Goal: Transaction & Acquisition: Purchase product/service

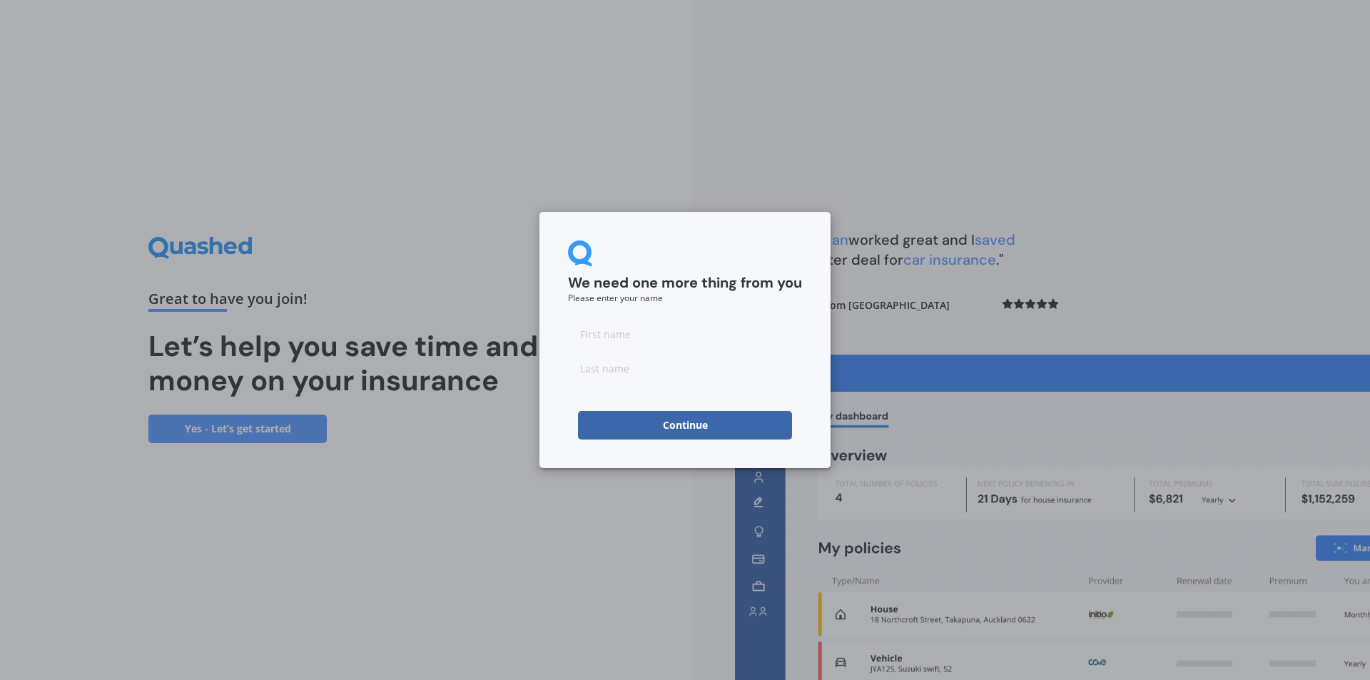
click at [654, 333] on input at bounding box center [685, 334] width 234 height 29
type input "[PERSON_NAME]"
type input "hefford"
click at [605, 422] on button "Continue" at bounding box center [685, 425] width 214 height 29
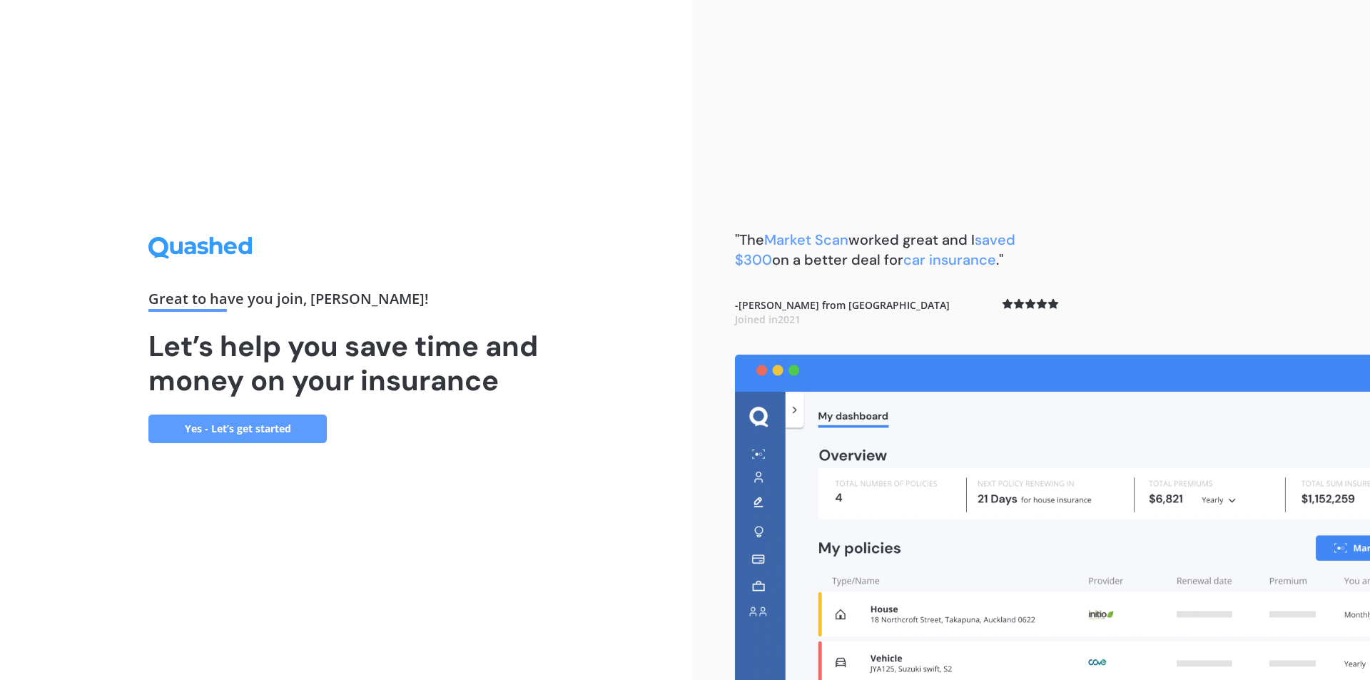
click at [276, 430] on link "Yes - Let’s get started" at bounding box center [237, 429] width 178 height 29
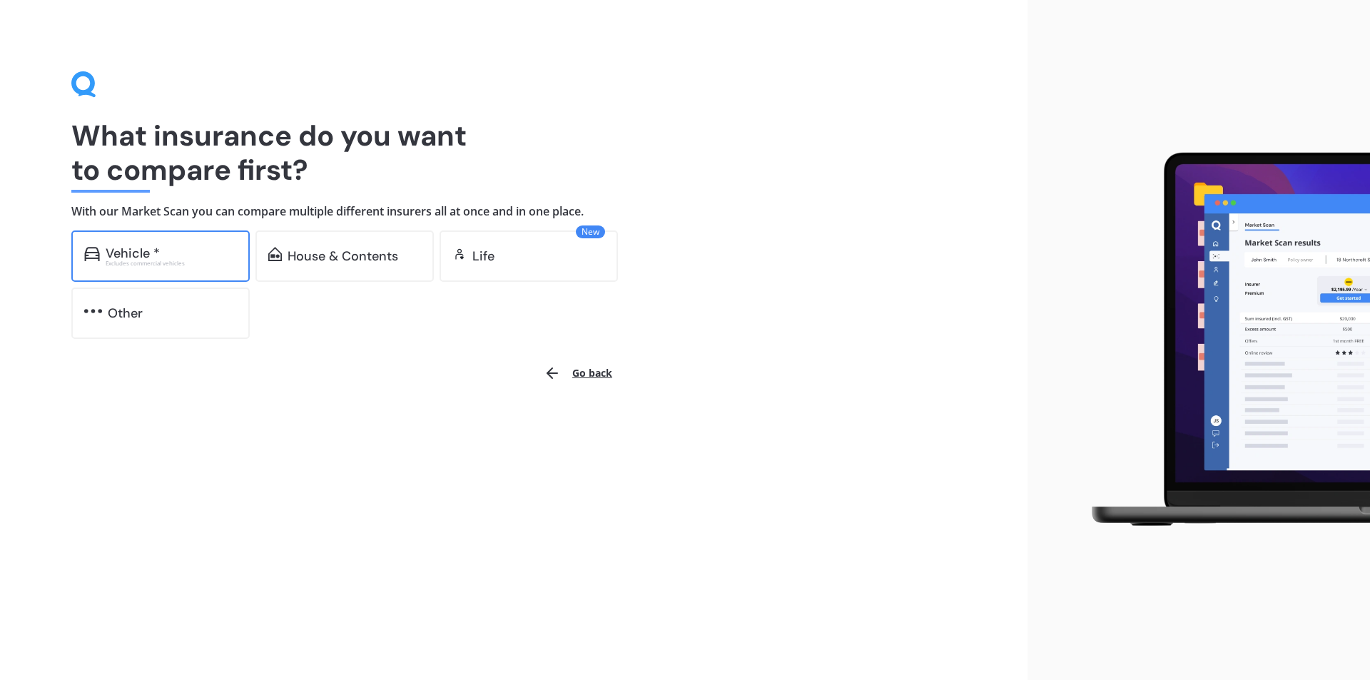
click at [178, 260] on div "Excludes commercial vehicles" at bounding box center [171, 263] width 131 height 6
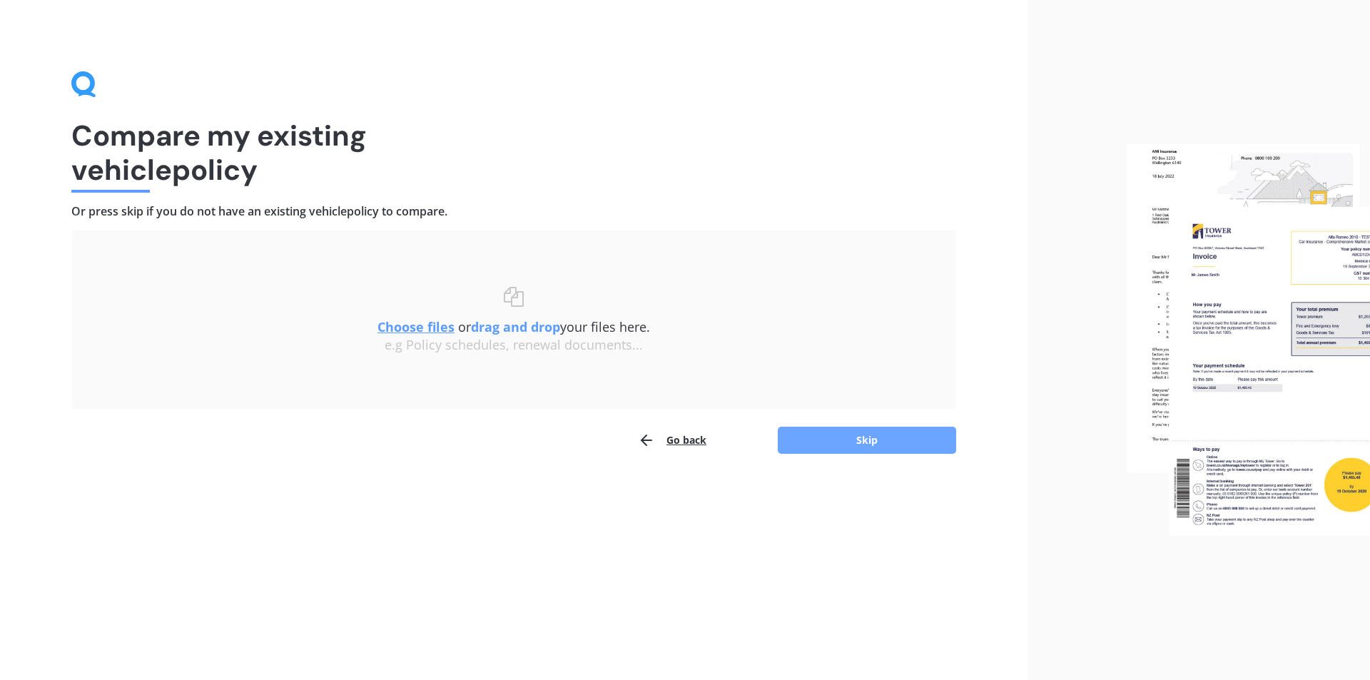
click at [894, 440] on button "Skip" at bounding box center [867, 440] width 178 height 27
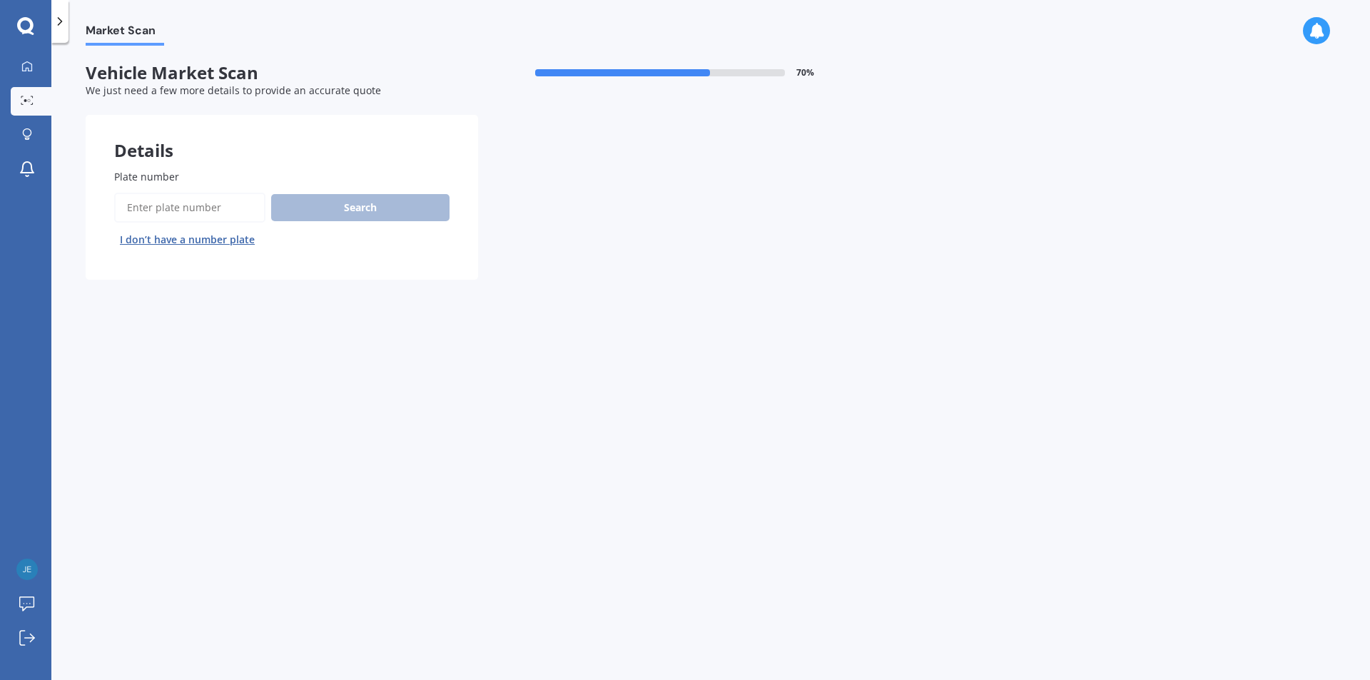
click at [220, 210] on input "Plate number" at bounding box center [189, 208] width 151 height 30
type input "nhy96"
click at [332, 205] on button "Search" at bounding box center [360, 207] width 178 height 27
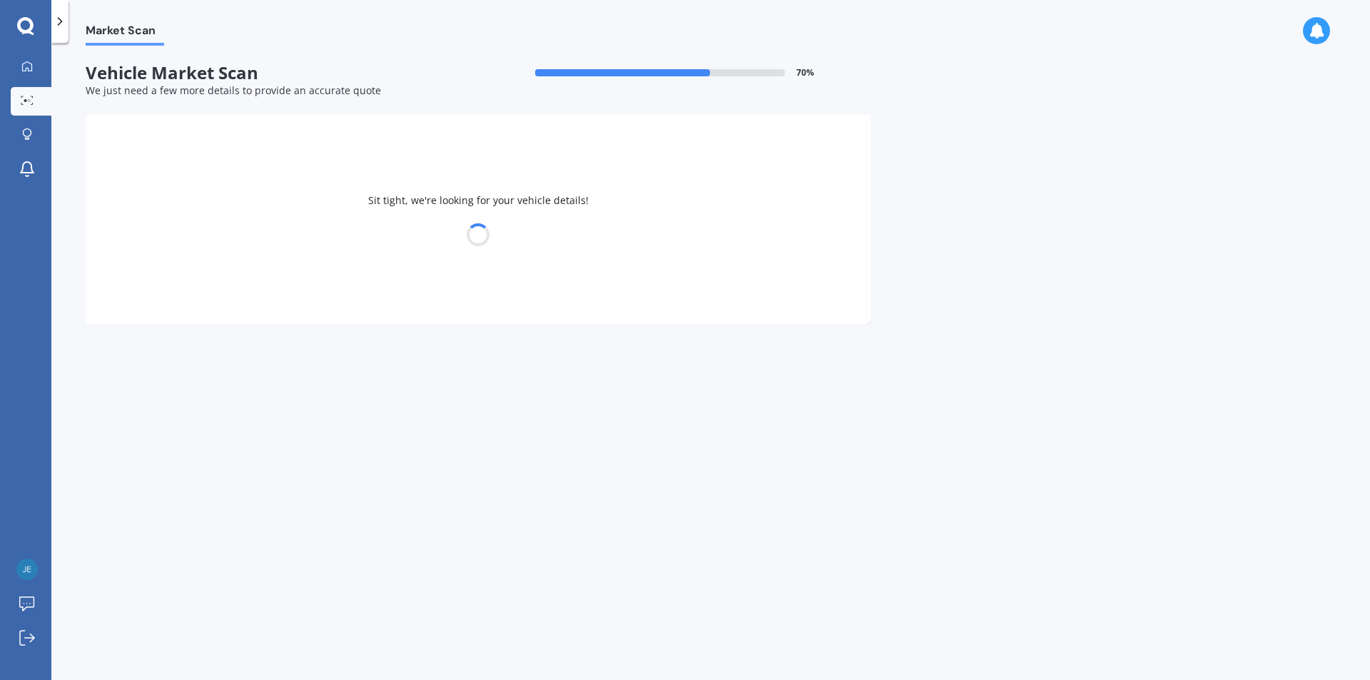
select select "FORD"
select select "MUSTANG"
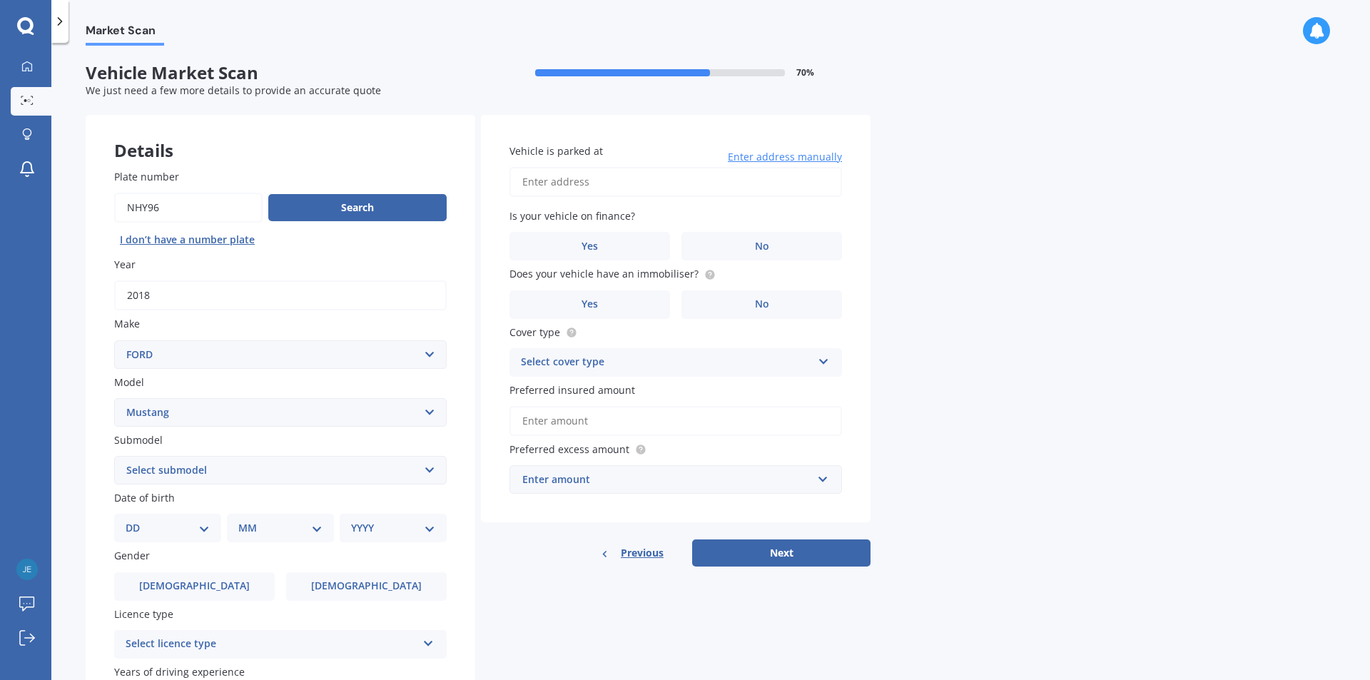
click at [265, 481] on select "Select submodel (All Other) EcoBoost Convertible EcoBoost Fastback GT Roush MAC…" at bounding box center [280, 470] width 332 height 29
click at [265, 472] on select "Select submodel (All Other) EcoBoost Convertible EcoBoost Fastback GT Roush MAC…" at bounding box center [280, 470] width 332 height 29
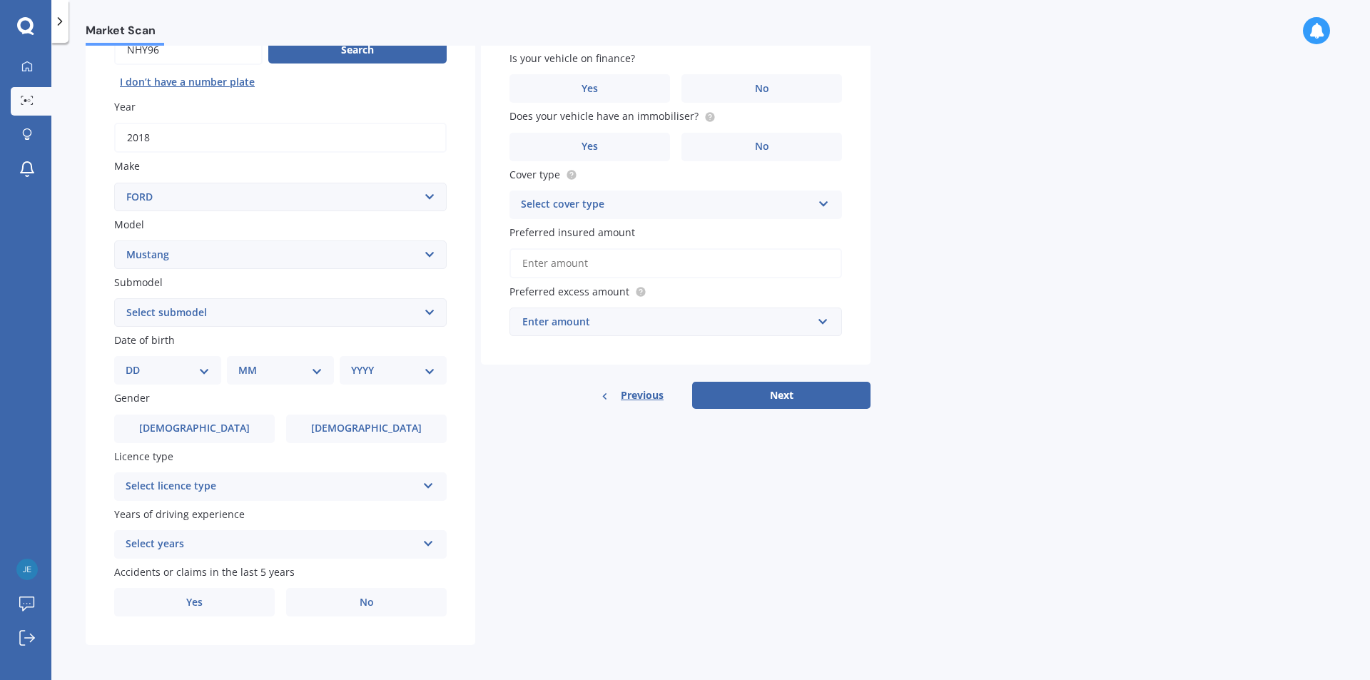
scroll to position [160, 0]
click at [190, 364] on select "DD 01 02 03 04 05 06 07 08 09 10 11 12 13 14 15 16 17 18 19 20 21 22 23 24 25 2…" at bounding box center [168, 368] width 84 height 16
select select "05"
click at [137, 360] on select "DD 01 02 03 04 05 06 07 08 09 10 11 12 13 14 15 16 17 18 19 20 21 22 23 24 25 2…" at bounding box center [168, 368] width 84 height 16
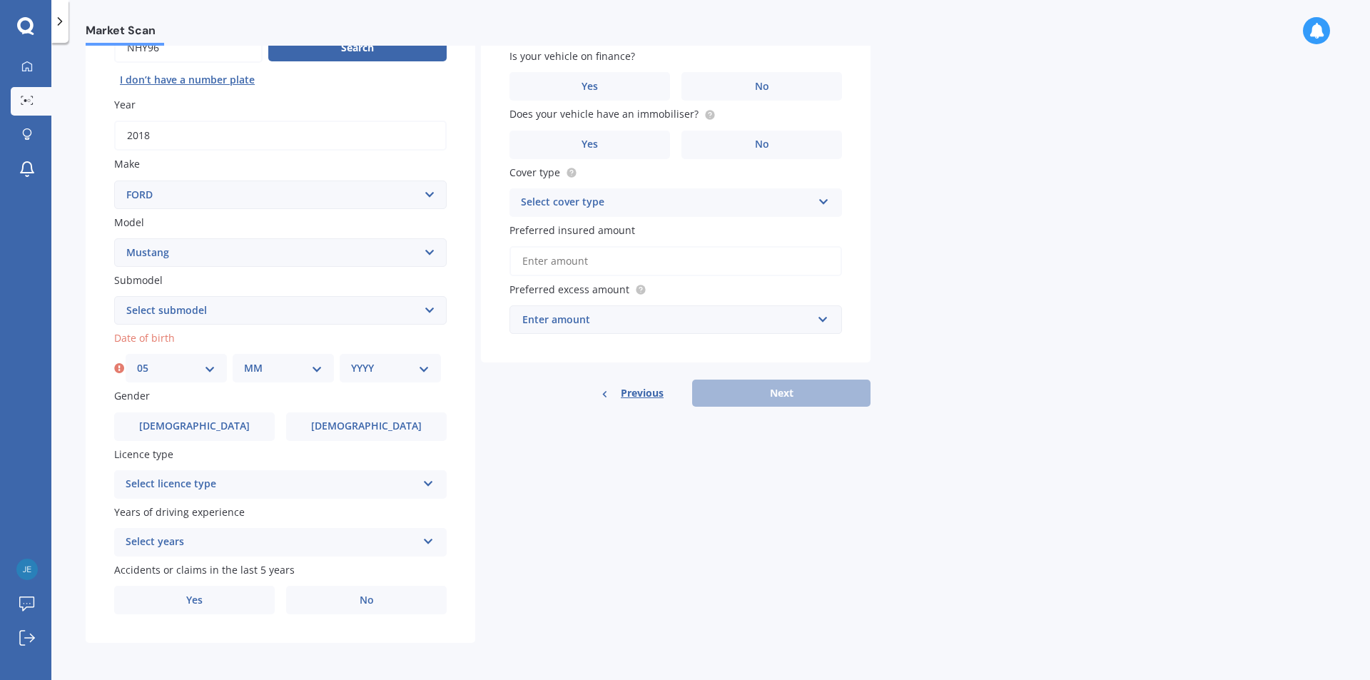
click at [299, 372] on select "MM 01 02 03 04 05 06 07 08 09 10 11 12" at bounding box center [283, 368] width 78 height 16
select select "07"
click at [244, 360] on select "MM 01 02 03 04 05 06 07 08 09 10 11 12" at bounding box center [283, 368] width 78 height 16
click at [381, 367] on select "YYYY 2025 2024 2023 2022 2021 2020 2019 2018 2017 2016 2015 2014 2013 2012 2011…" at bounding box center [390, 368] width 78 height 16
select select "1999"
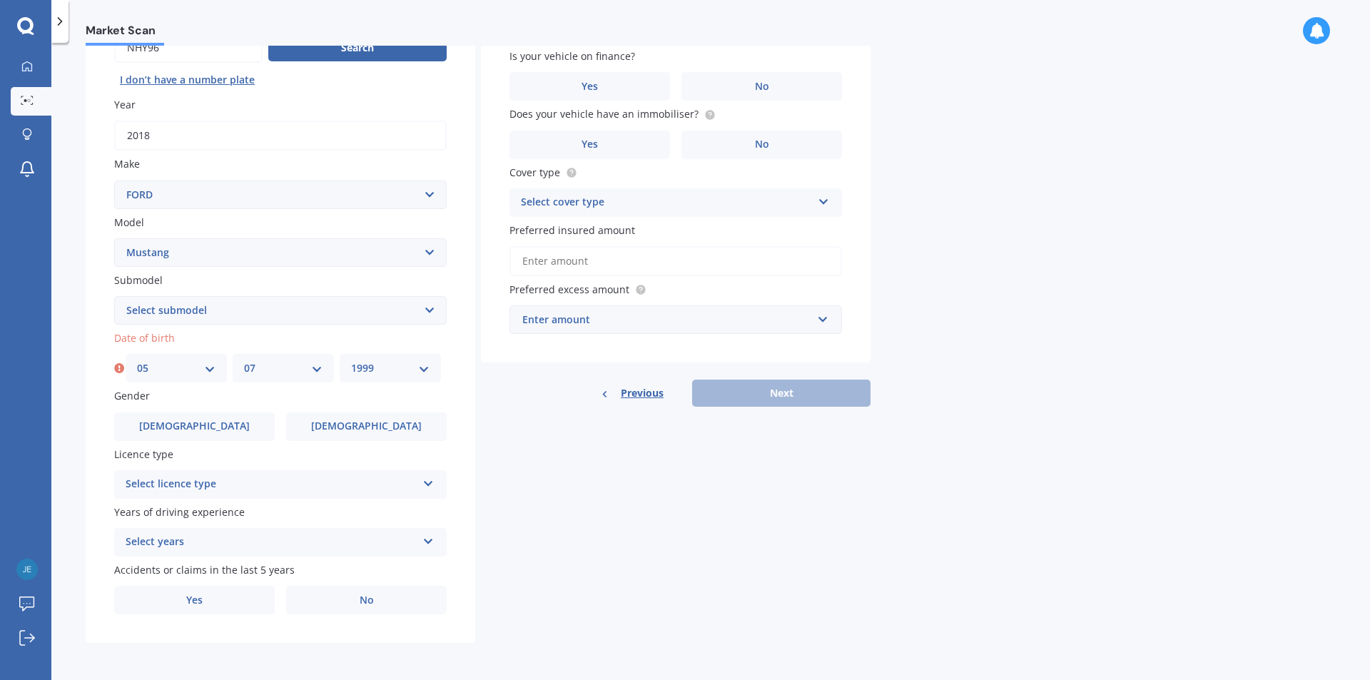
click at [351, 360] on select "YYYY 2025 2024 2023 2022 2021 2020 2019 2018 2017 2016 2015 2014 2013 2012 2011…" at bounding box center [390, 368] width 78 height 16
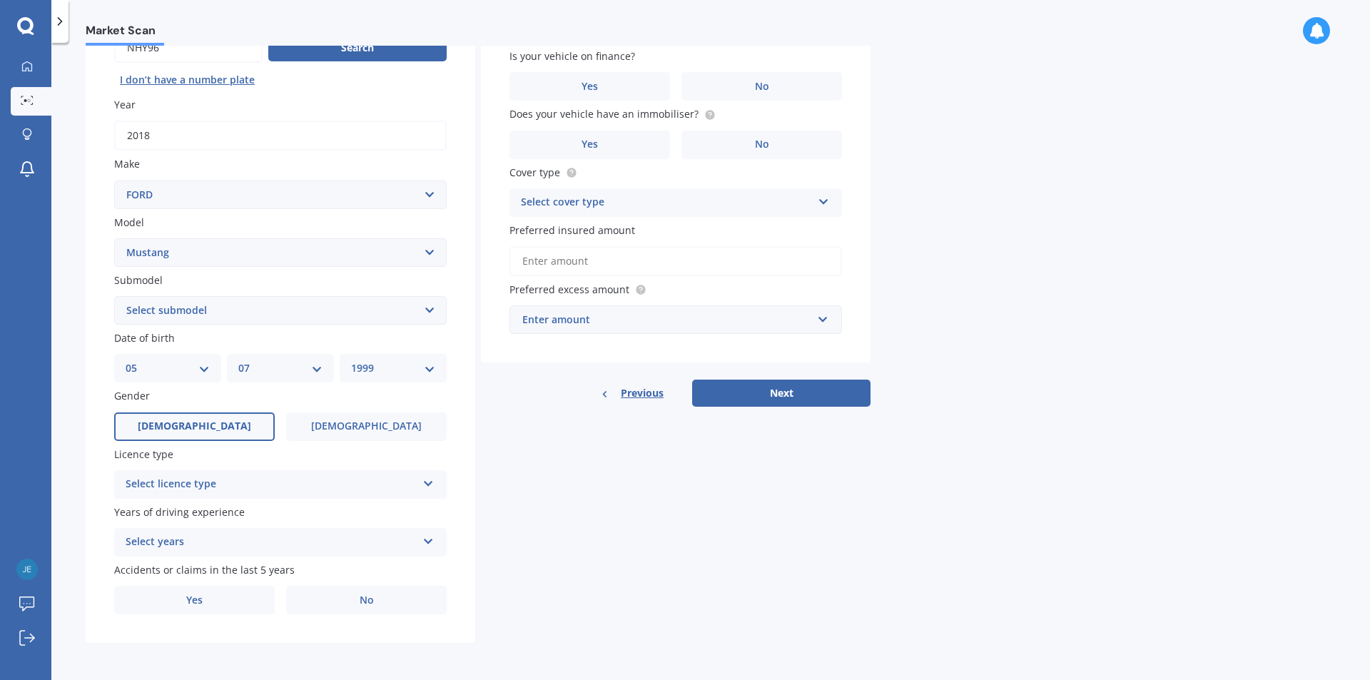
click at [203, 429] on span "[DEMOGRAPHIC_DATA]" at bounding box center [194, 426] width 113 height 12
click at [0, 0] on input "[DEMOGRAPHIC_DATA]" at bounding box center [0, 0] width 0 height 0
click at [244, 480] on div "Select licence type" at bounding box center [271, 484] width 291 height 17
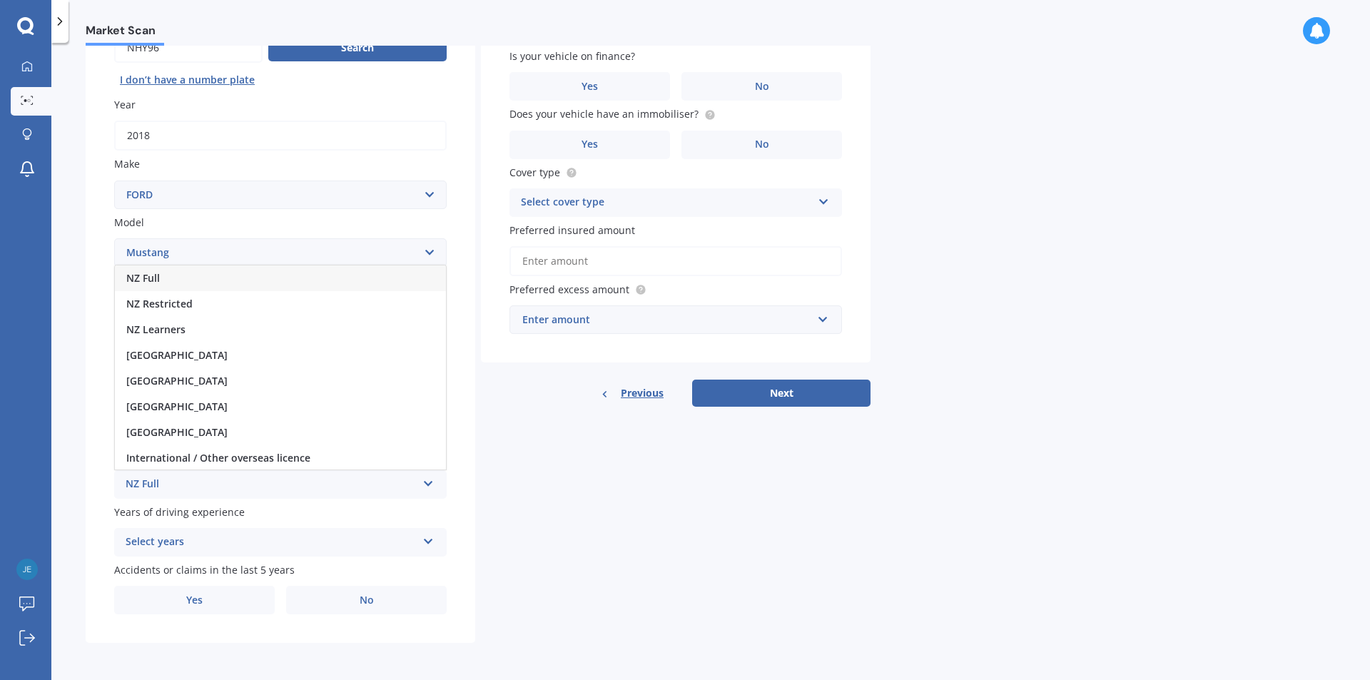
click at [234, 282] on div "NZ Full" at bounding box center [280, 278] width 331 height 26
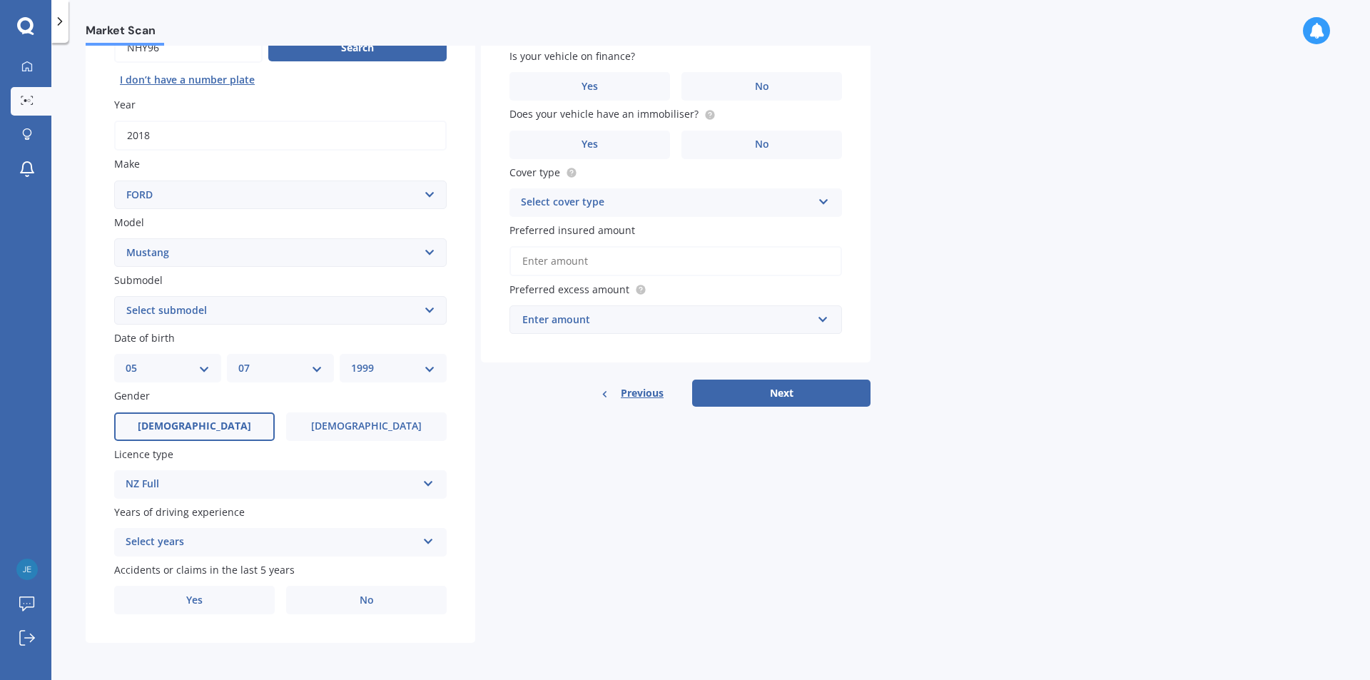
click at [410, 543] on div "Select years" at bounding box center [271, 542] width 291 height 17
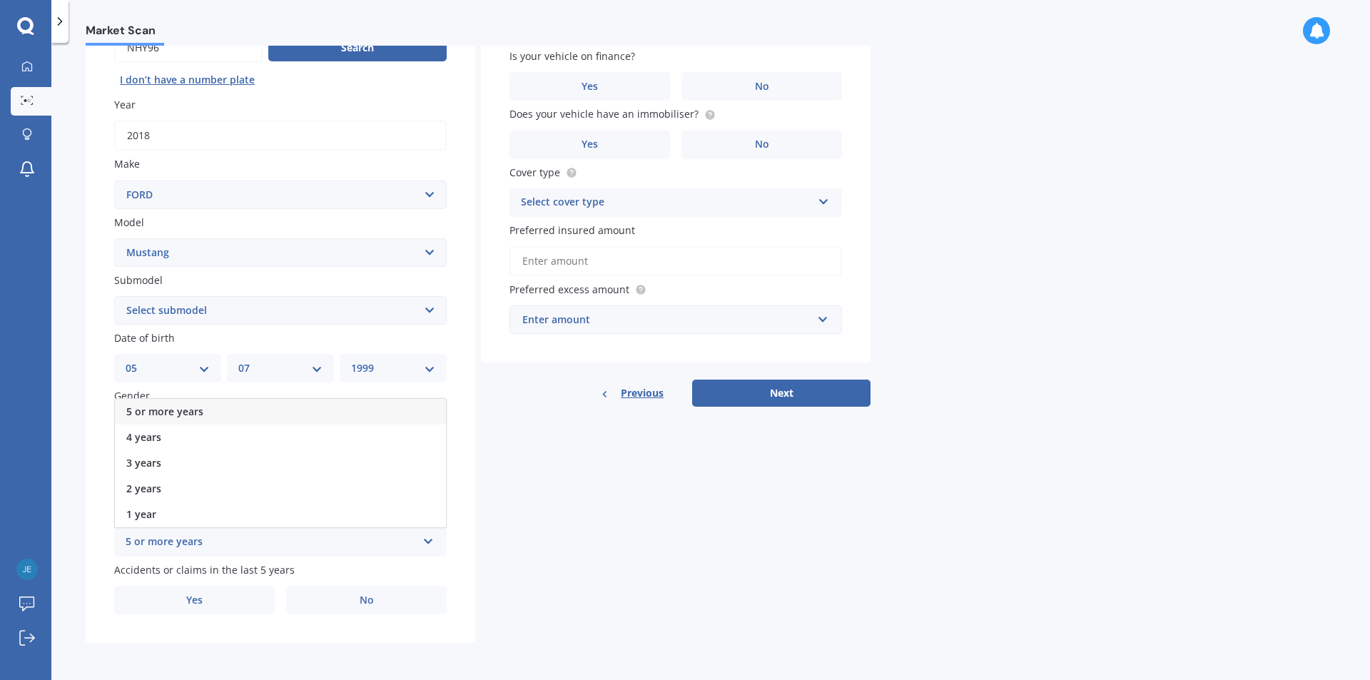
click at [268, 412] on div "5 or more years" at bounding box center [280, 412] width 331 height 26
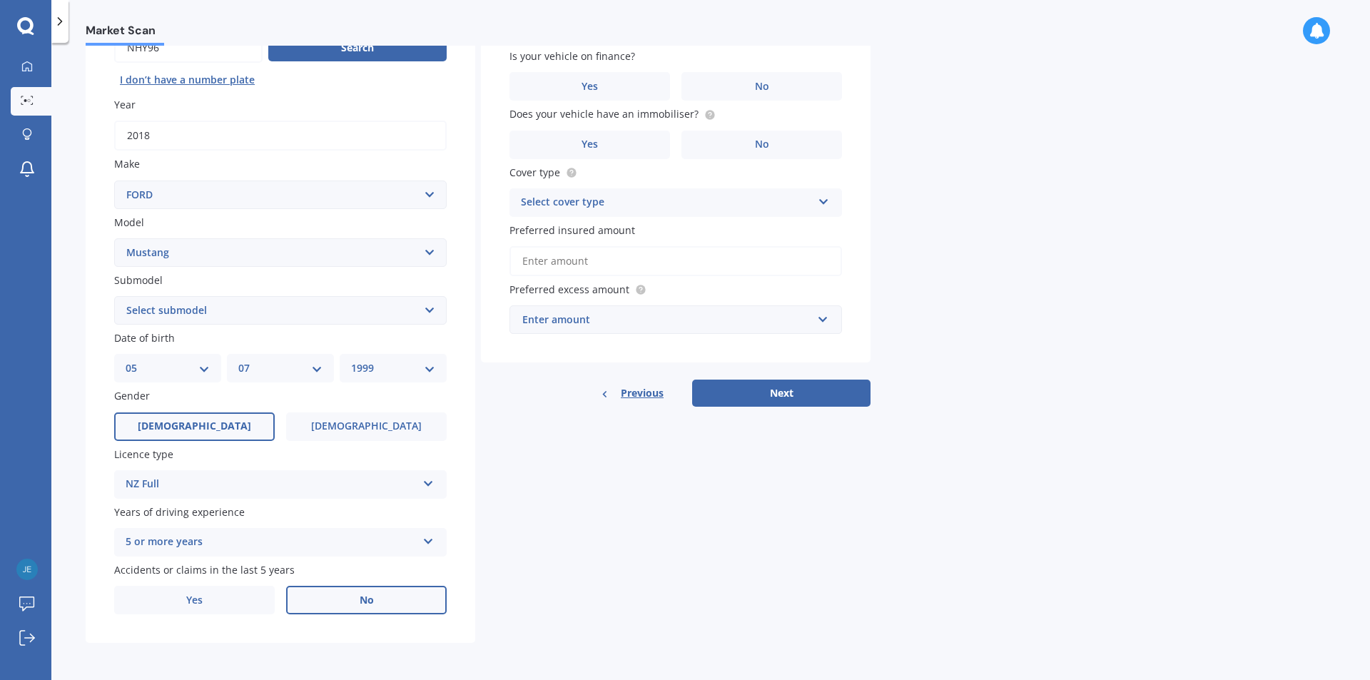
click at [371, 603] on span "No" at bounding box center [367, 600] width 14 height 12
click at [0, 0] on input "No" at bounding box center [0, 0] width 0 height 0
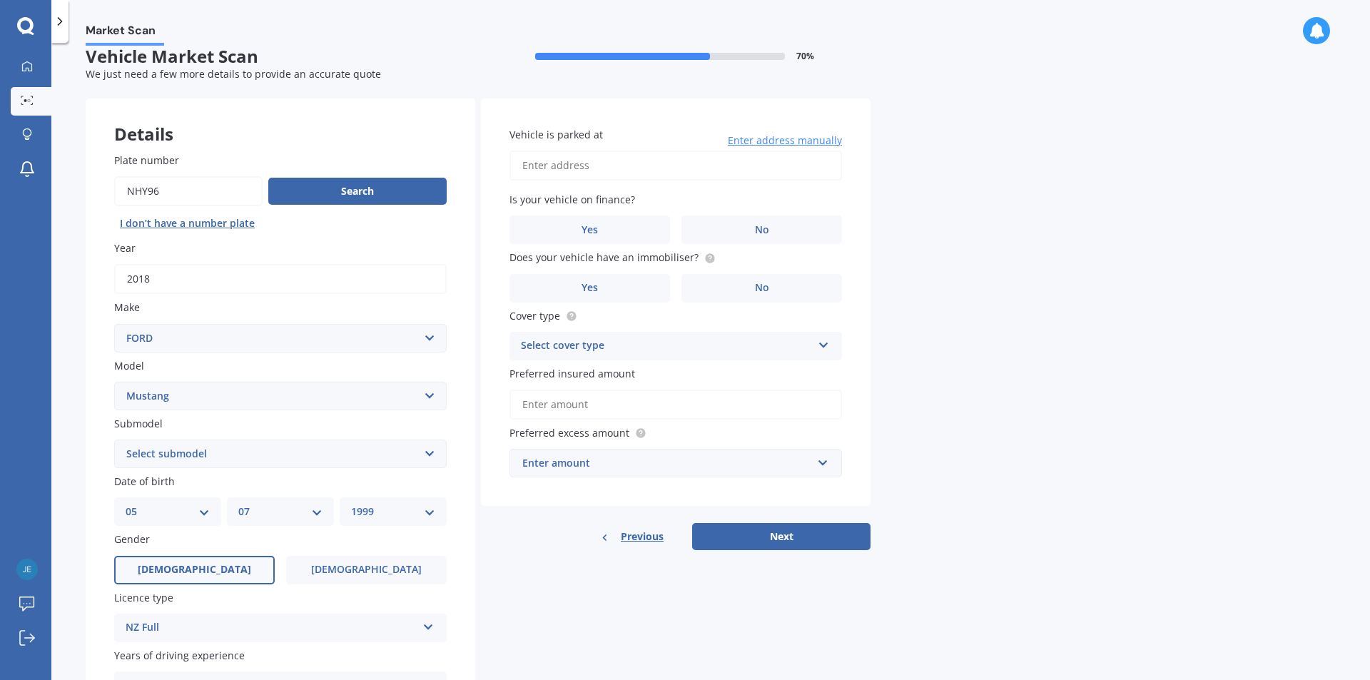
scroll to position [0, 0]
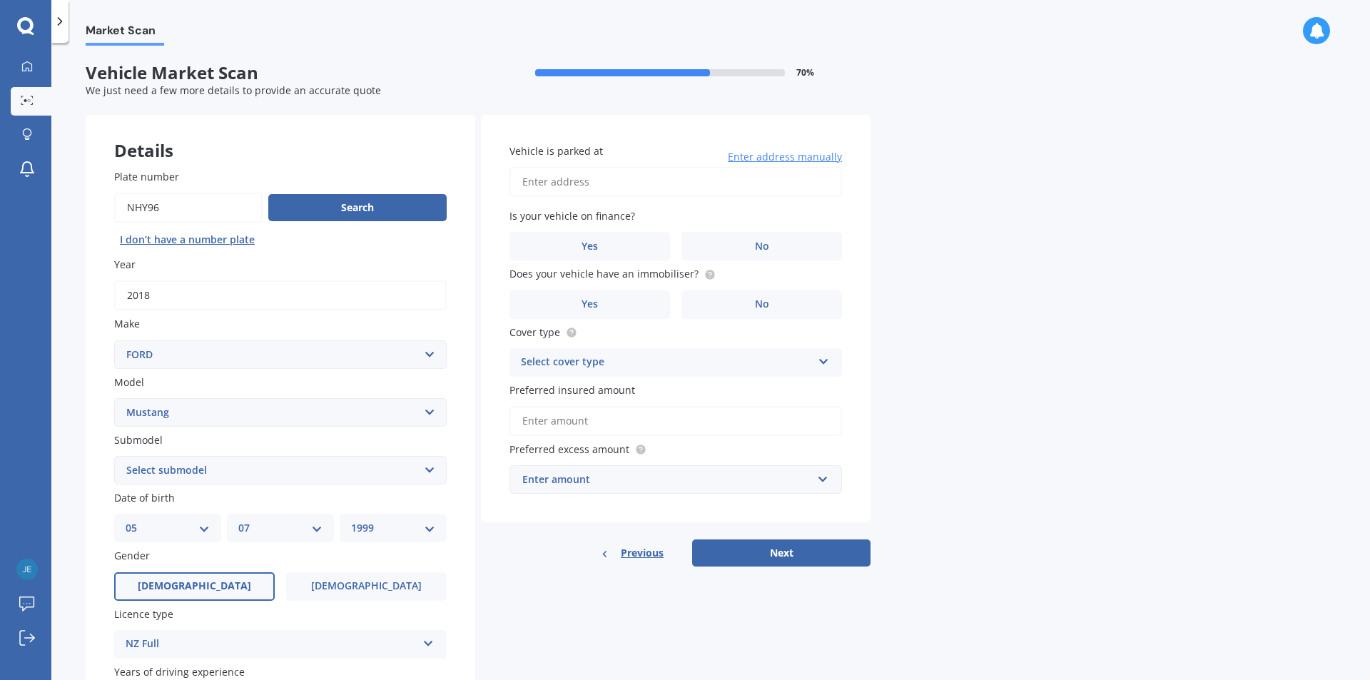
click at [585, 177] on input "Vehicle is parked at" at bounding box center [675, 182] width 332 height 30
type input "[STREET_ADDRESS]"
click at [614, 234] on label "Yes" at bounding box center [589, 246] width 161 height 29
click at [0, 0] on input "Yes" at bounding box center [0, 0] width 0 height 0
click at [705, 274] on circle at bounding box center [709, 274] width 9 height 9
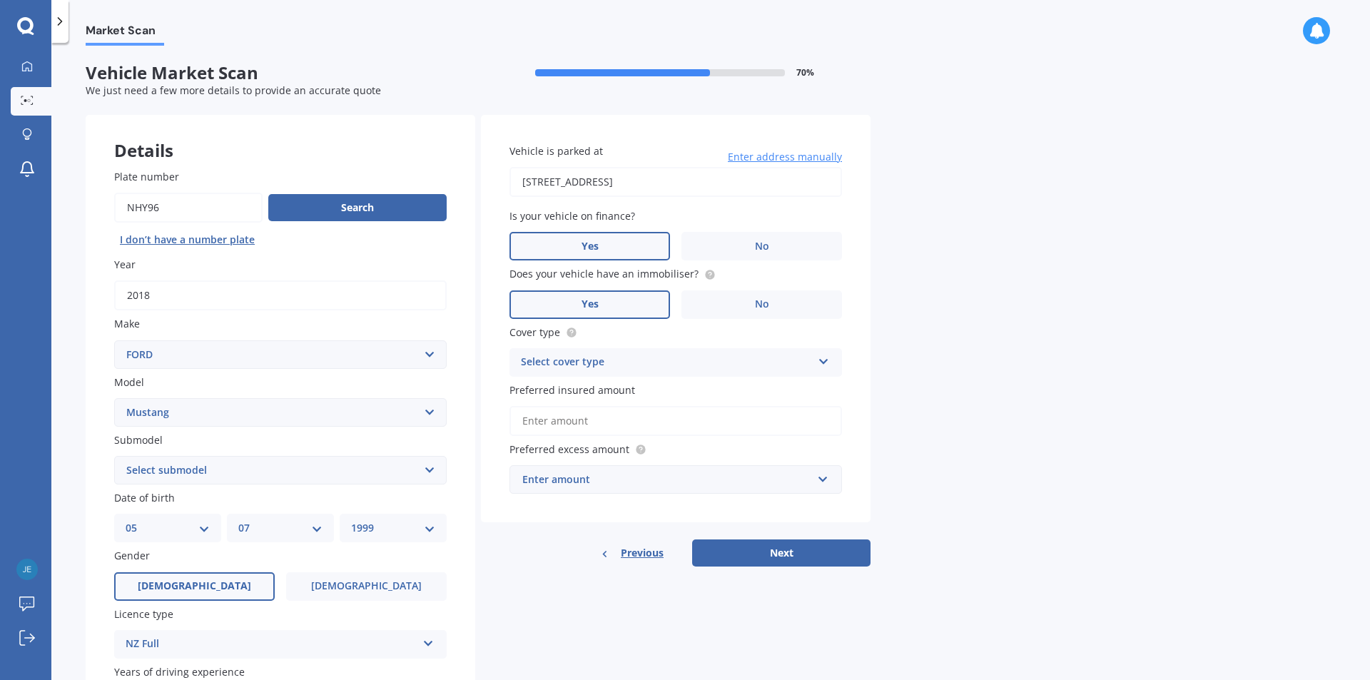
click at [584, 300] on span "Yes" at bounding box center [590, 304] width 17 height 12
click at [0, 0] on input "Yes" at bounding box center [0, 0] width 0 height 0
click at [577, 357] on div "Select cover type" at bounding box center [666, 362] width 291 height 17
click at [605, 392] on div "Comprehensive" at bounding box center [675, 390] width 331 height 26
click at [593, 417] on input "Preferred insured amount" at bounding box center [675, 421] width 332 height 30
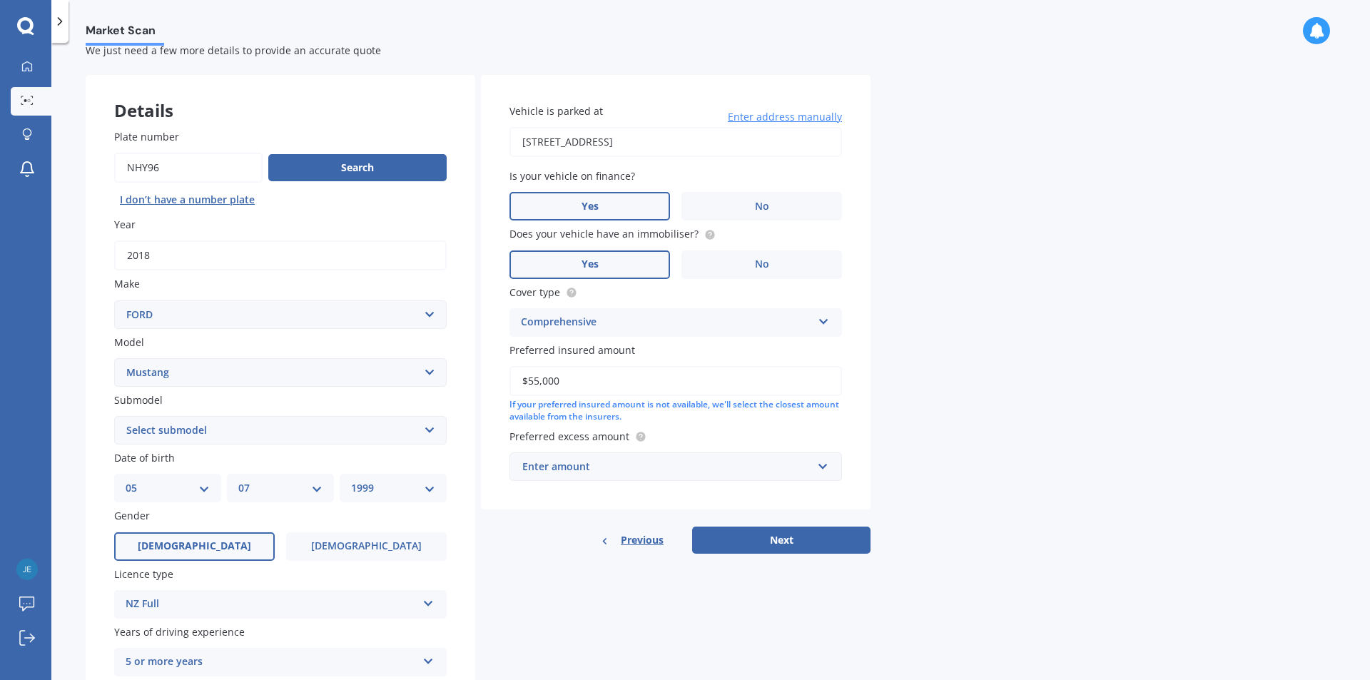
scroll to position [71, 0]
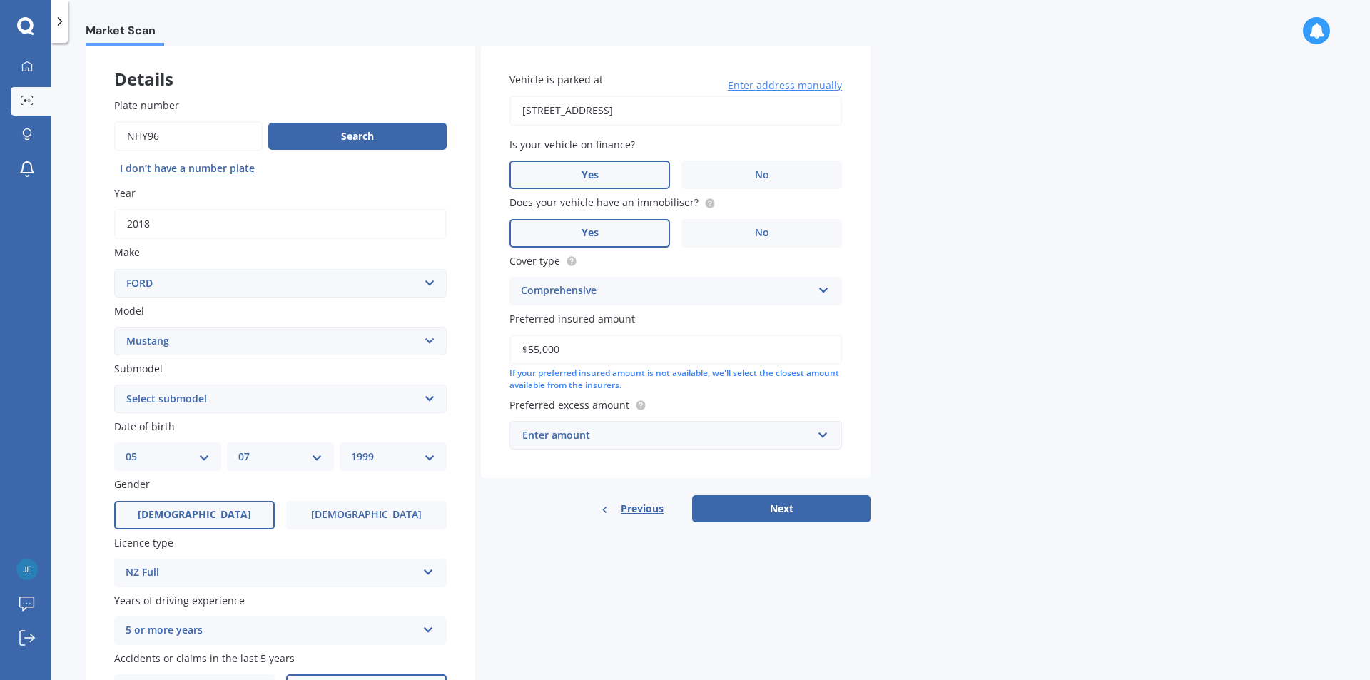
type input "$55,000"
click at [823, 434] on input "text" at bounding box center [671, 435] width 320 height 27
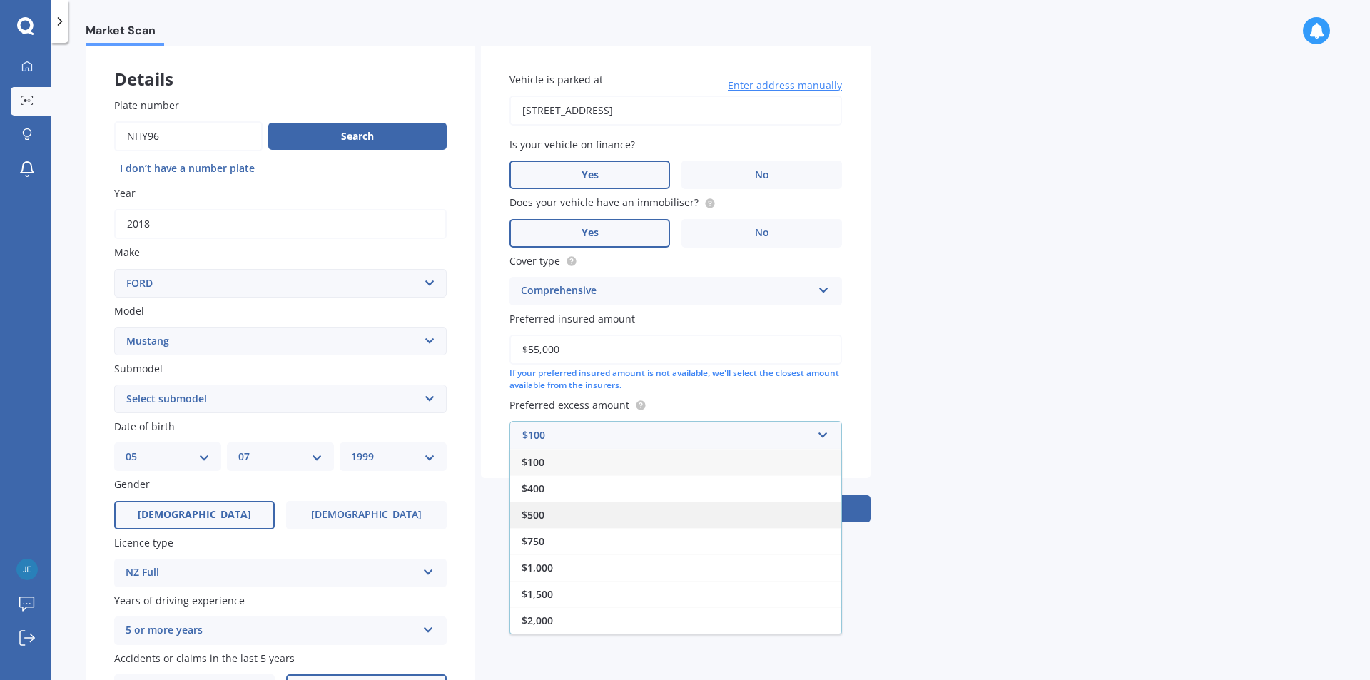
click at [566, 512] on div "$500" at bounding box center [675, 515] width 331 height 26
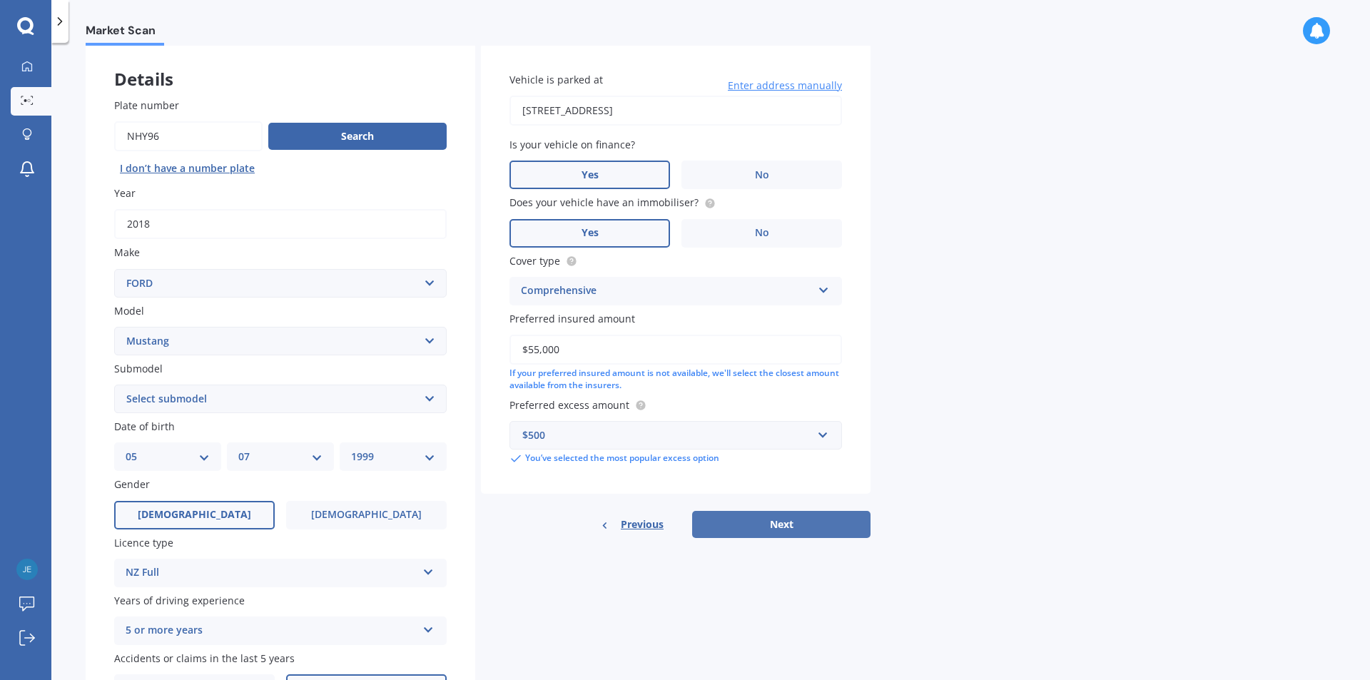
click at [791, 523] on button "Next" at bounding box center [781, 524] width 178 height 27
click at [390, 402] on select "Select submodel (All Other) EcoBoost Convertible EcoBoost Fastback GT Roush MAC…" at bounding box center [280, 399] width 332 height 29
click at [402, 395] on select "Select submodel (All Other) EcoBoost Convertible EcoBoost Fastback GT Roush MAC…" at bounding box center [280, 399] width 332 height 29
select select "V8 GT FASTBACK"
click at [114, 385] on select "Select submodel (All Other) EcoBoost Convertible EcoBoost Fastback GT Roush MAC…" at bounding box center [280, 399] width 332 height 29
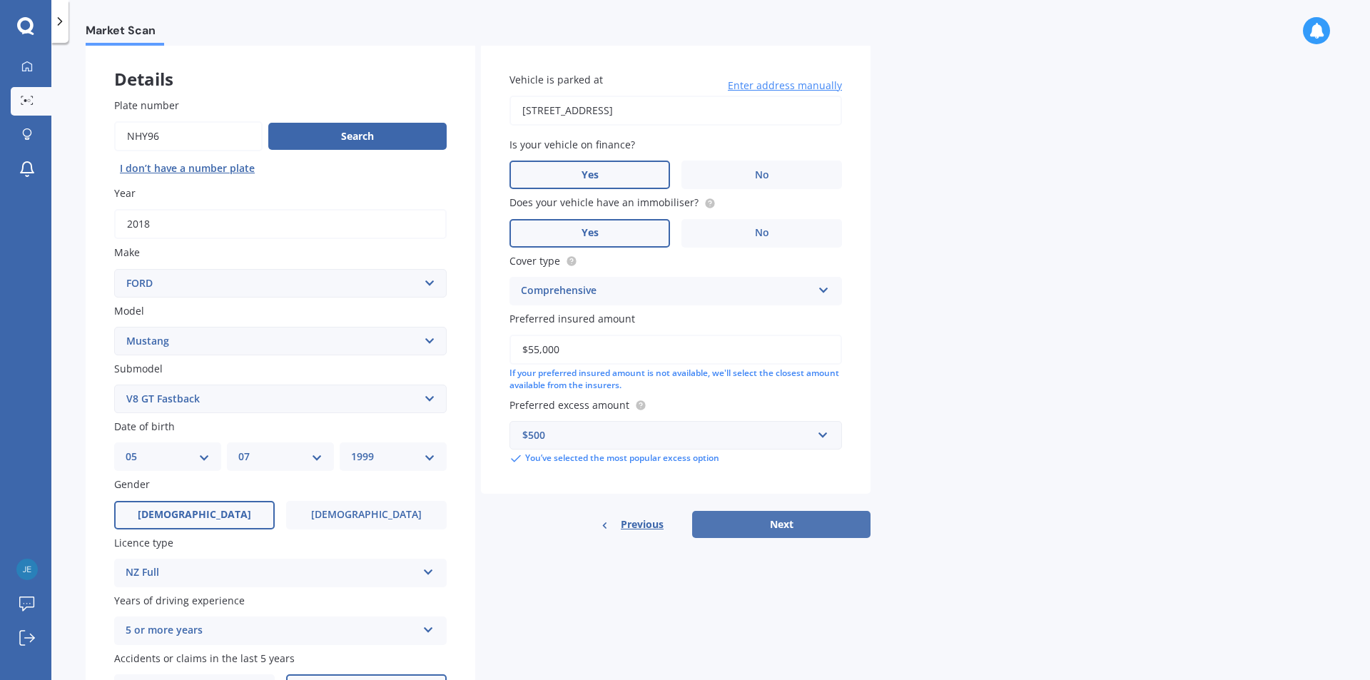
click at [776, 529] on button "Next" at bounding box center [781, 524] width 178 height 27
select select "05"
select select "07"
select select "1999"
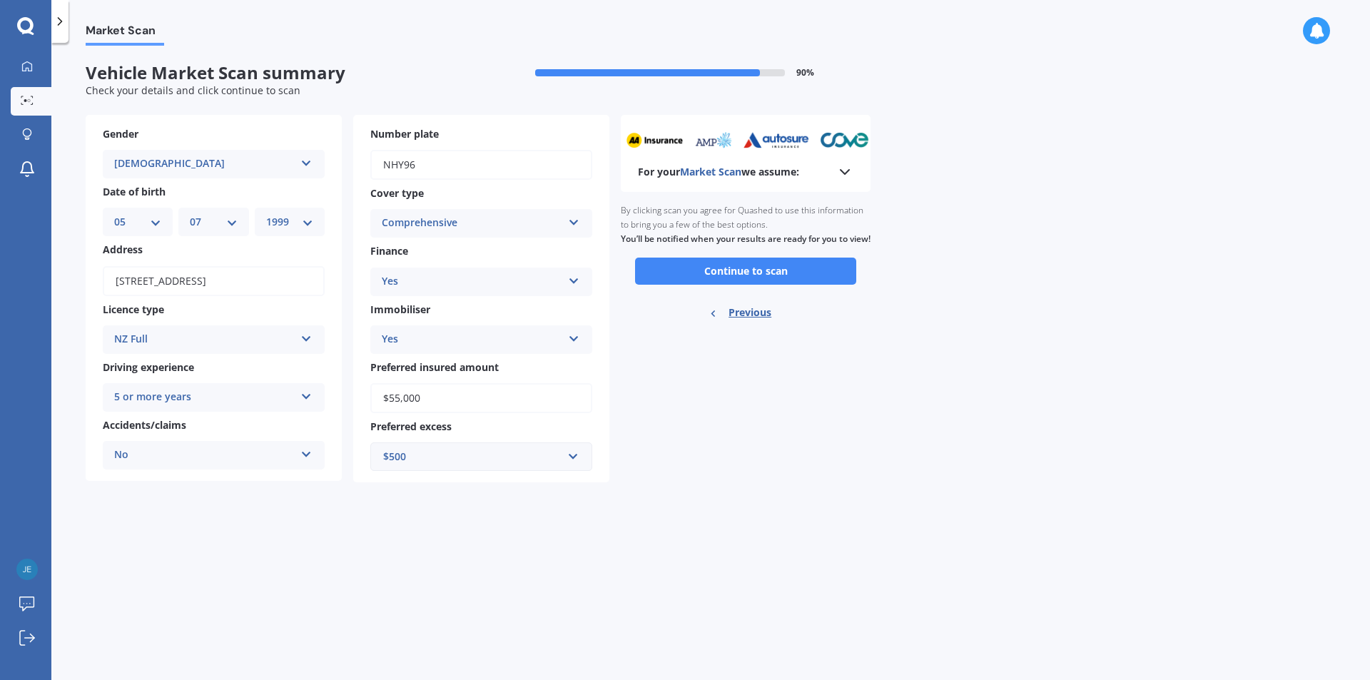
scroll to position [0, 0]
click at [788, 285] on button "Continue to scan" at bounding box center [745, 271] width 221 height 27
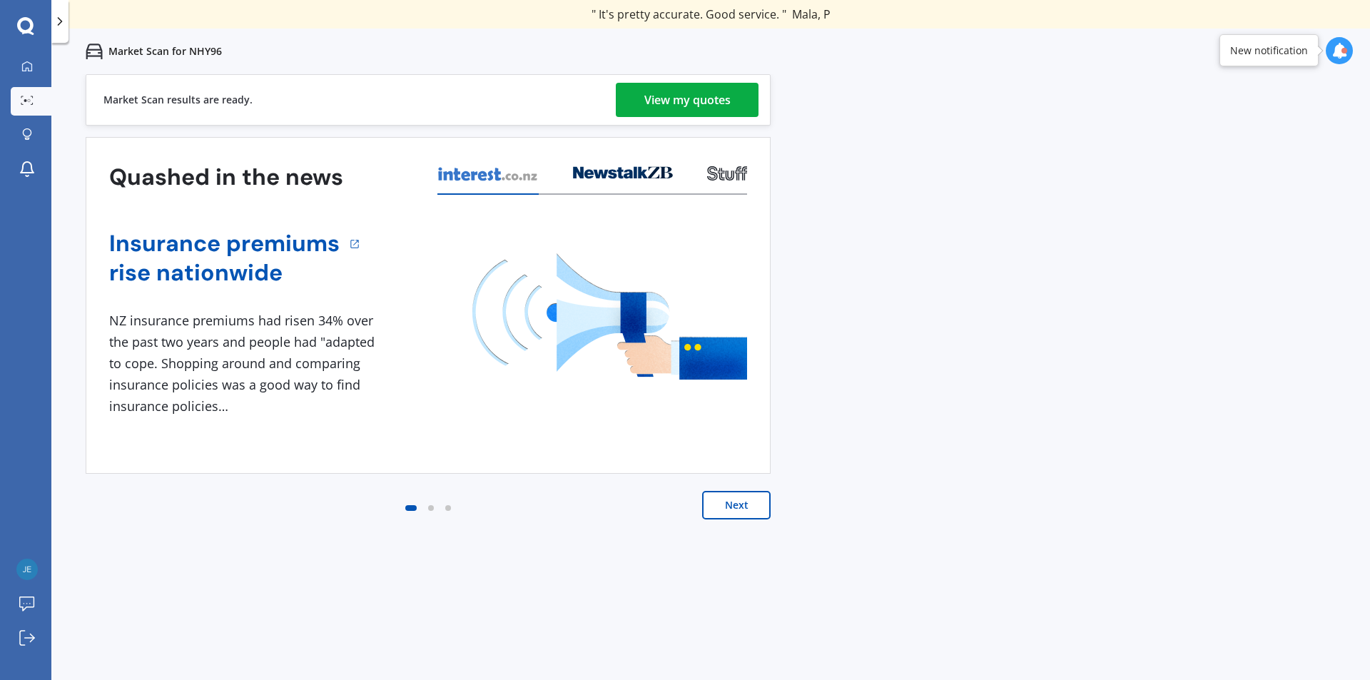
click at [680, 100] on div "View my quotes" at bounding box center [687, 100] width 86 height 34
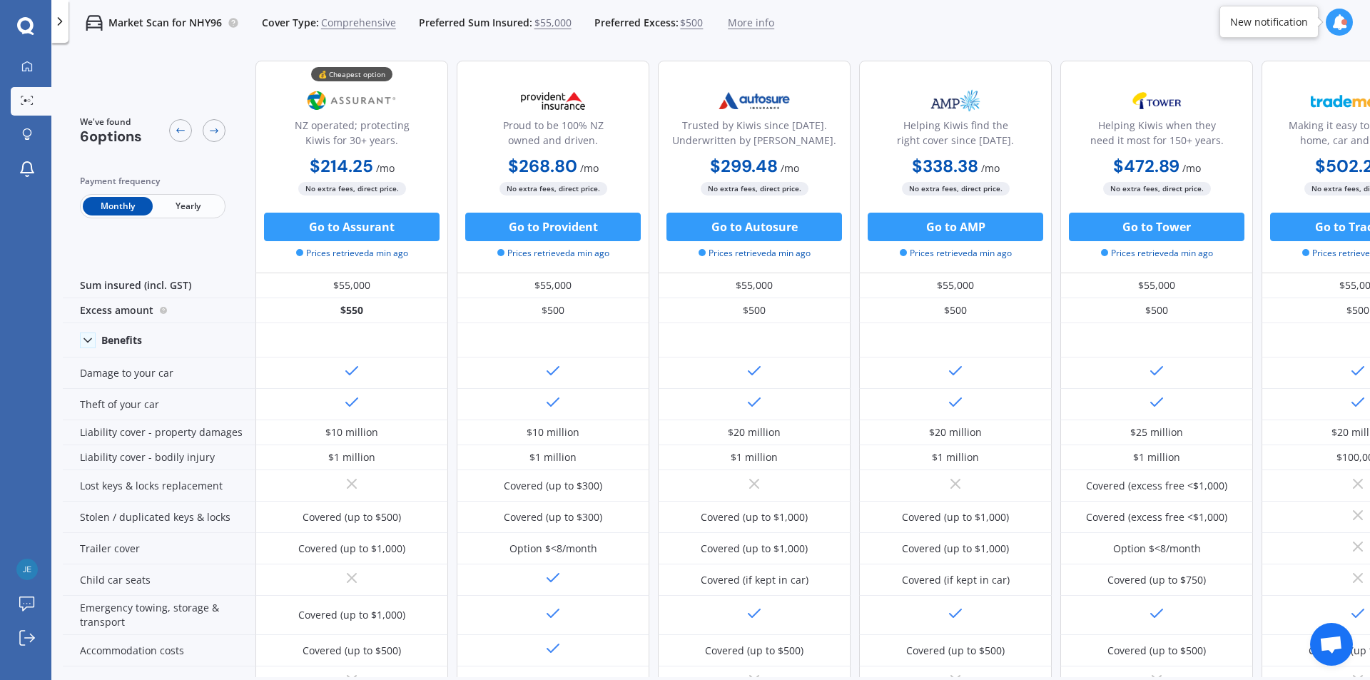
click at [189, 202] on span "Yearly" at bounding box center [188, 206] width 70 height 19
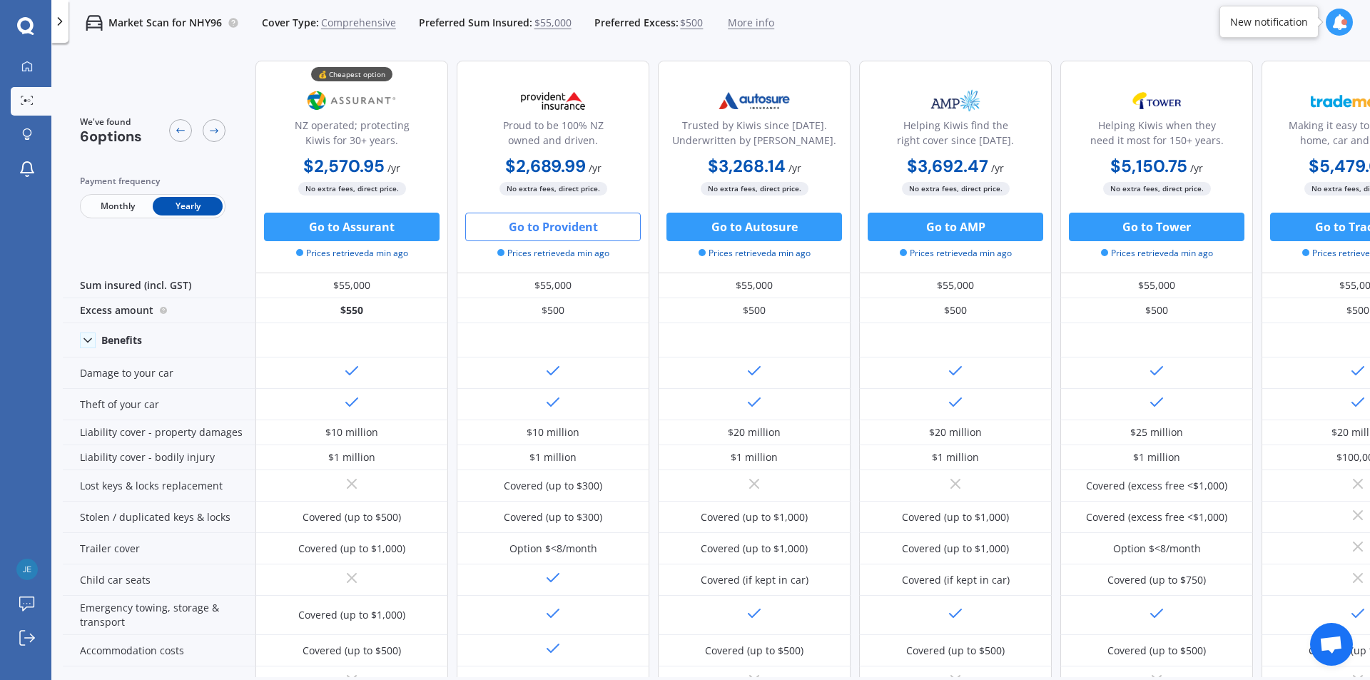
click at [527, 224] on button "Go to Provident" at bounding box center [553, 227] width 176 height 29
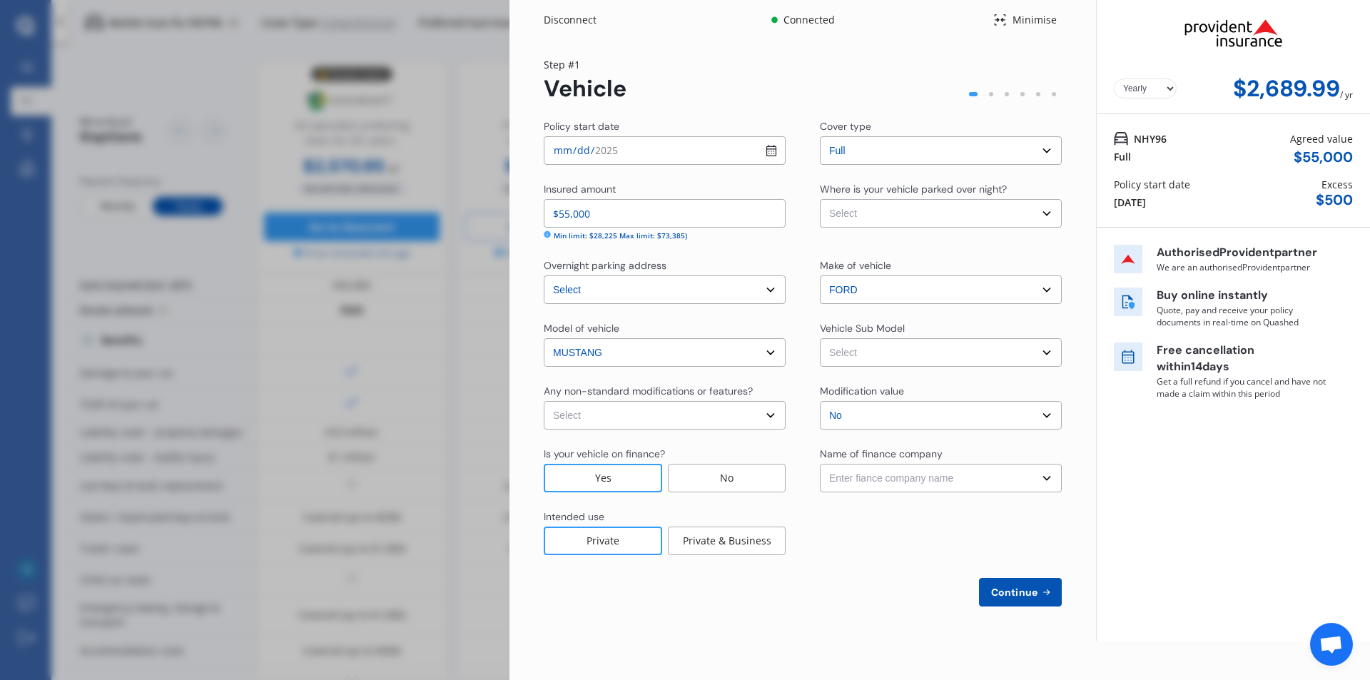
click at [989, 213] on select "Select Garage (fully enclosed) Off Street Parking Other" at bounding box center [941, 213] width 242 height 29
select select "GARAGE"
click at [820, 199] on select "Select Garage (fully enclosed) Off Street Parking Other" at bounding box center [941, 213] width 242 height 29
click at [924, 355] on select "Select Mustang JM GT Fastback 2dr Man 6sp 5.0i MY19 Mustang JM GT Fastback 2dr …" at bounding box center [941, 352] width 242 height 29
click at [714, 411] on select "Select None Nitrous Oxide System(NOS) Roll Cage Full Racing Harness" at bounding box center [665, 415] width 242 height 29
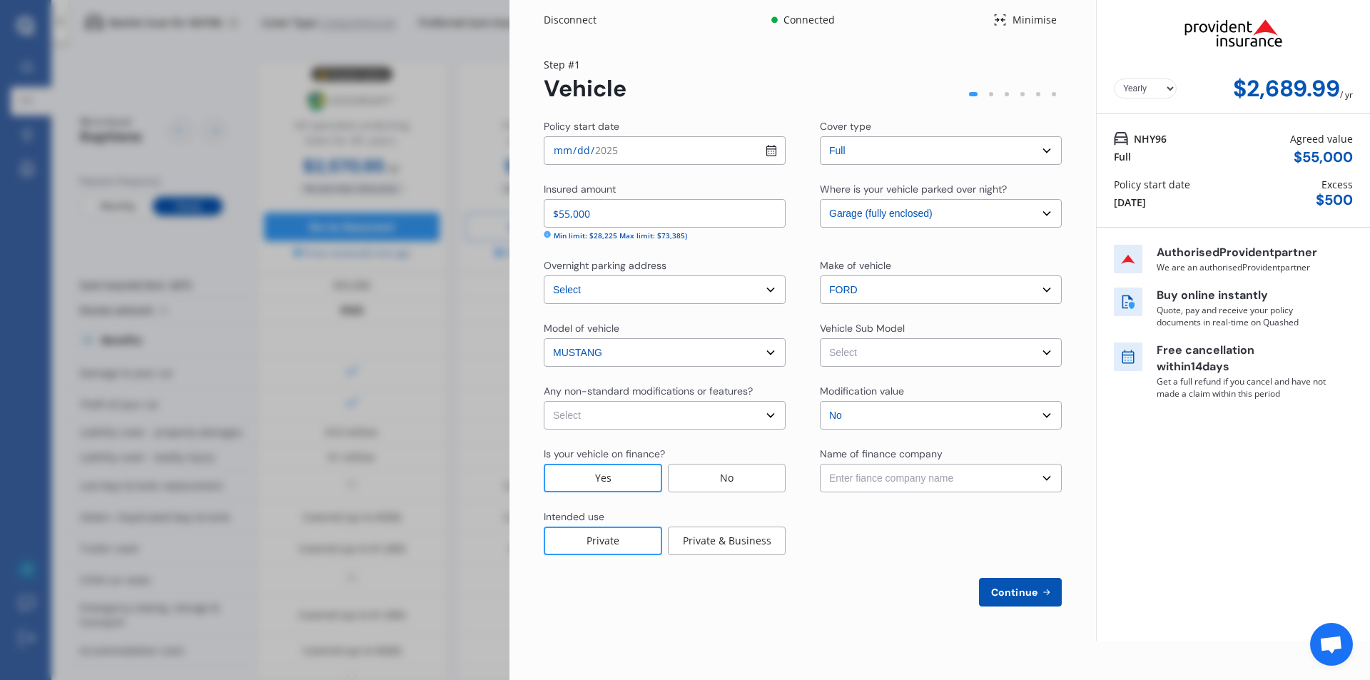
select select "none"
click at [544, 401] on select "Select None Nitrous Oxide System(NOS) Roll Cage Full Racing Harness" at bounding box center [665, 415] width 242 height 29
click at [1030, 355] on select "Select Mustang JM GT Fastback 2dr Man 6sp 5.0i MY19 Mustang JM GT Fastback 2dr …" at bounding box center [941, 352] width 242 height 29
select select "NZVFORD2018AEAO"
click at [820, 338] on select "Select Mustang JM GT Fastback 2dr Man 6sp 5.0i MY19 Mustang JM GT Fastback 2dr …" at bounding box center [941, 352] width 242 height 29
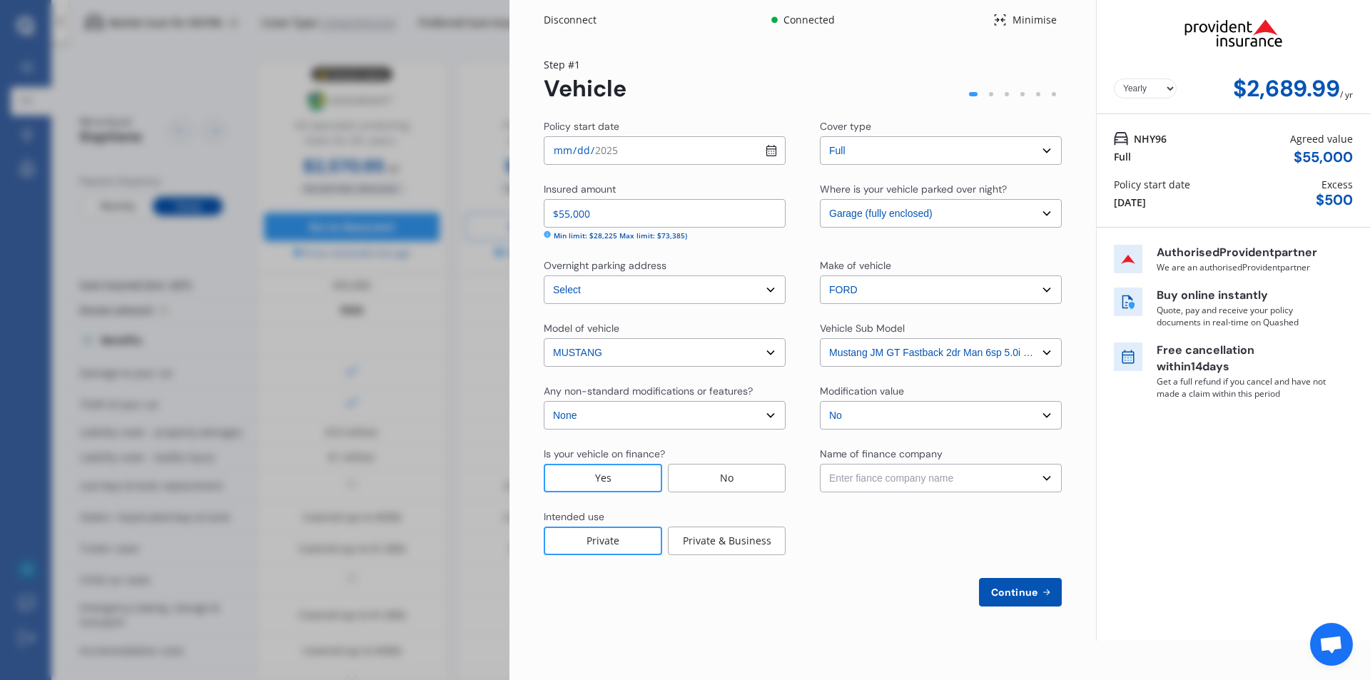
click at [958, 467] on select "Enter fiance company name 24/7 Finance AA Finance Limited Acclaim Finance Activ…" at bounding box center [941, 478] width 242 height 29
click at [928, 482] on select "Enter fiance company name 24/7 Finance AA Finance Limited Acclaim Finance Activ…" at bounding box center [941, 478] width 242 height 29
click at [848, 489] on select "Enter fiance company name 24/7 Finance AA Finance Limited Acclaim Finance Activ…" at bounding box center [941, 478] width 242 height 29
select select "FC0199"
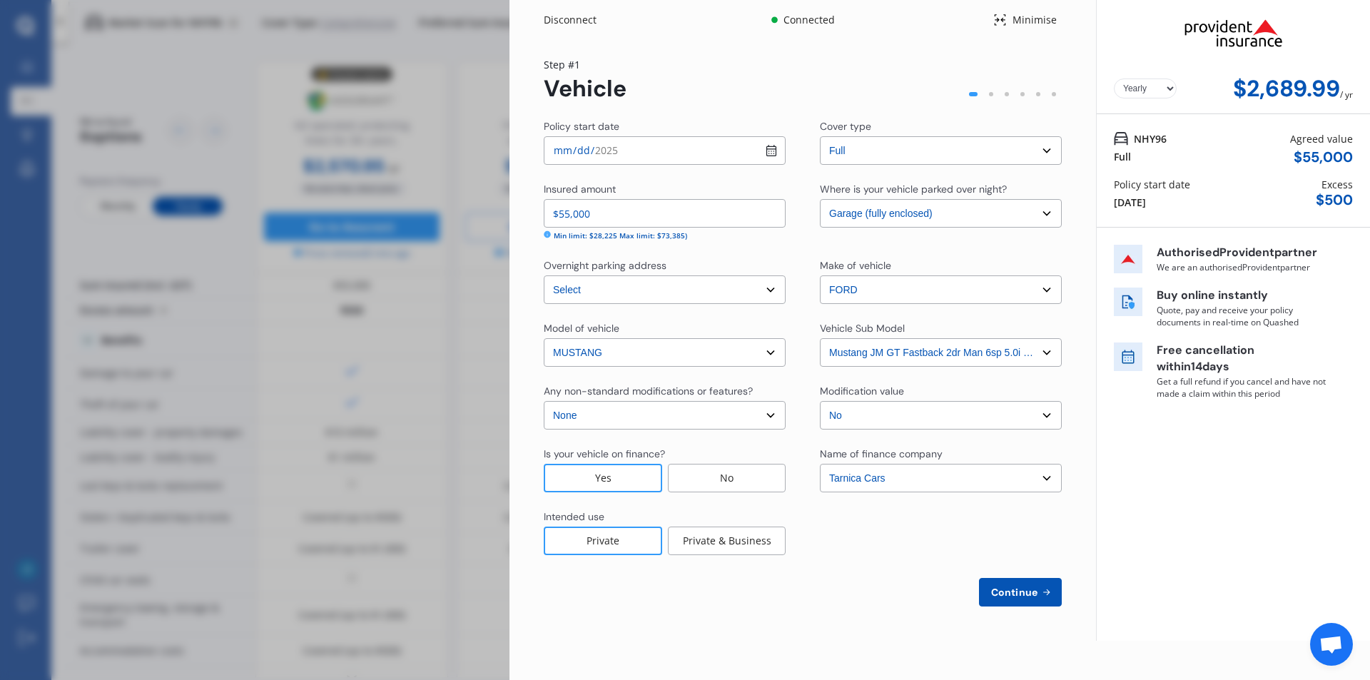
click at [1000, 471] on select "Enter fiance company name 24/7 Finance AA Finance Limited Acclaim Finance Activ…" at bounding box center [941, 478] width 242 height 29
click at [889, 564] on div "Policy start date 2025-08-26 Cover type Select cover type Full Insured amount $…" at bounding box center [803, 362] width 518 height 487
click at [890, 465] on select "Enter fiance company name 24/7 Finance AA Finance Limited Acclaim Finance Activ…" at bounding box center [941, 478] width 242 height 29
click at [929, 118] on div "Step # 1 Vehicle Policy start date 2025-08-26 Cover type Select cover type Full…" at bounding box center [803, 331] width 518 height 549
click at [1003, 589] on span "Continue" at bounding box center [1014, 592] width 52 height 11
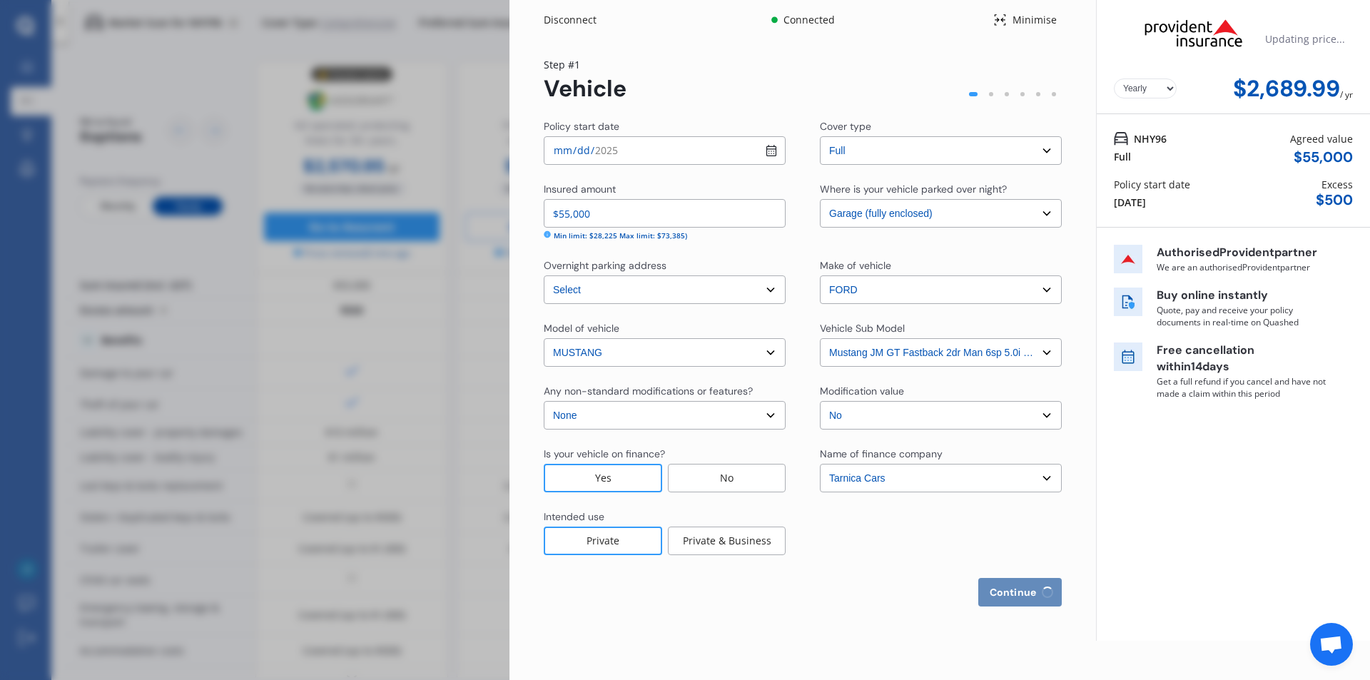
select select "05"
select select "07"
select select "1999"
select select "NZ_FULL"
select select "0"
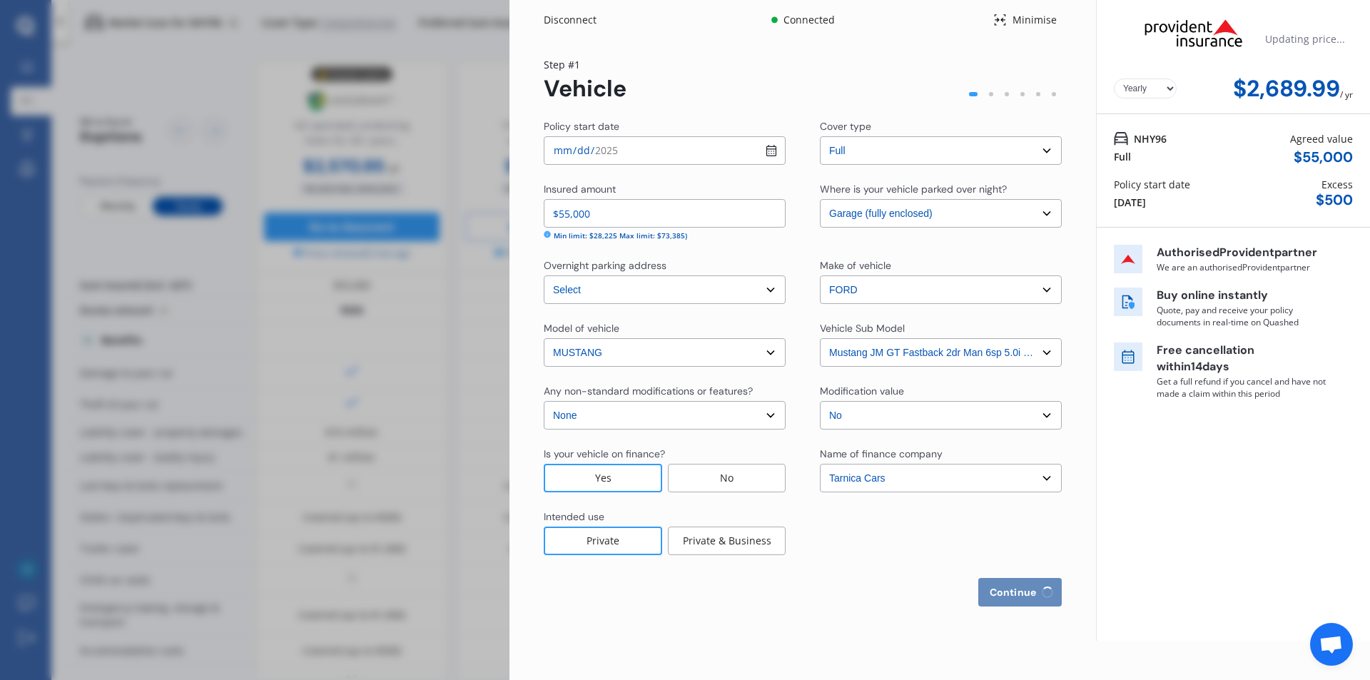
select select "25"
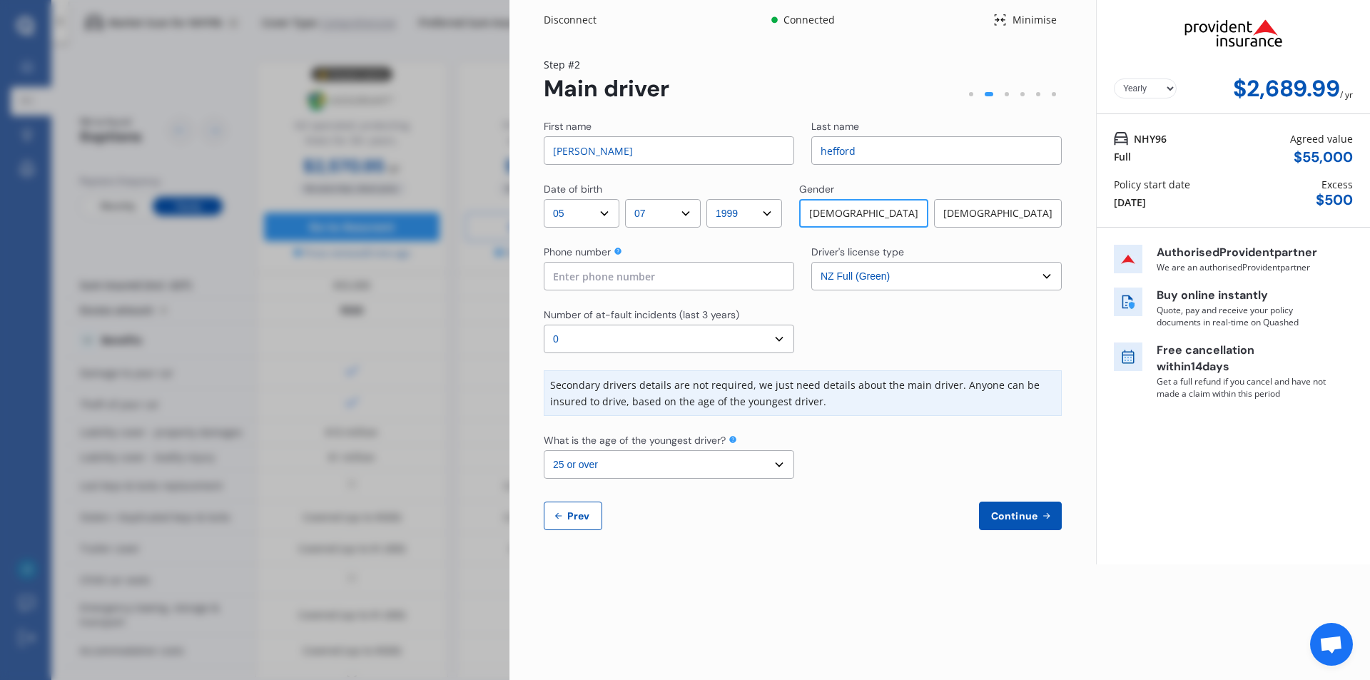
click at [360, 388] on div "Disconnect Connected Minimise Yearly Monthly $2,689.99 / yr Step # 2 Main drive…" at bounding box center [685, 340] width 1370 height 680
click at [557, 520] on icon at bounding box center [558, 515] width 11 height 11
select select "full"
select select "GARAGE"
select select "[STREET_ADDRESS]"
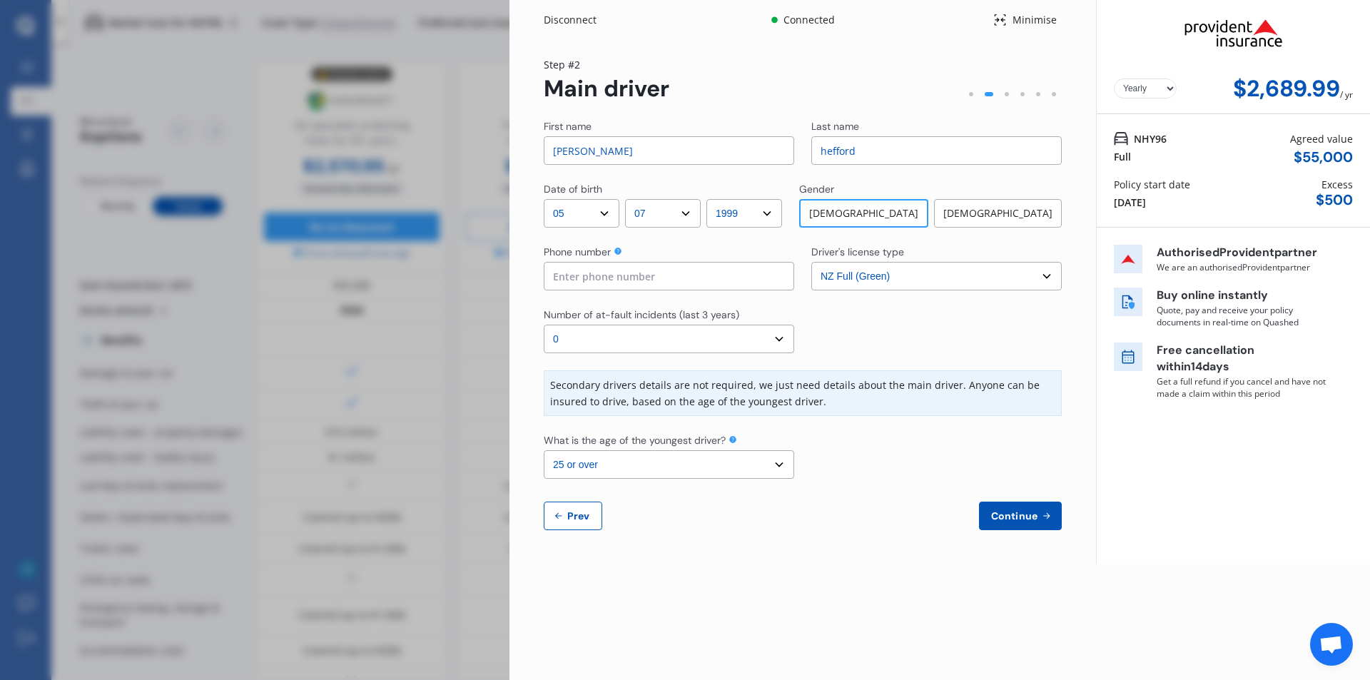
select select "FORD"
select select "MUSTANG"
select select "NZVFORD2018AEAO"
select select "none"
select select "NO"
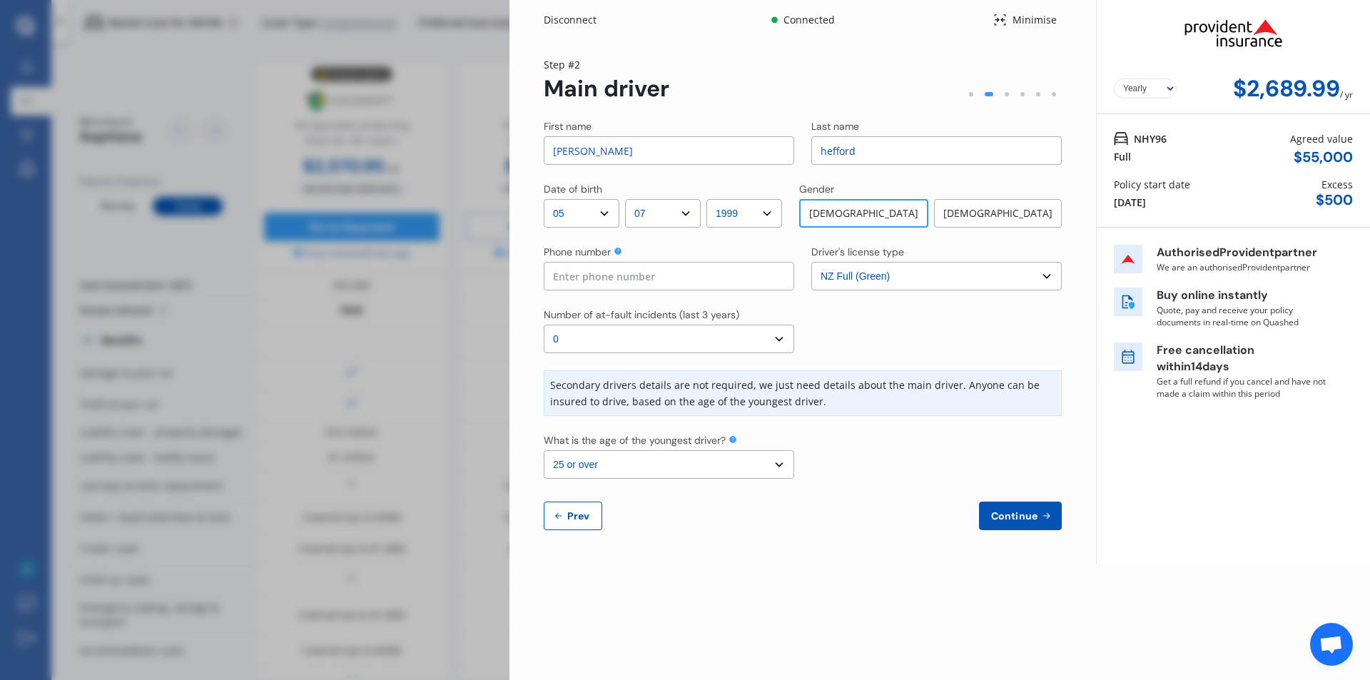
select select "FC0199"
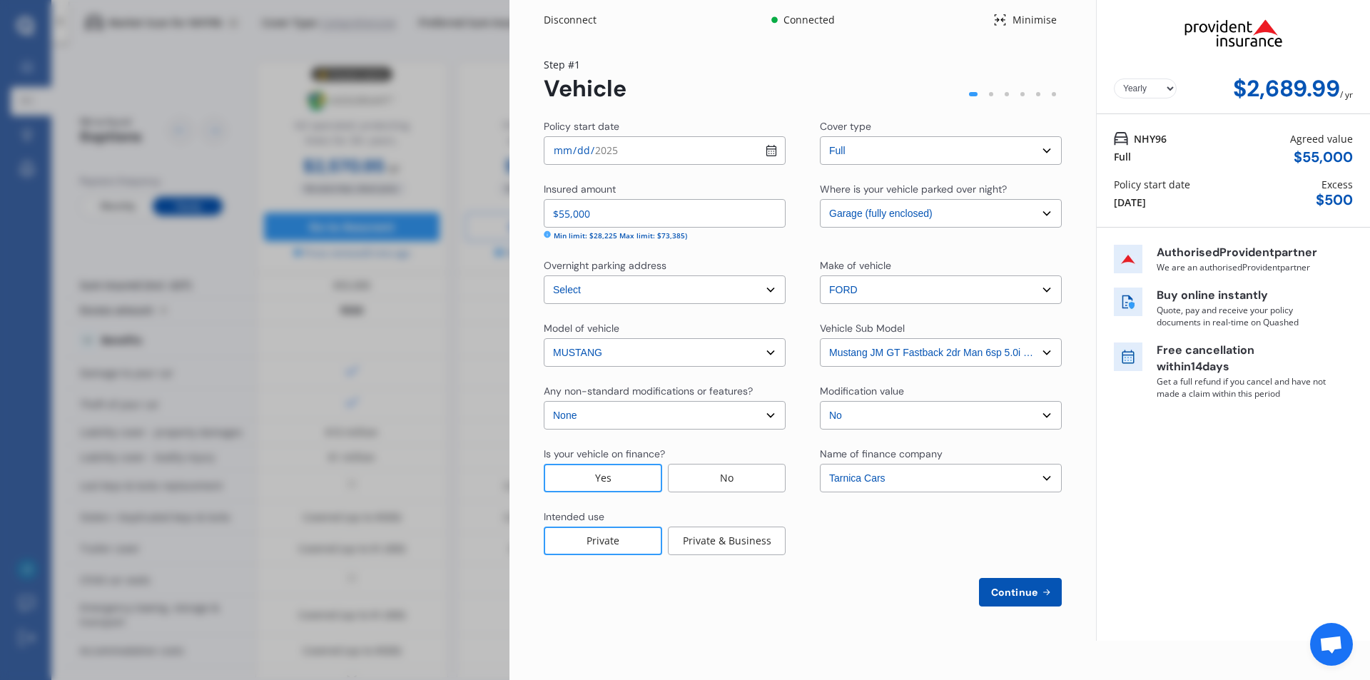
click at [394, 242] on div "Disconnect Connected Minimise Yearly Monthly $2,689.99 / yr Step # 1 Vehicle Po…" at bounding box center [685, 340] width 1370 height 680
click at [595, 16] on div "Disconnect" at bounding box center [578, 20] width 68 height 14
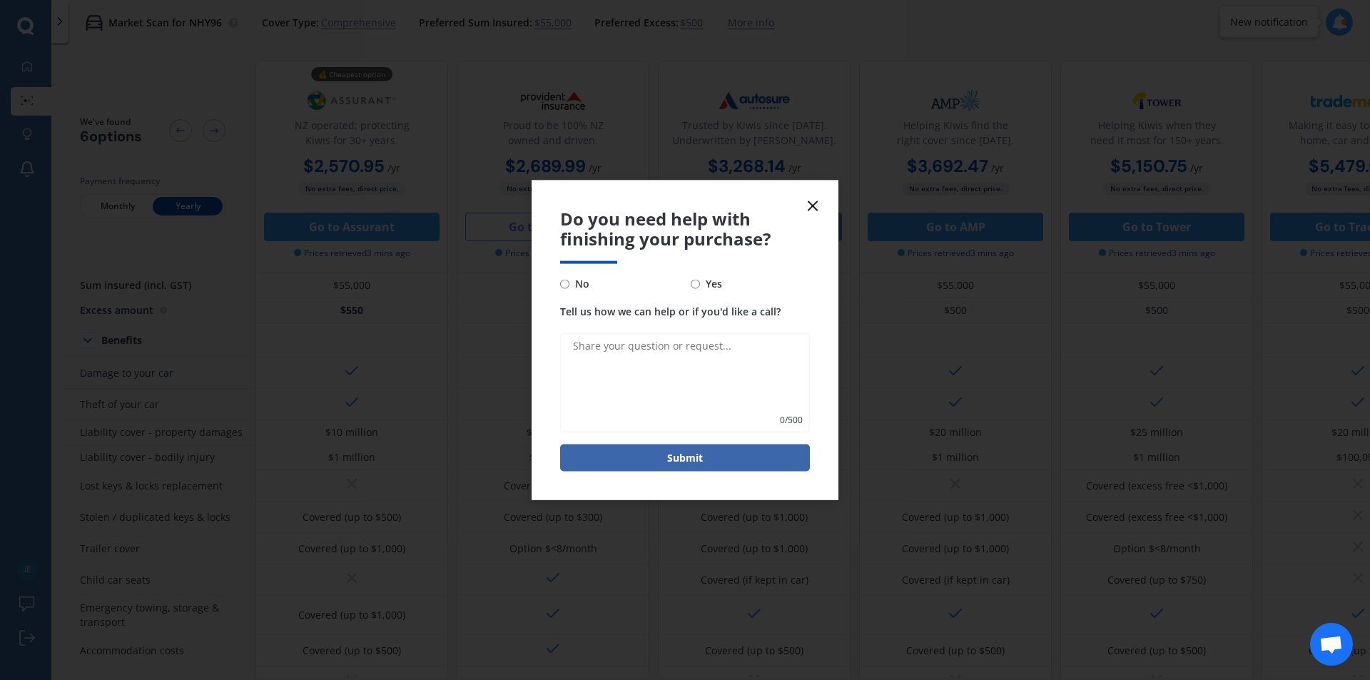
click at [816, 207] on icon at bounding box center [812, 205] width 17 height 17
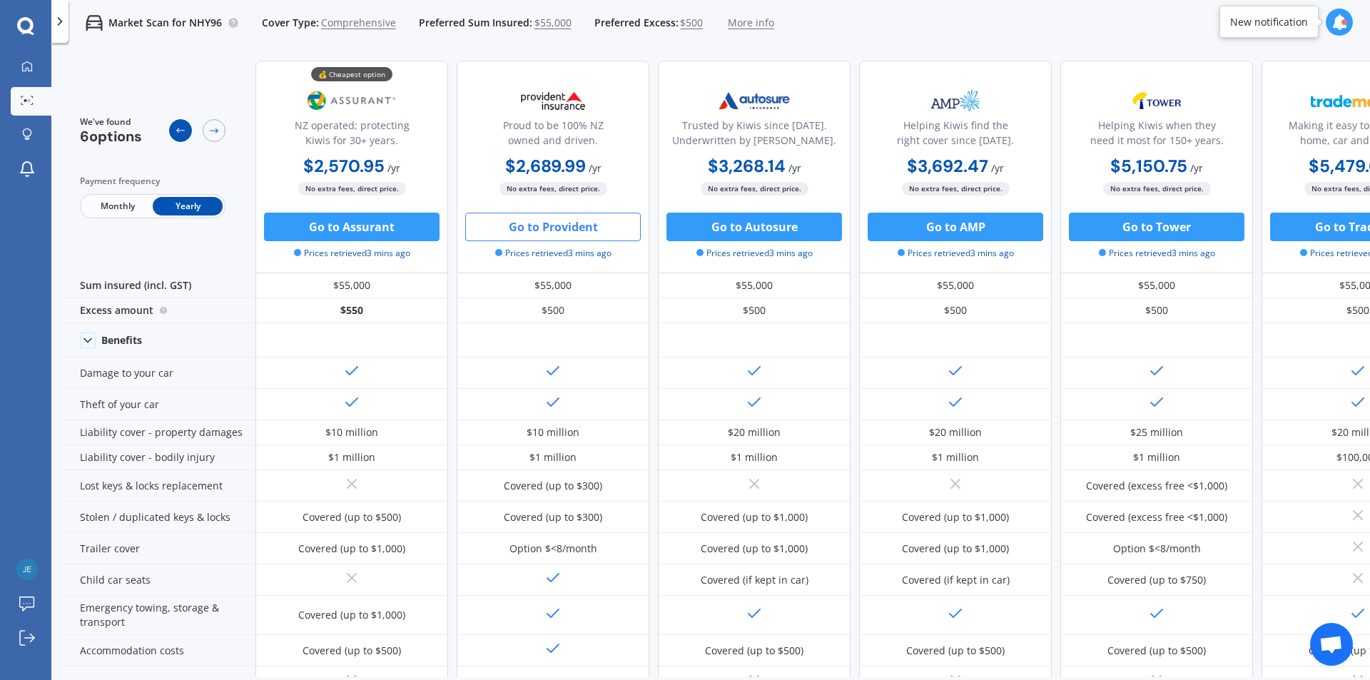
click at [180, 132] on icon at bounding box center [180, 130] width 11 height 11
click at [176, 125] on icon at bounding box center [180, 130] width 11 height 11
click at [25, 68] on icon at bounding box center [26, 66] width 11 height 11
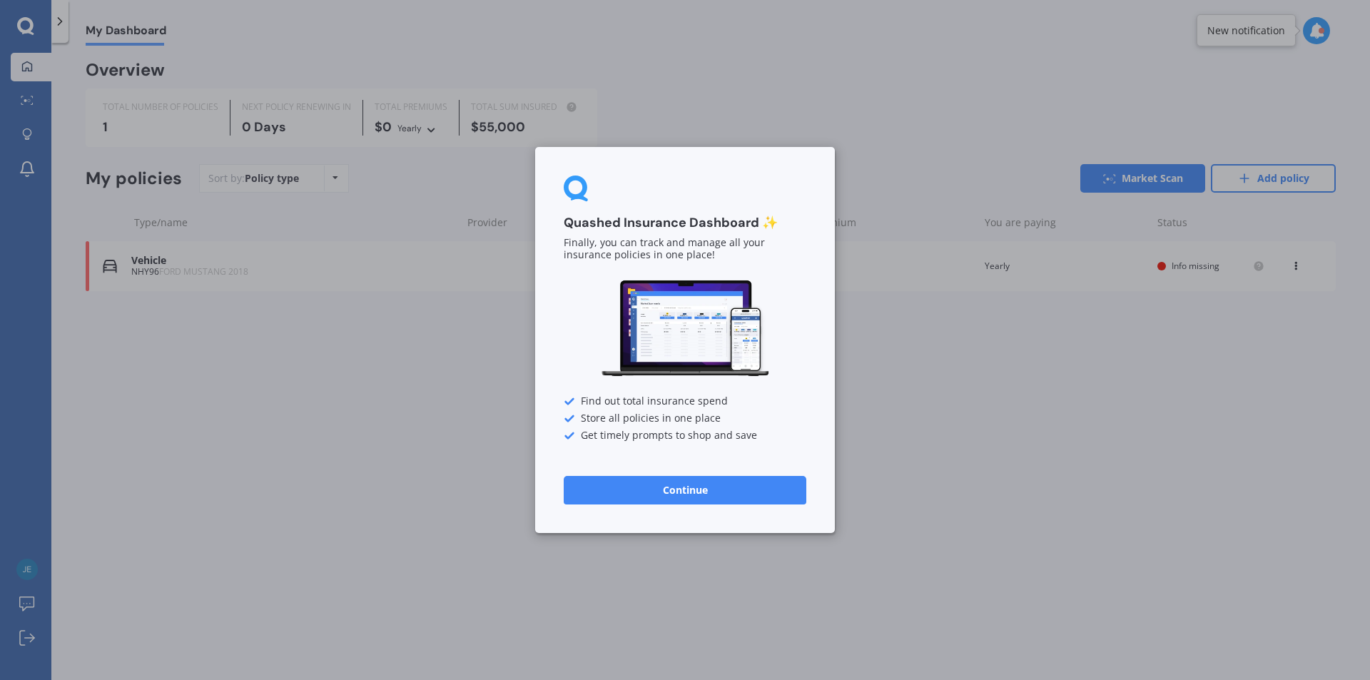
click at [691, 498] on button "Continue" at bounding box center [685, 490] width 243 height 29
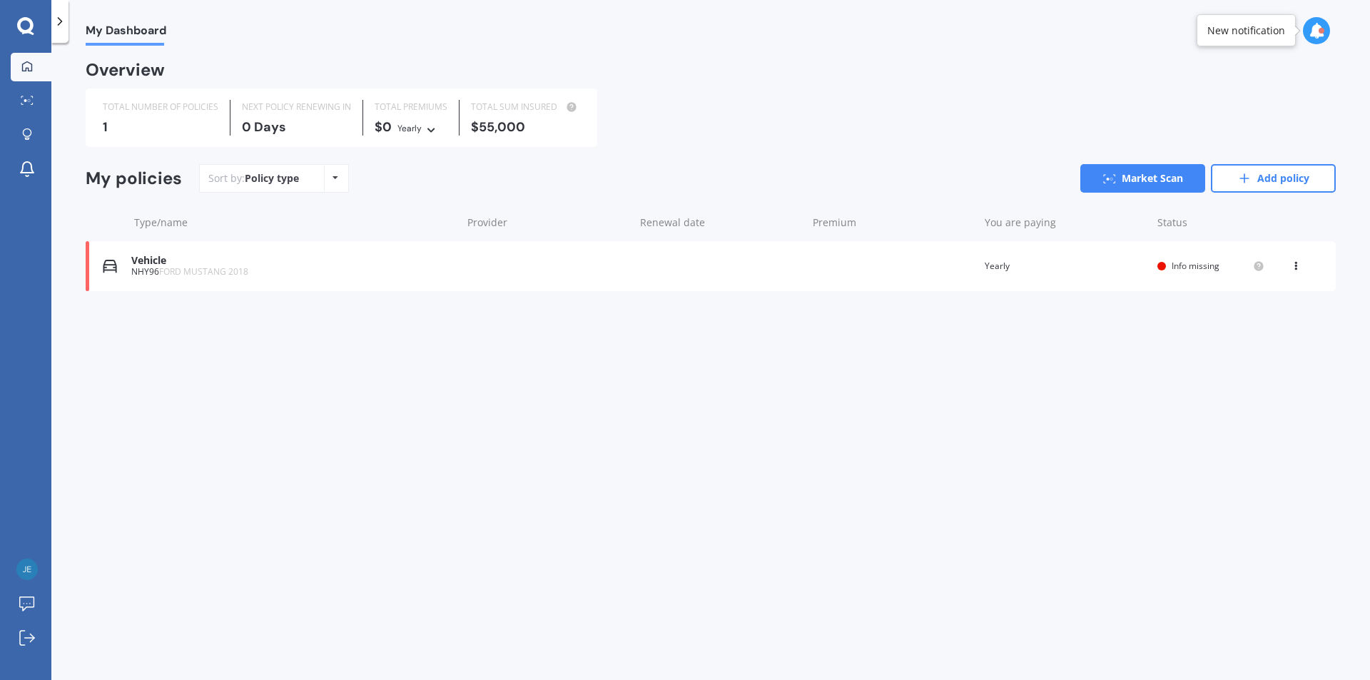
click at [290, 276] on div "NHY96 FORD MUSTANG 2018" at bounding box center [292, 272] width 323 height 10
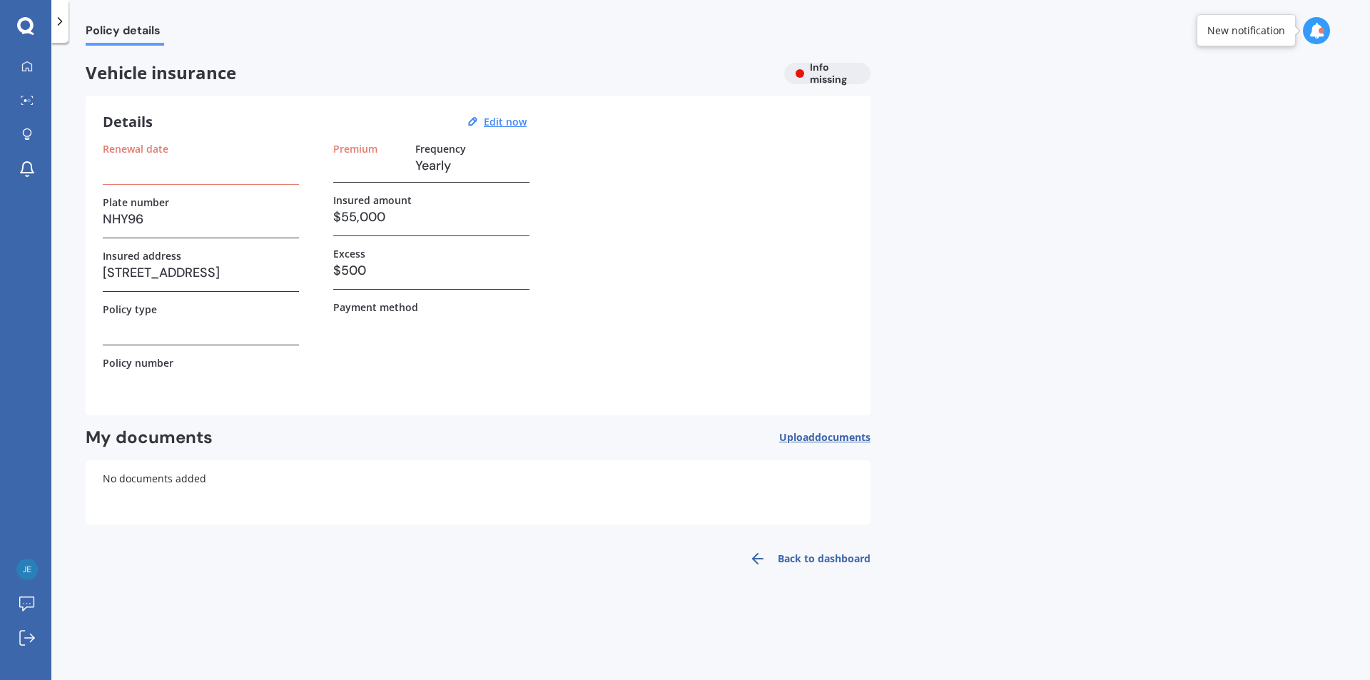
click at [28, 20] on icon at bounding box center [25, 25] width 16 height 16
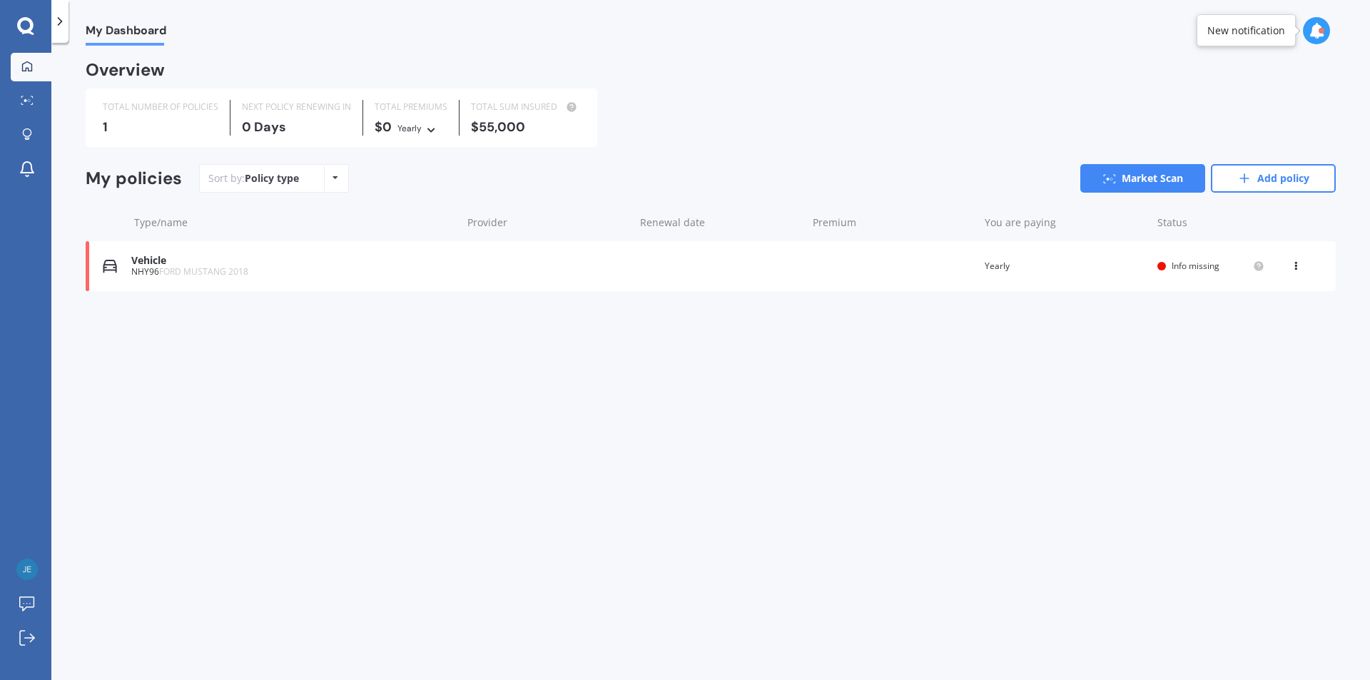
click at [56, 27] on icon at bounding box center [60, 21] width 14 height 14
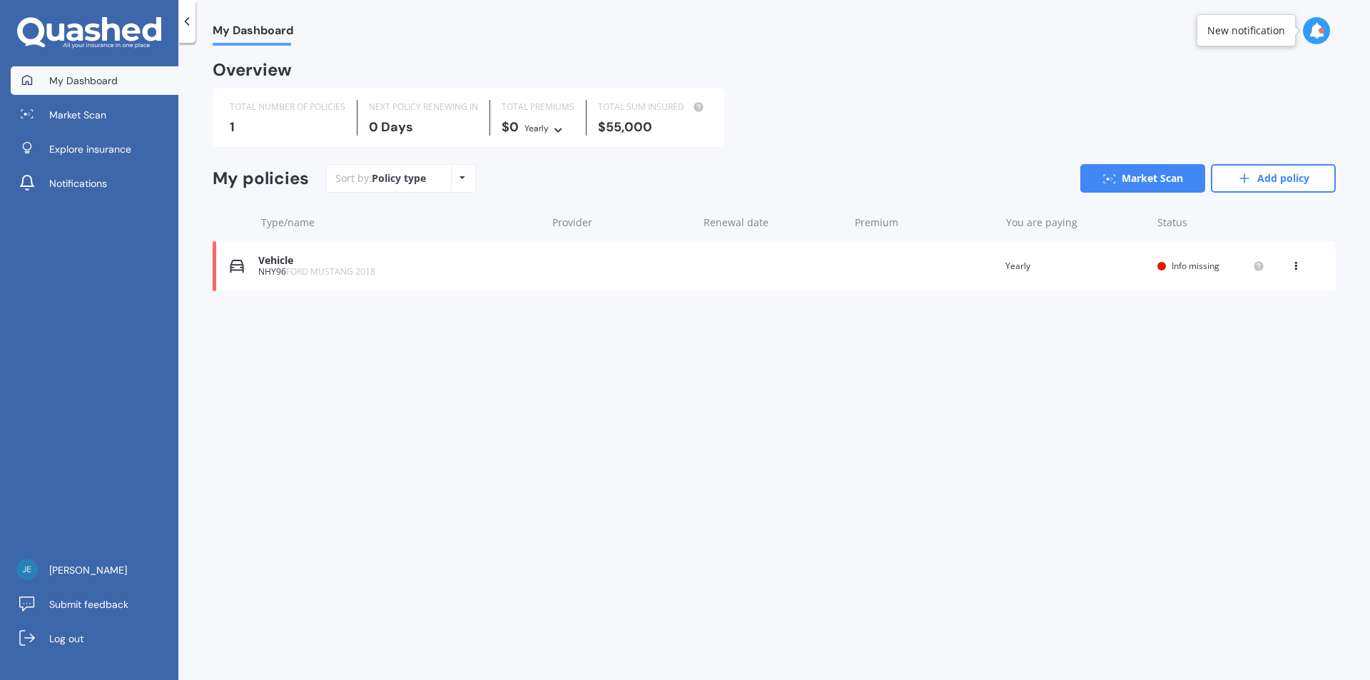
click at [94, 83] on span "My Dashboard" at bounding box center [83, 80] width 68 height 14
click at [1262, 166] on link "Add policy" at bounding box center [1273, 178] width 125 height 29
click at [319, 271] on span "FORD MUSTANG 2018" at bounding box center [330, 271] width 89 height 12
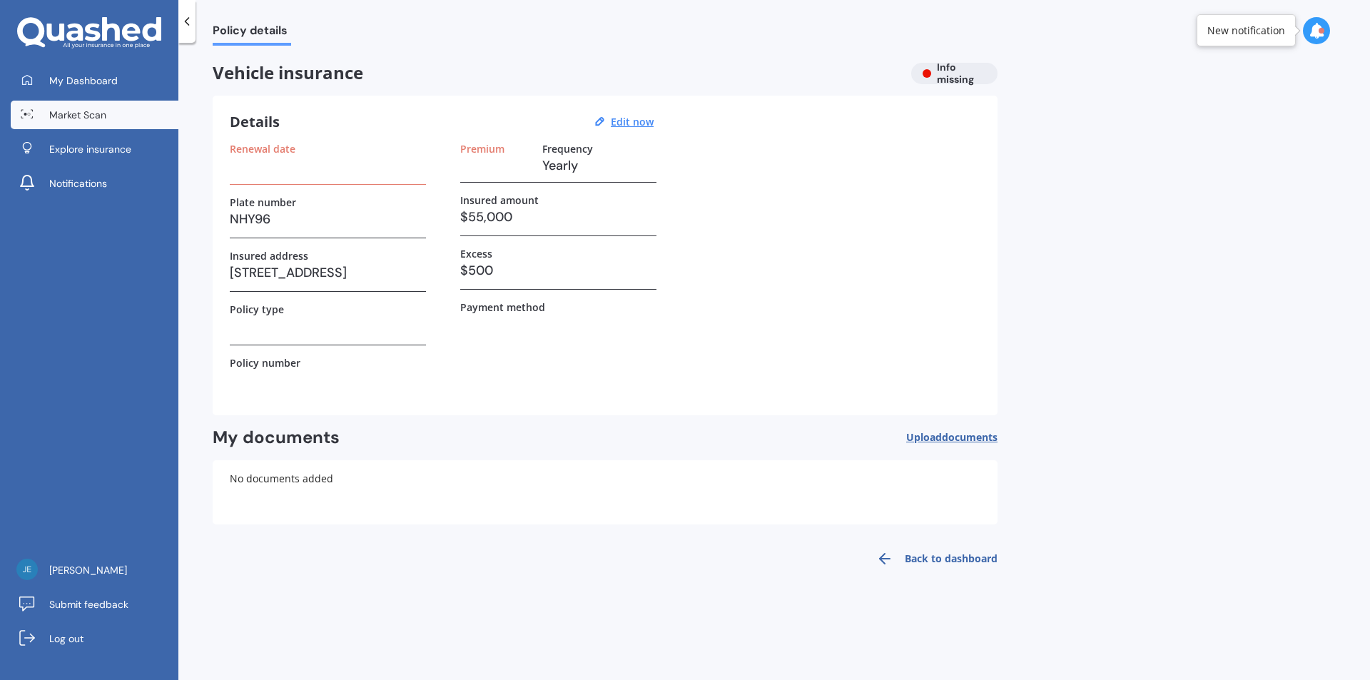
click at [117, 118] on link "Market Scan" at bounding box center [95, 115] width 168 height 29
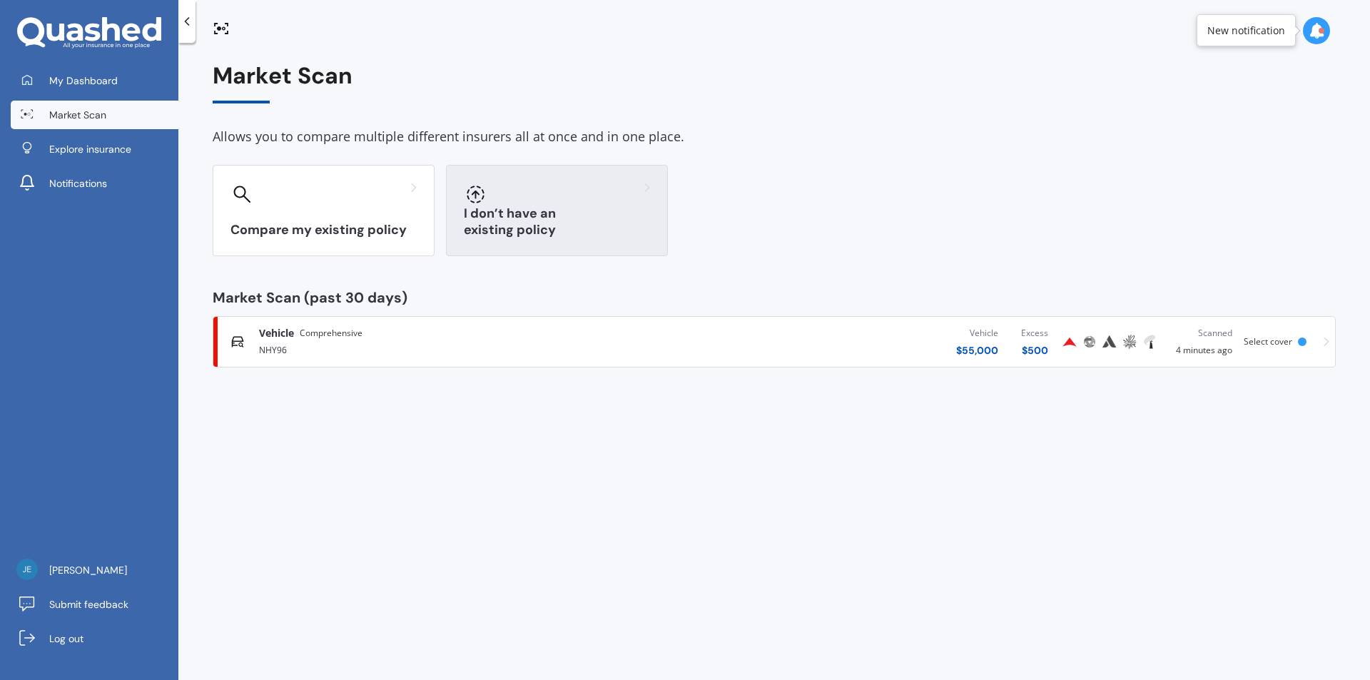
click at [584, 202] on div at bounding box center [557, 194] width 186 height 23
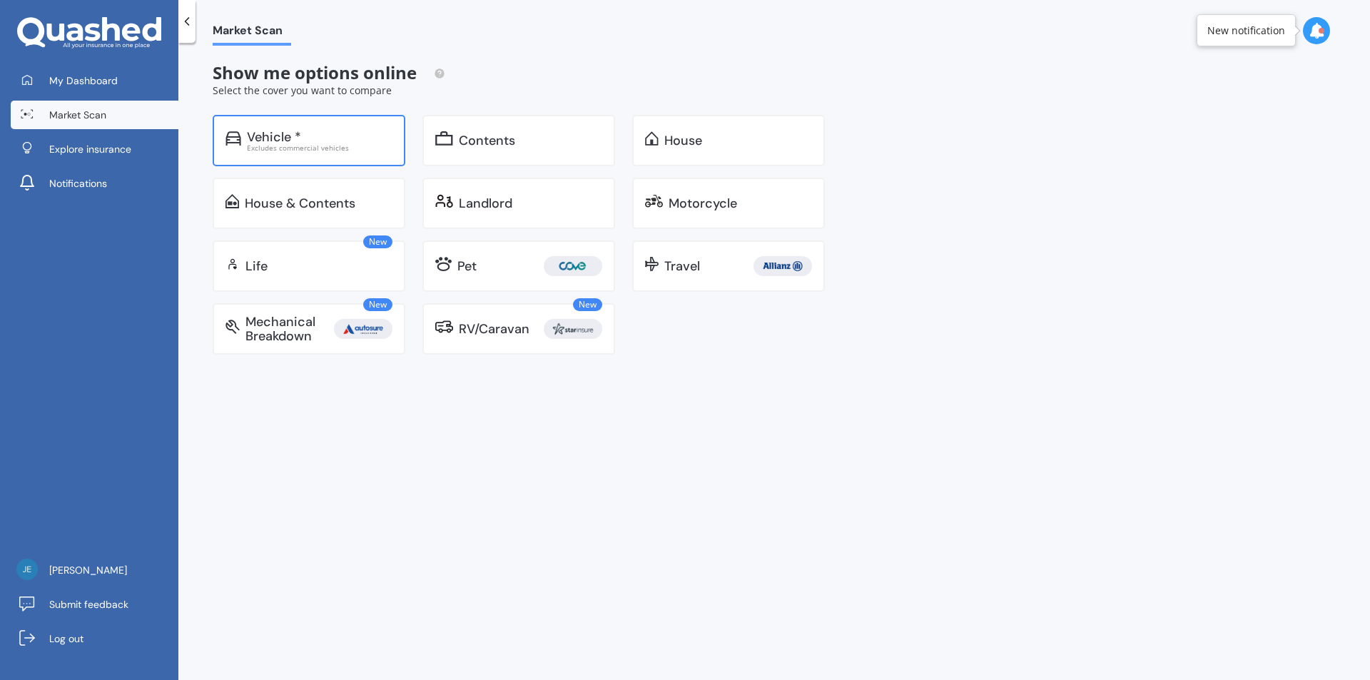
click at [330, 136] on div "Vehicle *" at bounding box center [320, 137] width 146 height 14
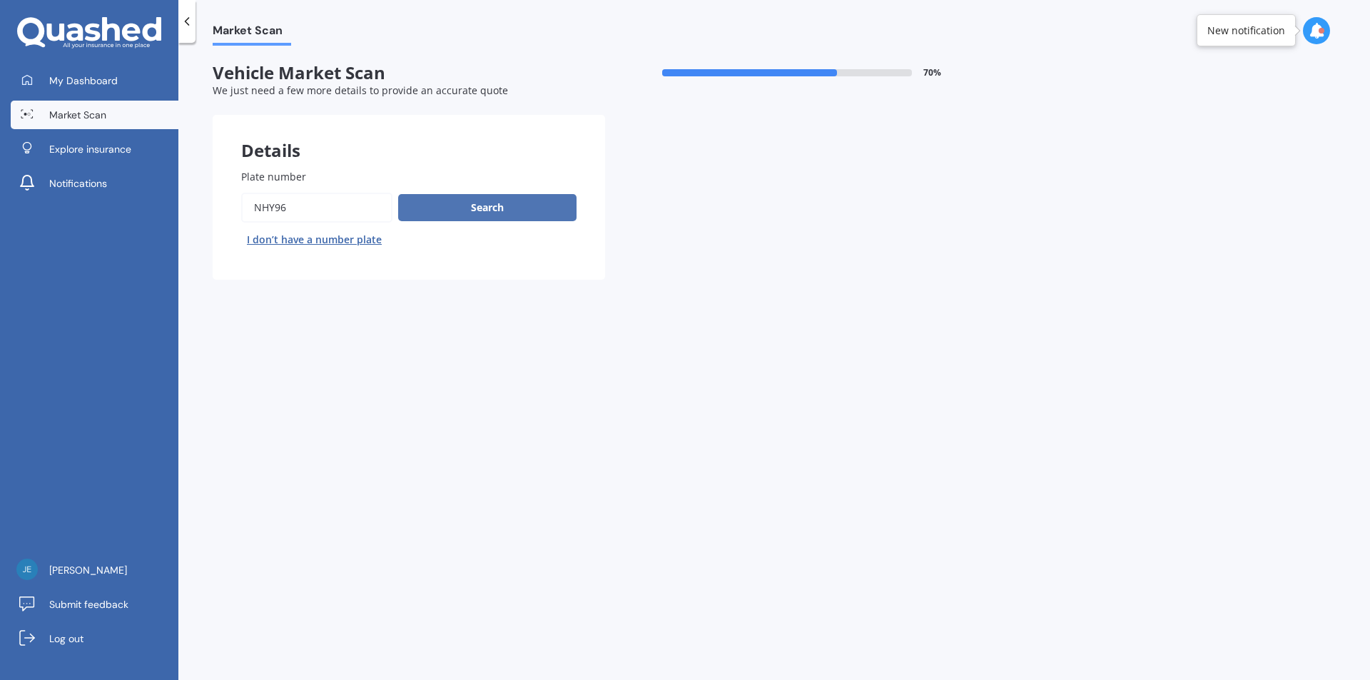
click at [473, 203] on button "Search" at bounding box center [487, 207] width 178 height 27
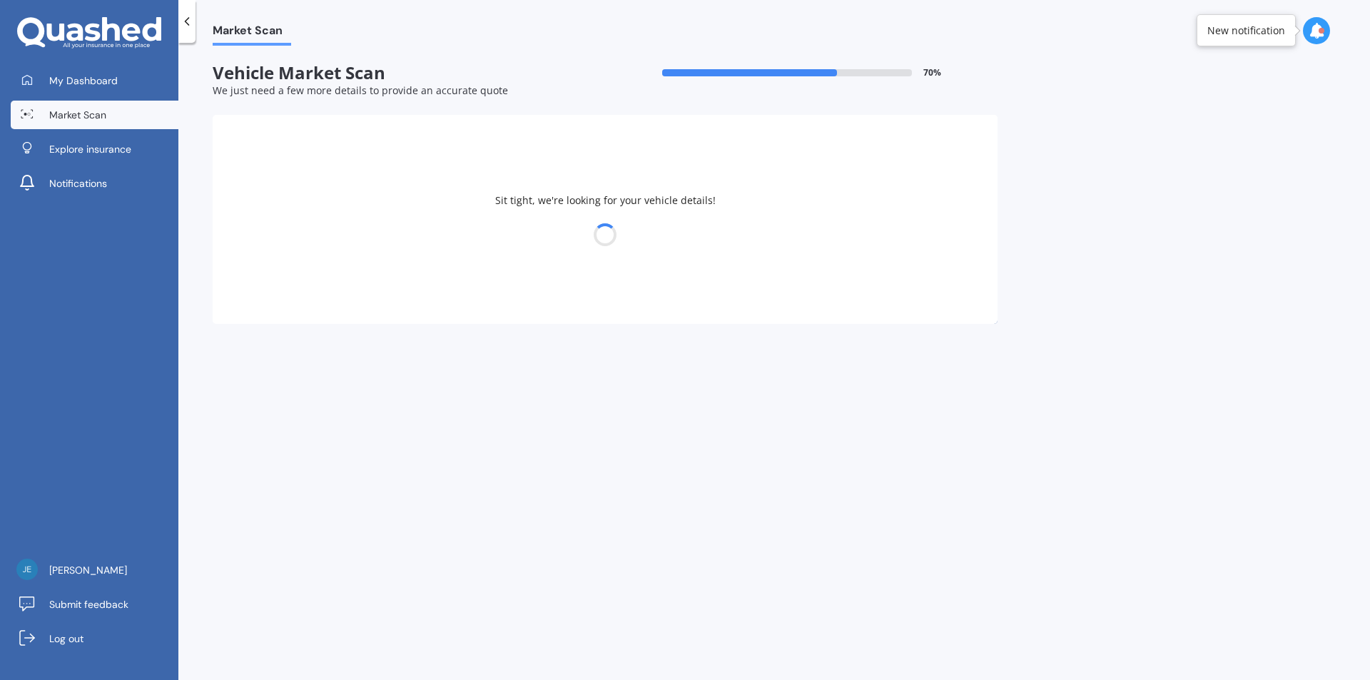
select select "FORD"
select select "MUSTANG"
select select "05"
select select "07"
select select "1999"
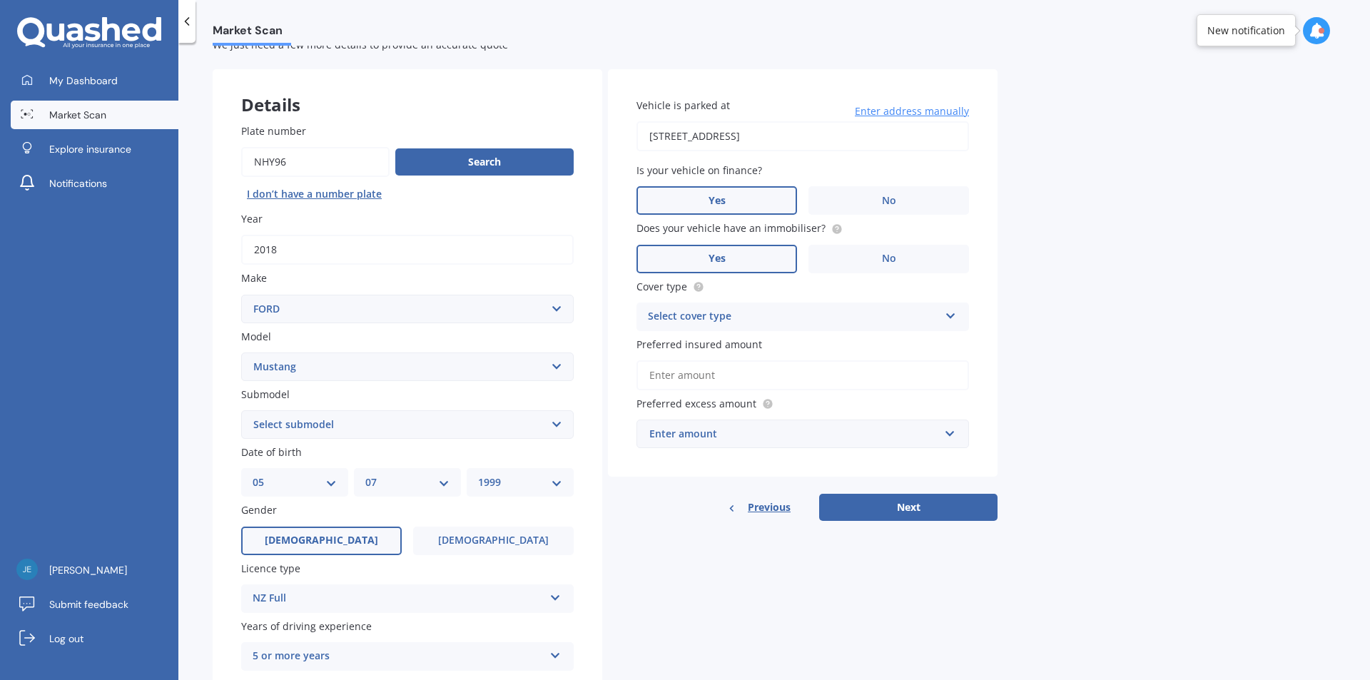
scroll to position [71, 0]
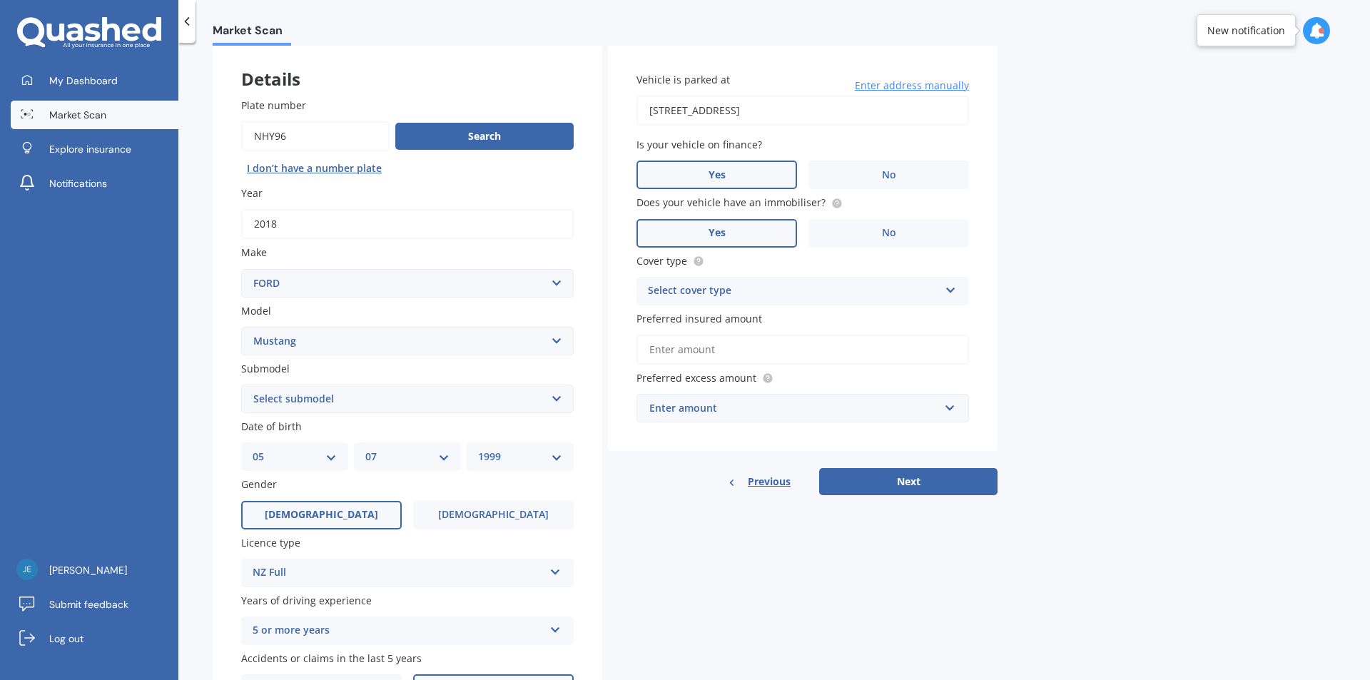
click at [370, 397] on select "Select submodel (All Other) EcoBoost Convertible EcoBoost Fastback GT Roush MAC…" at bounding box center [407, 399] width 332 height 29
select select "V8 GT FASTBACK"
click at [241, 385] on select "Select submodel (All Other) EcoBoost Convertible EcoBoost Fastback GT Roush MAC…" at bounding box center [407, 399] width 332 height 29
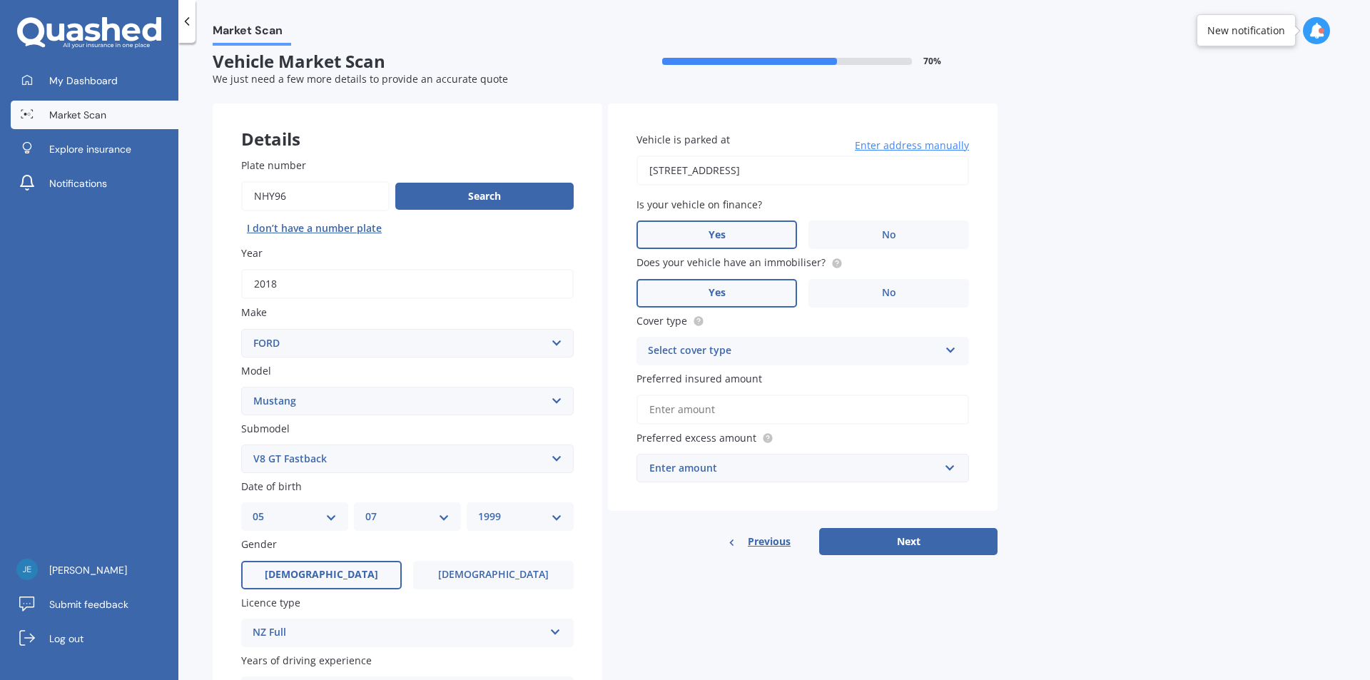
scroll to position [0, 0]
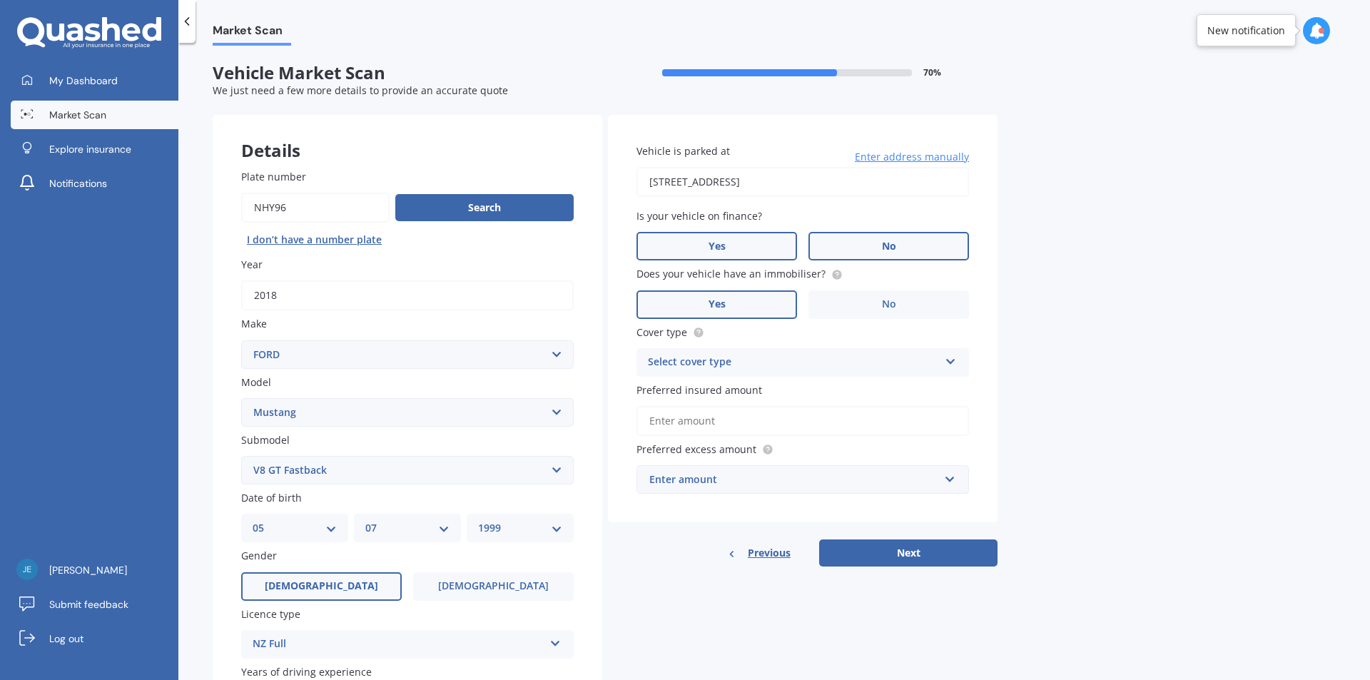
click at [874, 243] on label "No" at bounding box center [888, 246] width 161 height 29
click at [0, 0] on input "No" at bounding box center [0, 0] width 0 height 0
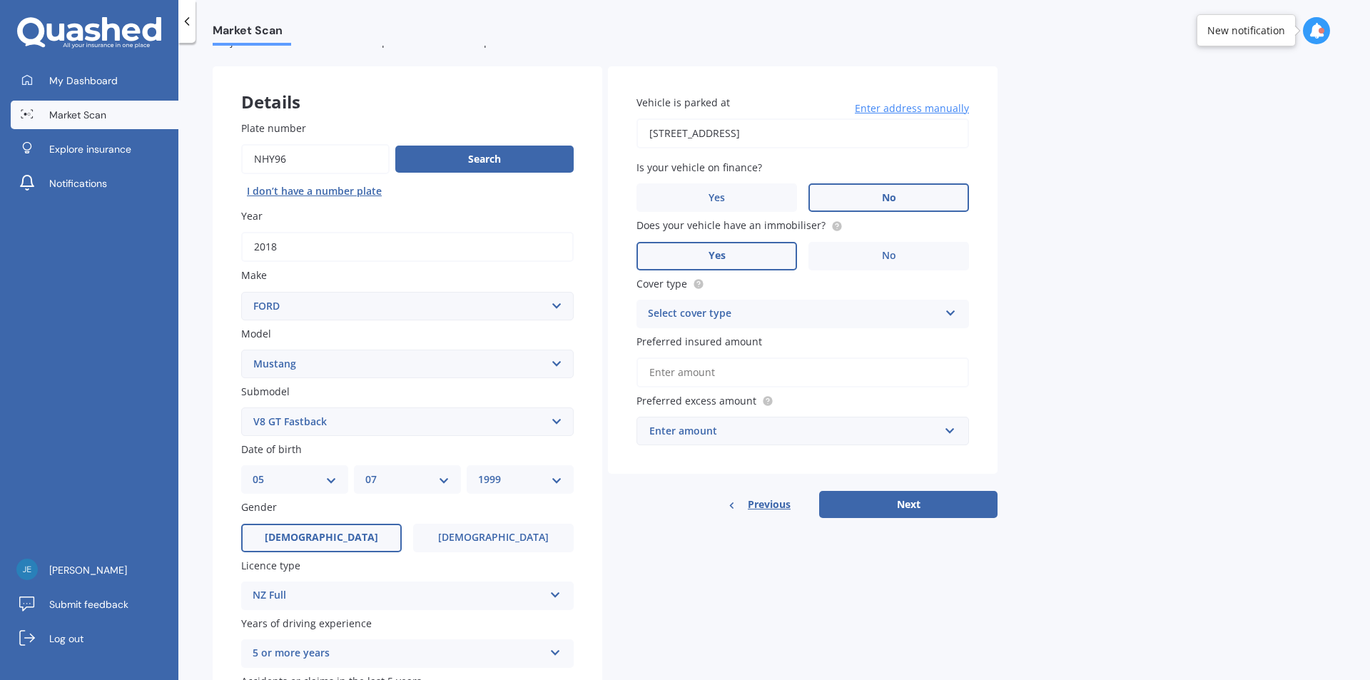
scroll to position [71, 0]
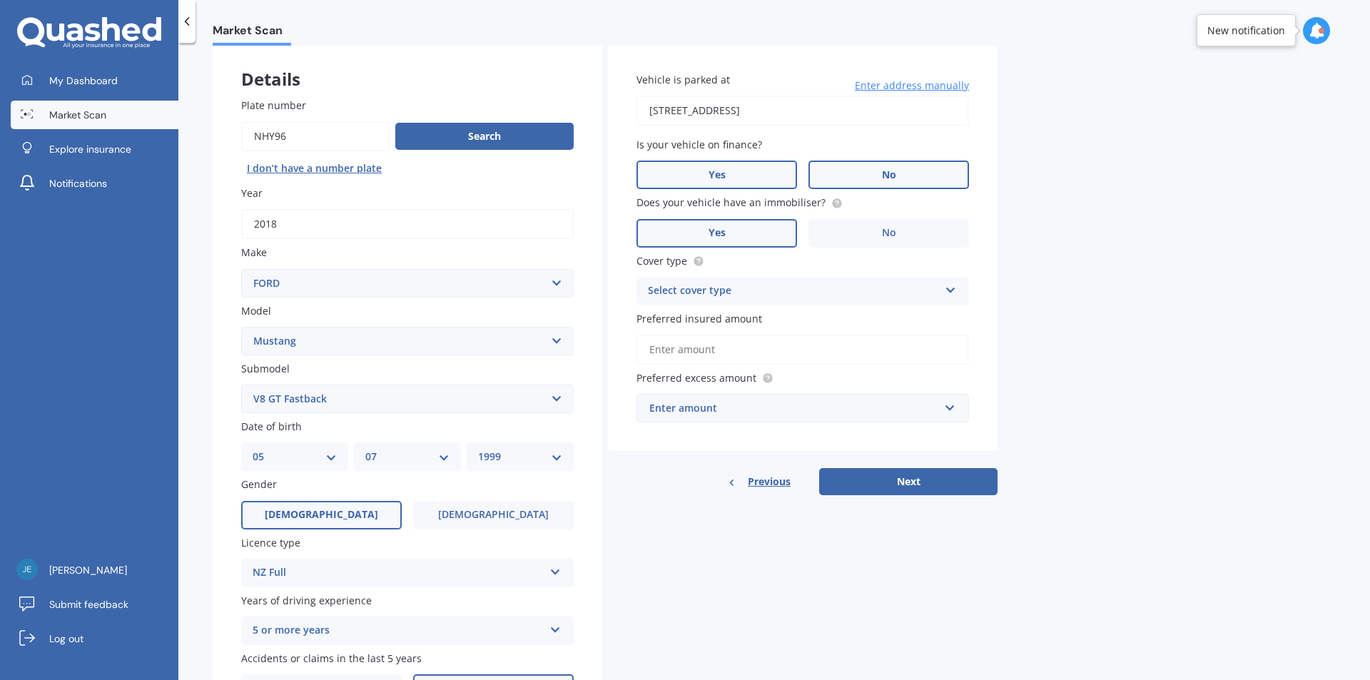
click at [748, 177] on label "Yes" at bounding box center [716, 175] width 161 height 29
click at [0, 0] on input "Yes" at bounding box center [0, 0] width 0 height 0
click at [787, 288] on div "Select cover type" at bounding box center [793, 291] width 291 height 17
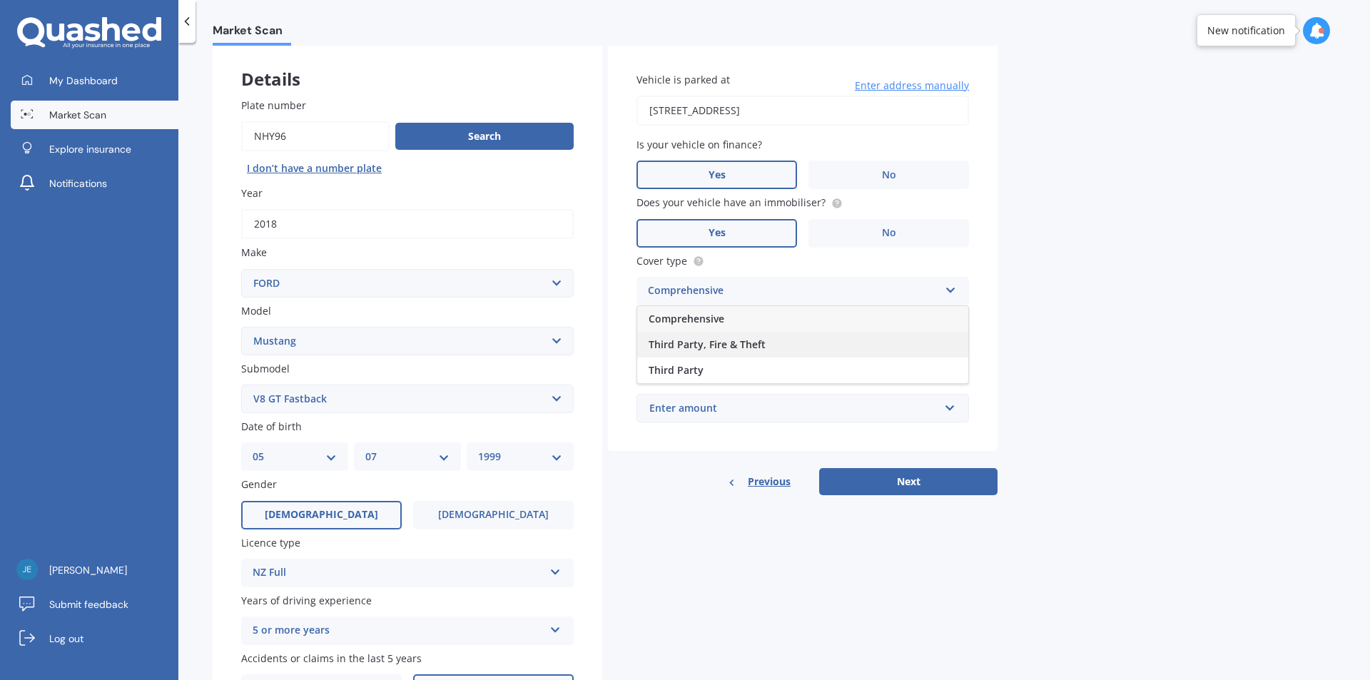
click at [769, 347] on div "Third Party, Fire & Theft" at bounding box center [802, 345] width 331 height 26
click at [781, 342] on input "Preferred insured amount" at bounding box center [802, 350] width 332 height 30
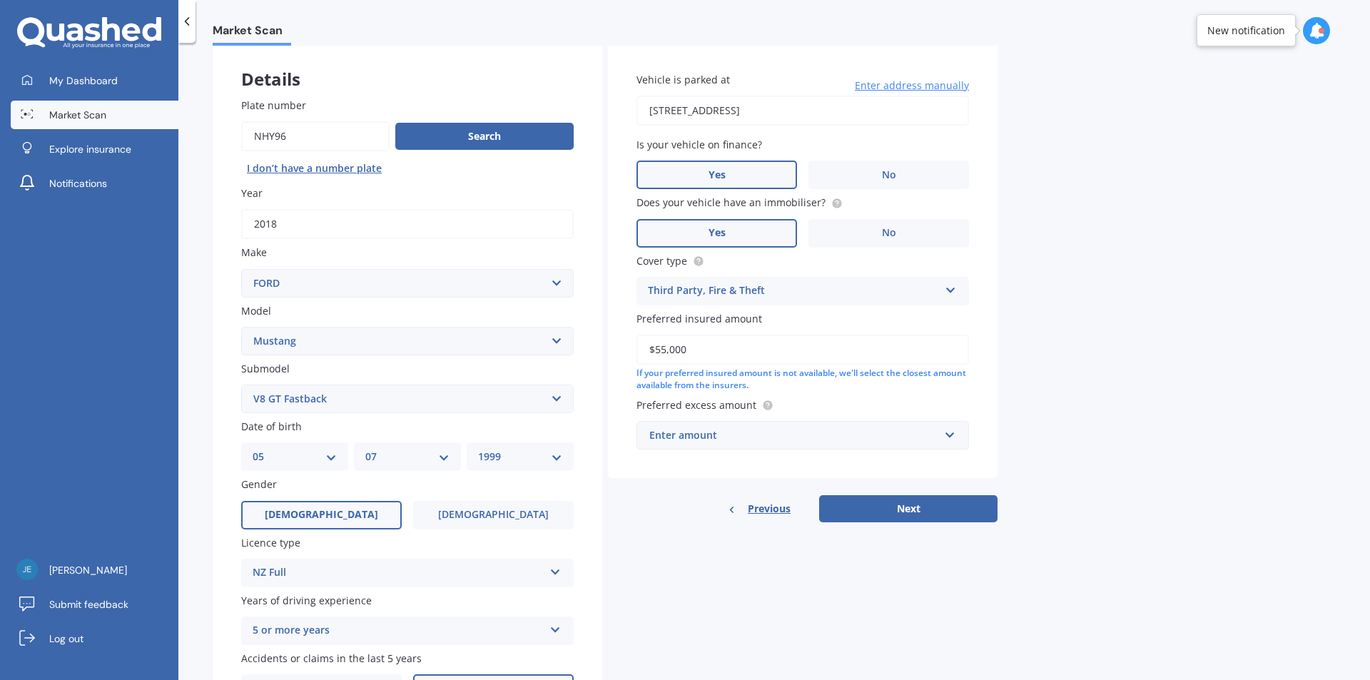
type input "$55,000"
click at [775, 435] on div "Enter amount" at bounding box center [794, 435] width 290 height 16
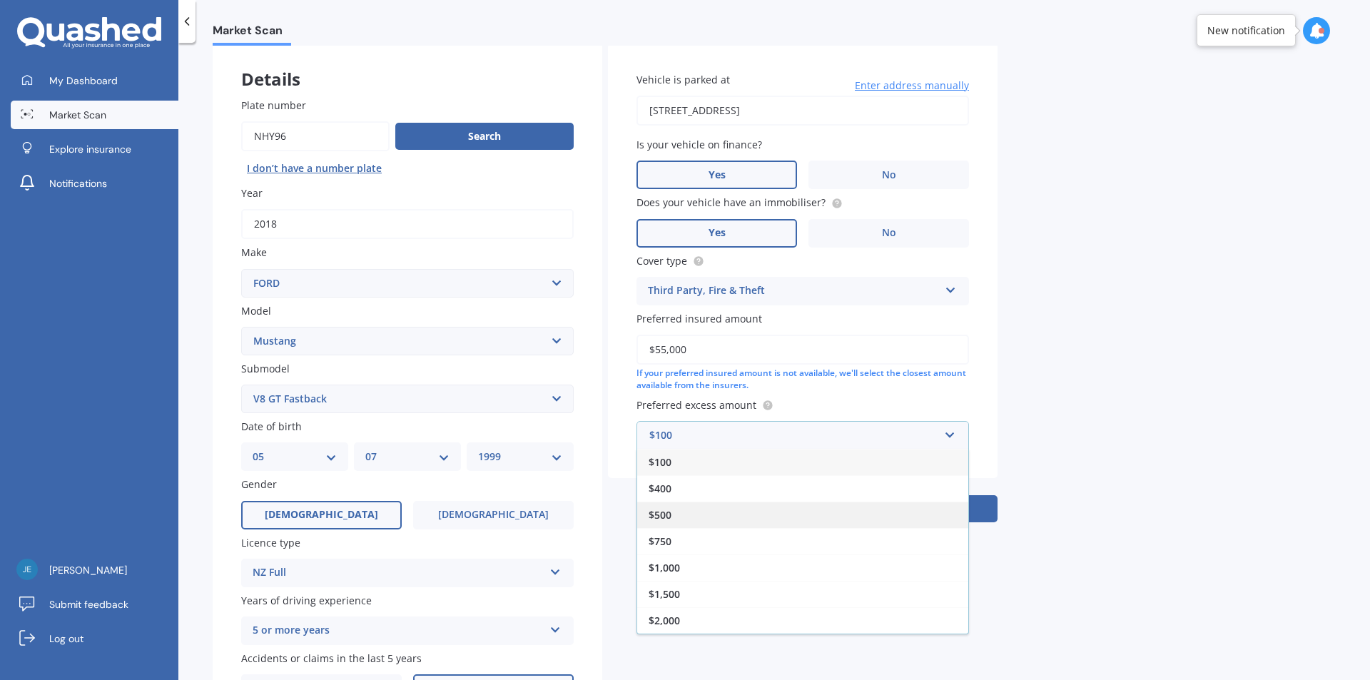
click at [697, 511] on div "$500" at bounding box center [802, 515] width 331 height 26
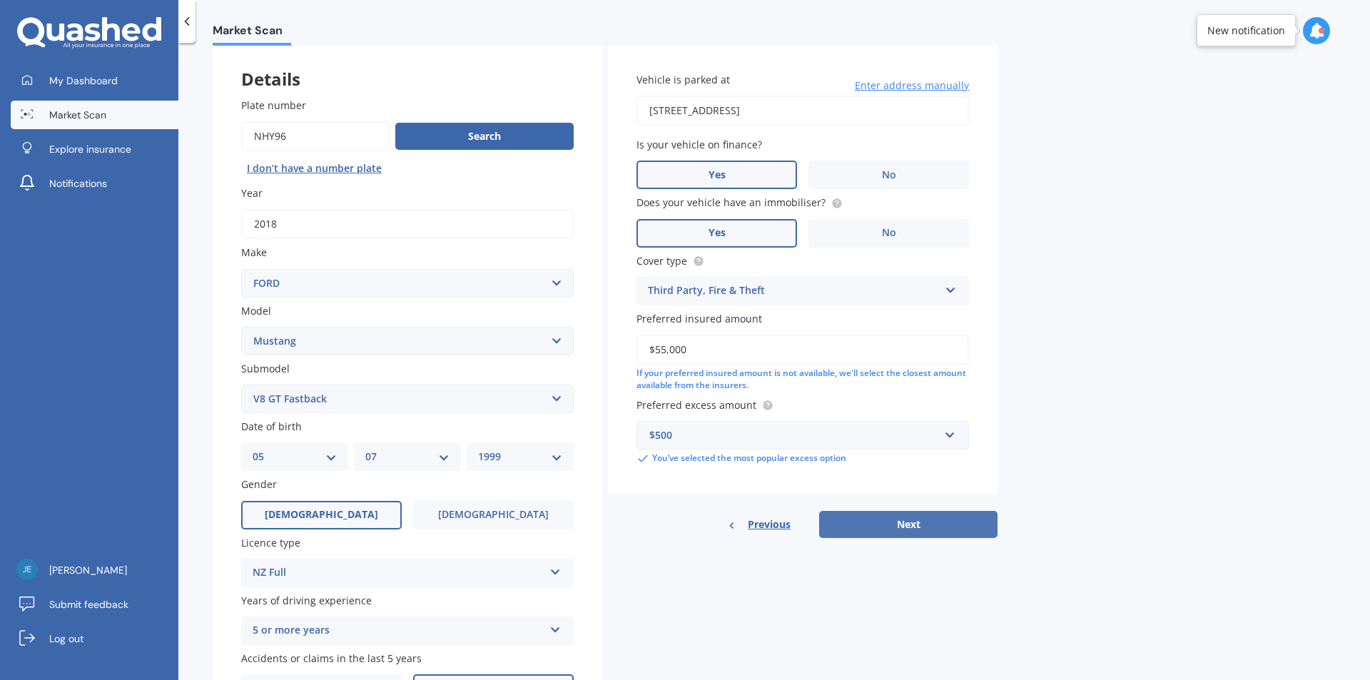
click at [868, 517] on button "Next" at bounding box center [908, 524] width 178 height 27
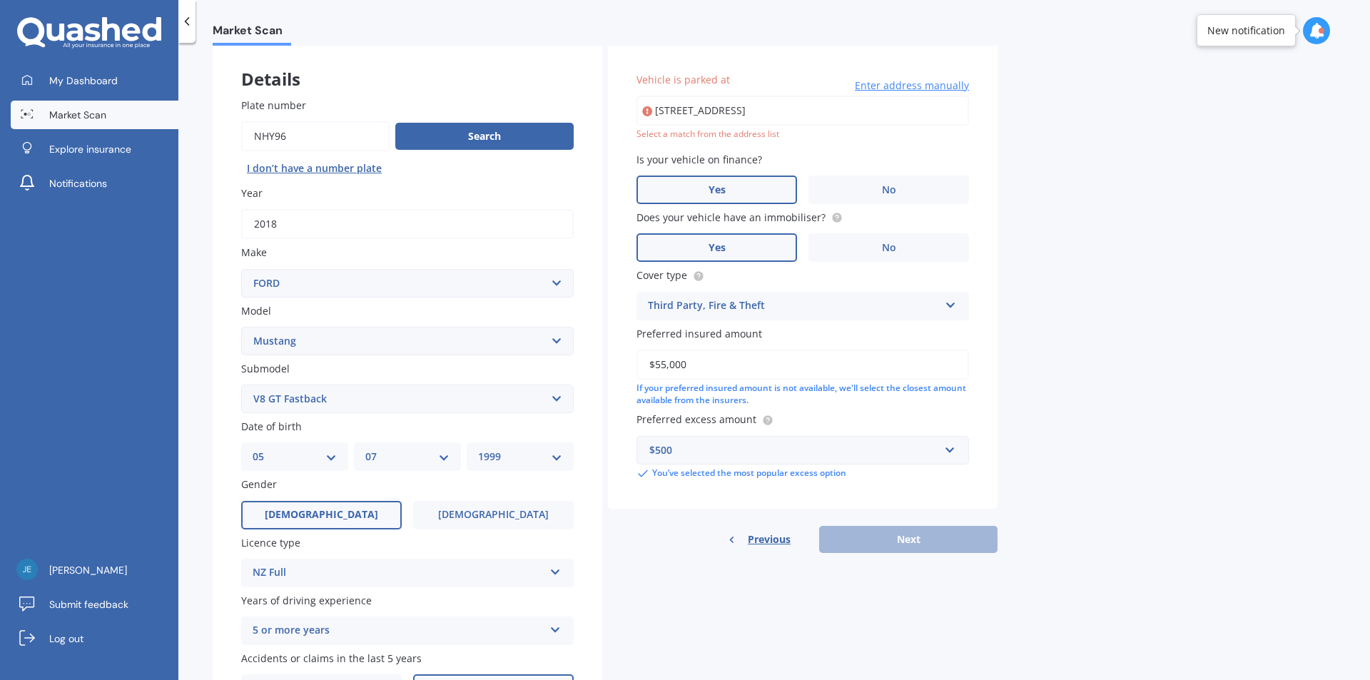
type input "[STREET_ADDRESS]"
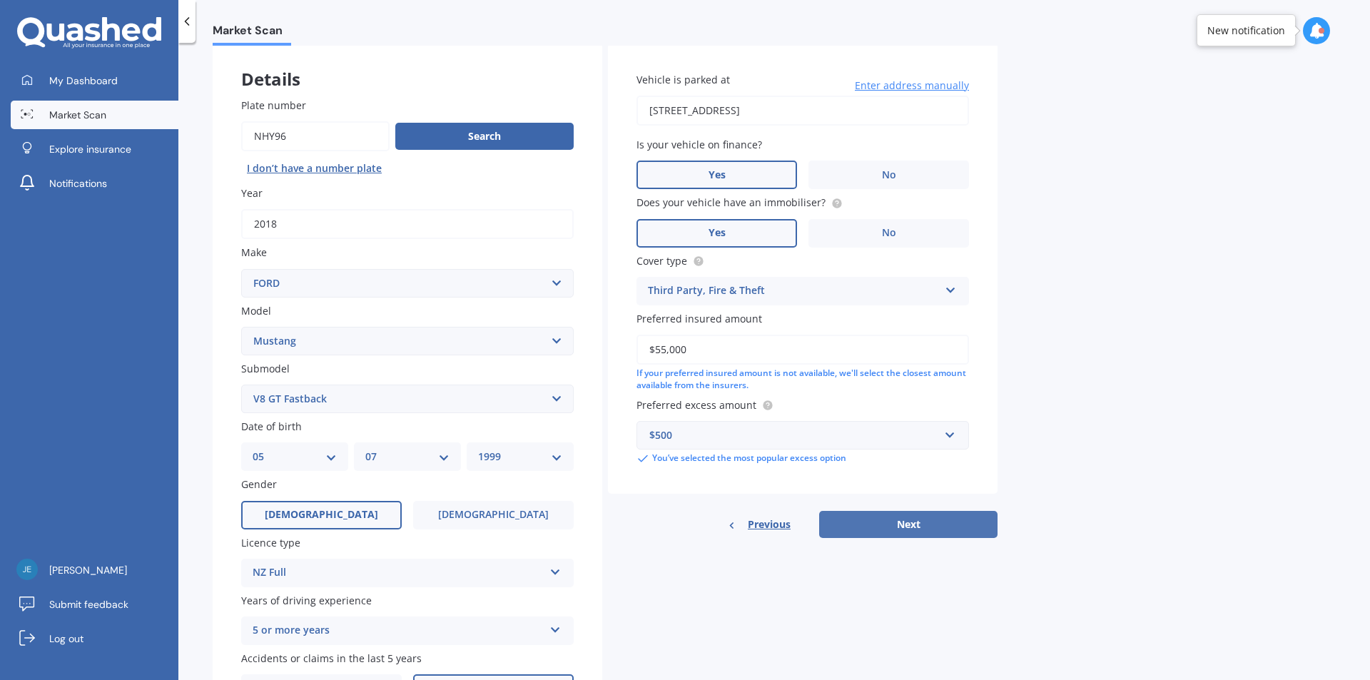
click at [864, 528] on button "Next" at bounding box center [908, 524] width 178 height 27
select select "05"
select select "07"
select select "1999"
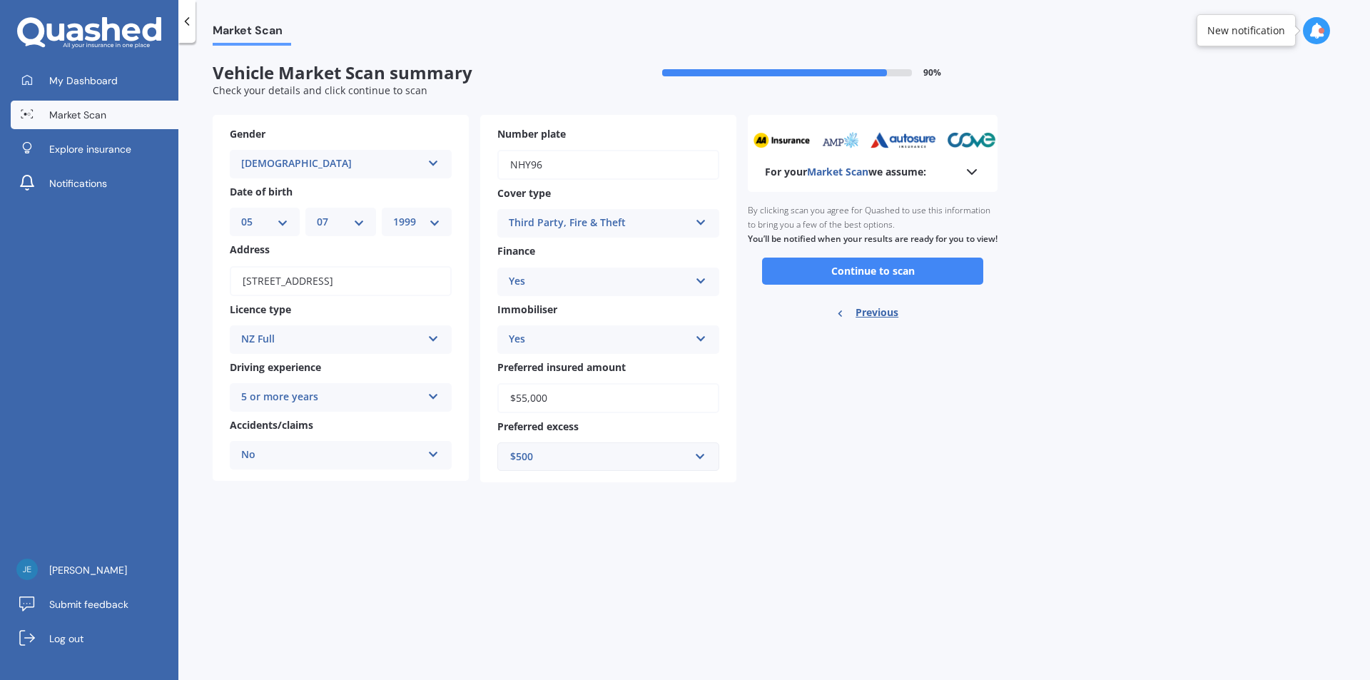
scroll to position [0, 0]
click at [893, 280] on button "Continue to scan" at bounding box center [872, 271] width 221 height 27
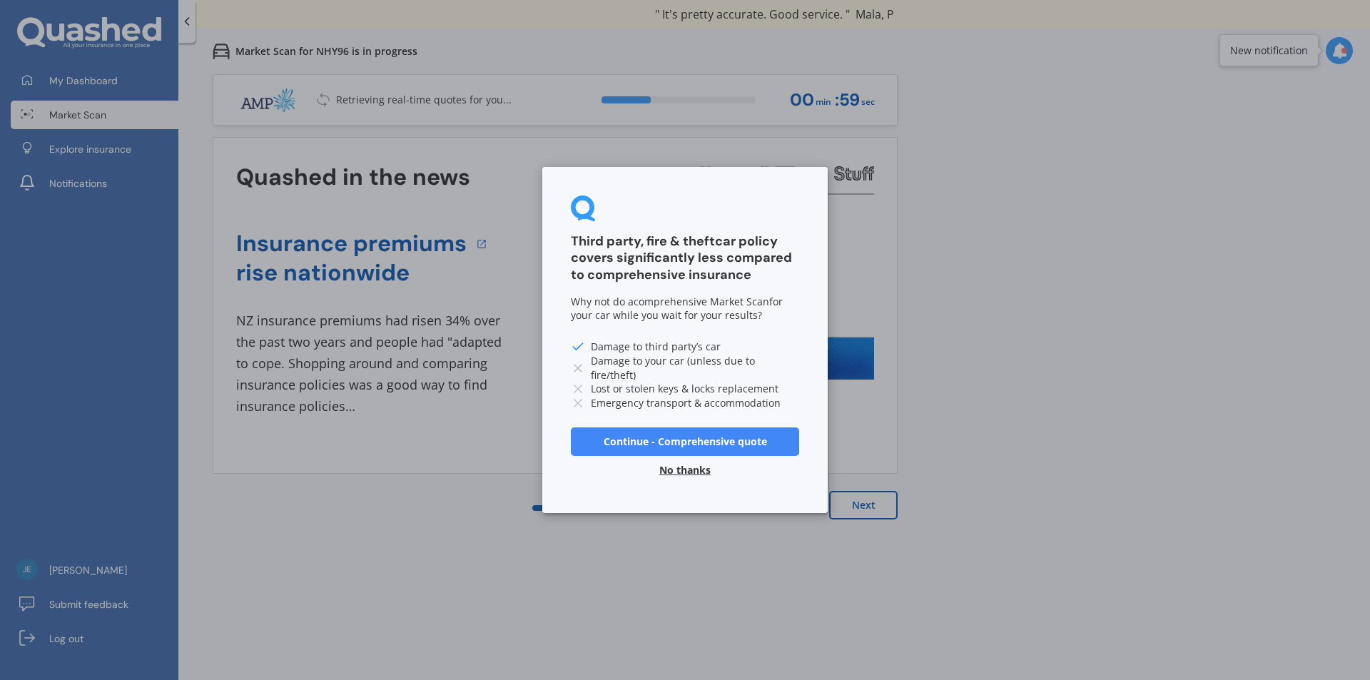
click at [682, 469] on button "No thanks" at bounding box center [685, 470] width 68 height 29
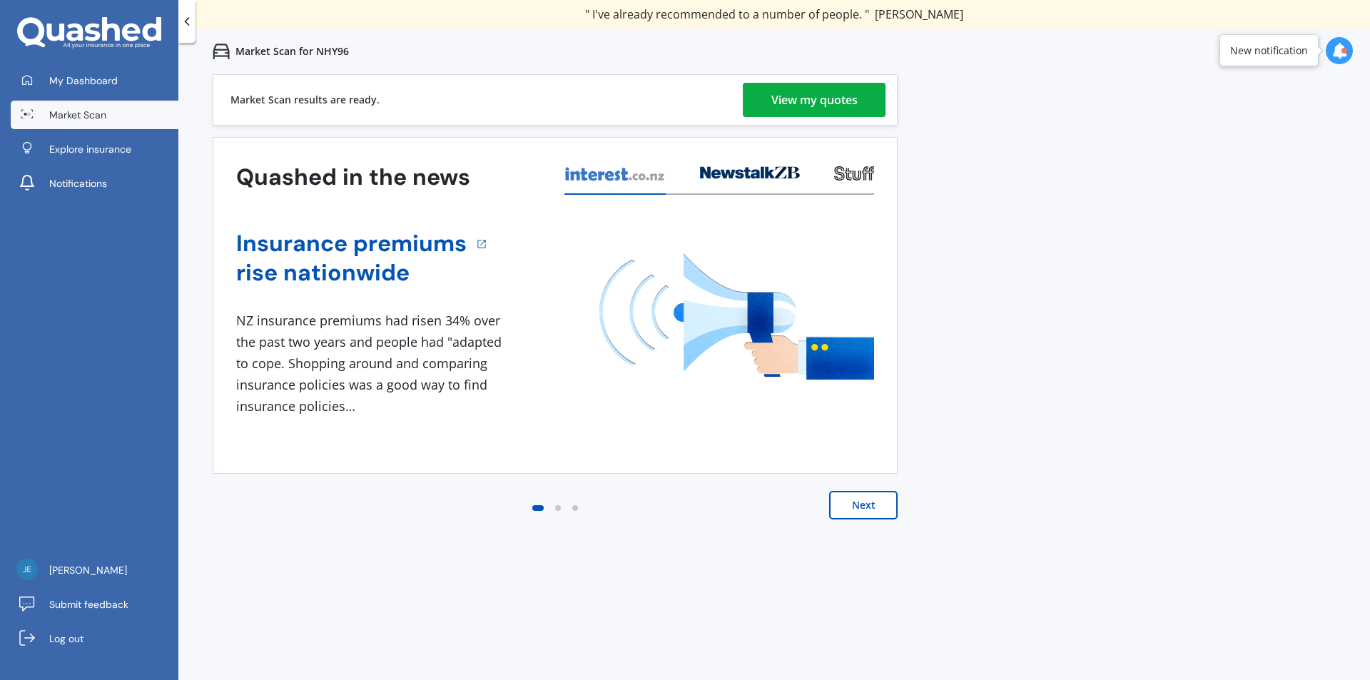
click at [856, 508] on button "Next" at bounding box center [863, 505] width 68 height 29
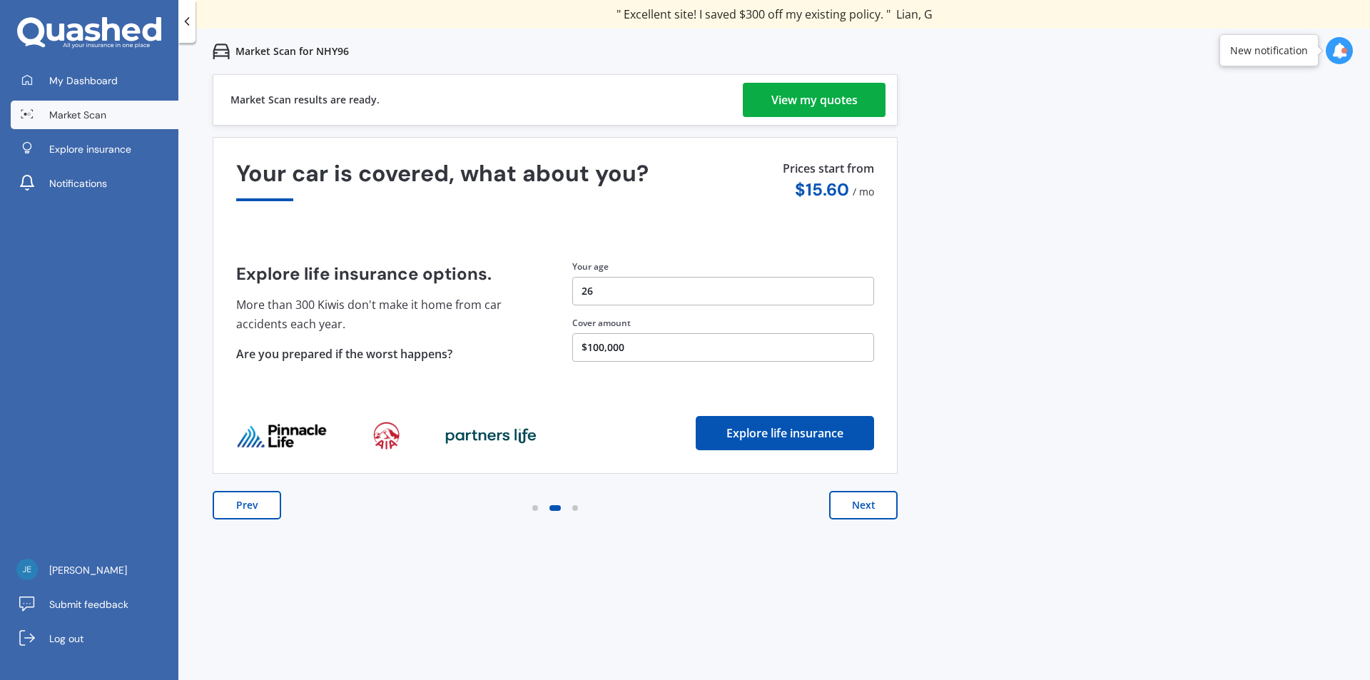
click at [856, 508] on button "Next" at bounding box center [863, 505] width 68 height 29
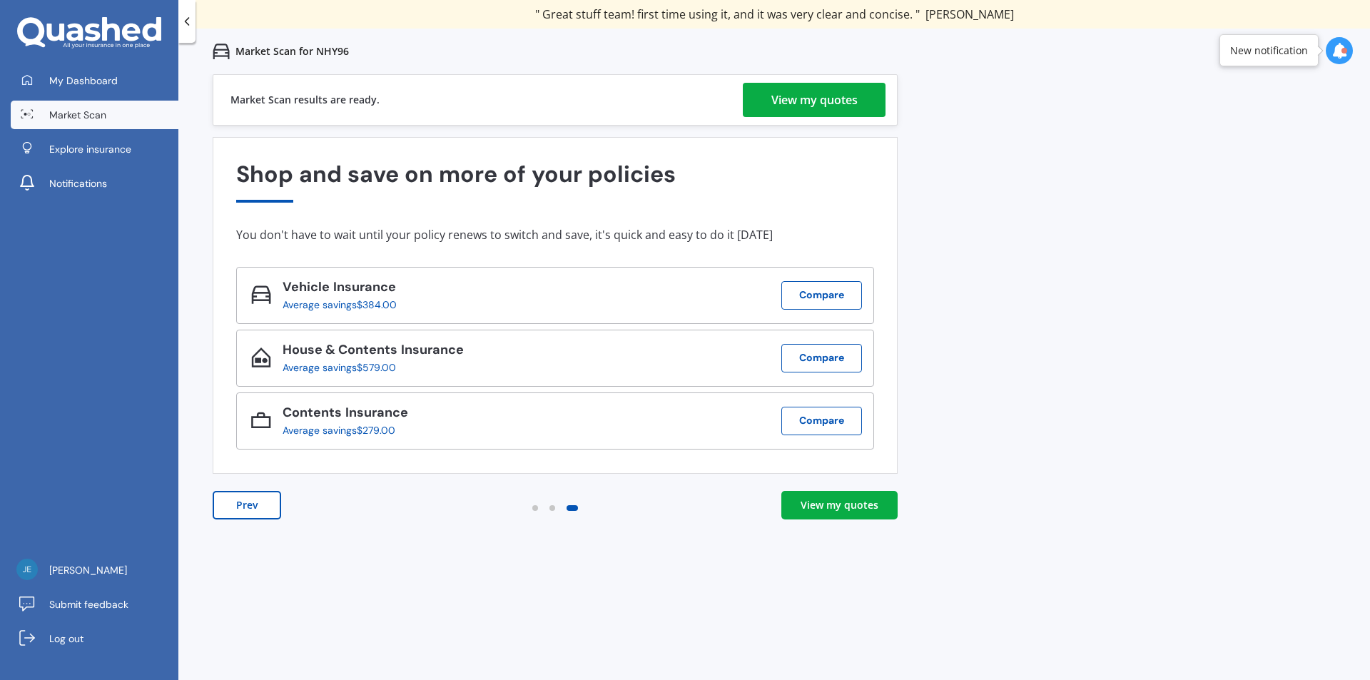
click at [841, 113] on div "View my quotes" at bounding box center [814, 100] width 86 height 34
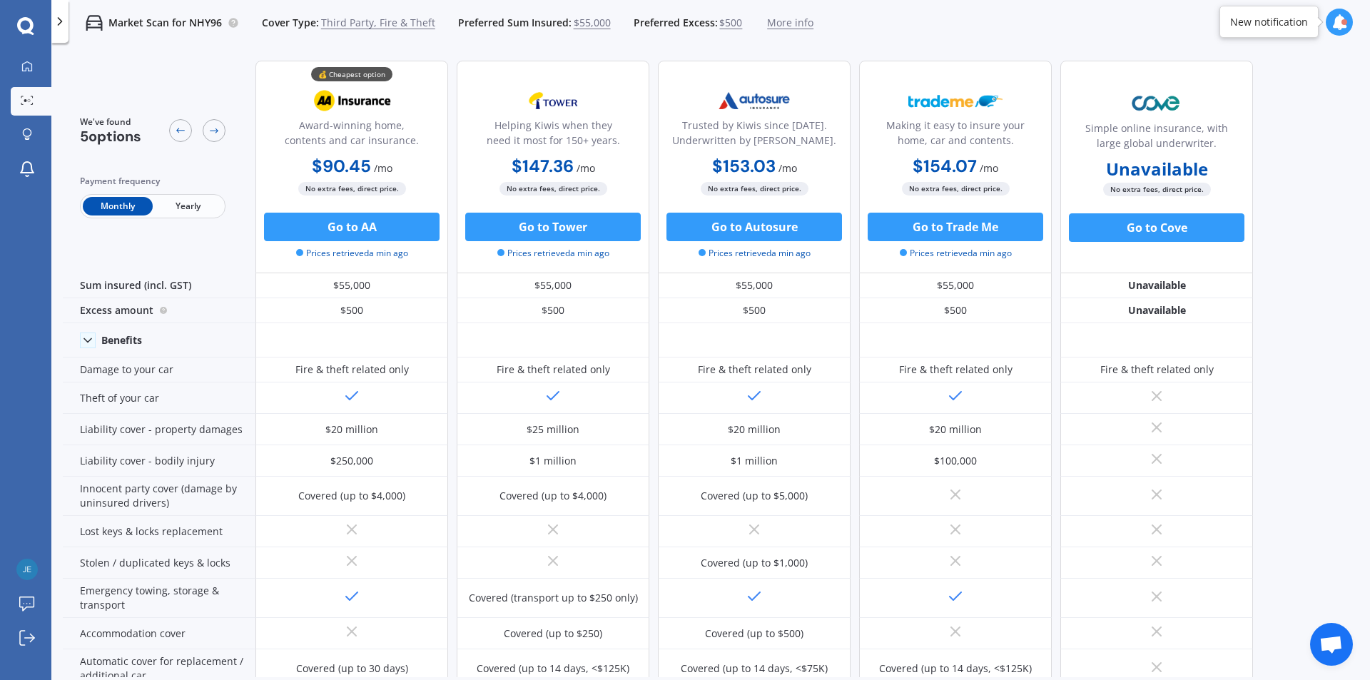
click at [196, 210] on span "Yearly" at bounding box center [188, 206] width 70 height 19
click at [106, 210] on span "Monthly" at bounding box center [118, 206] width 70 height 19
click at [172, 210] on span "Yearly" at bounding box center [188, 206] width 70 height 19
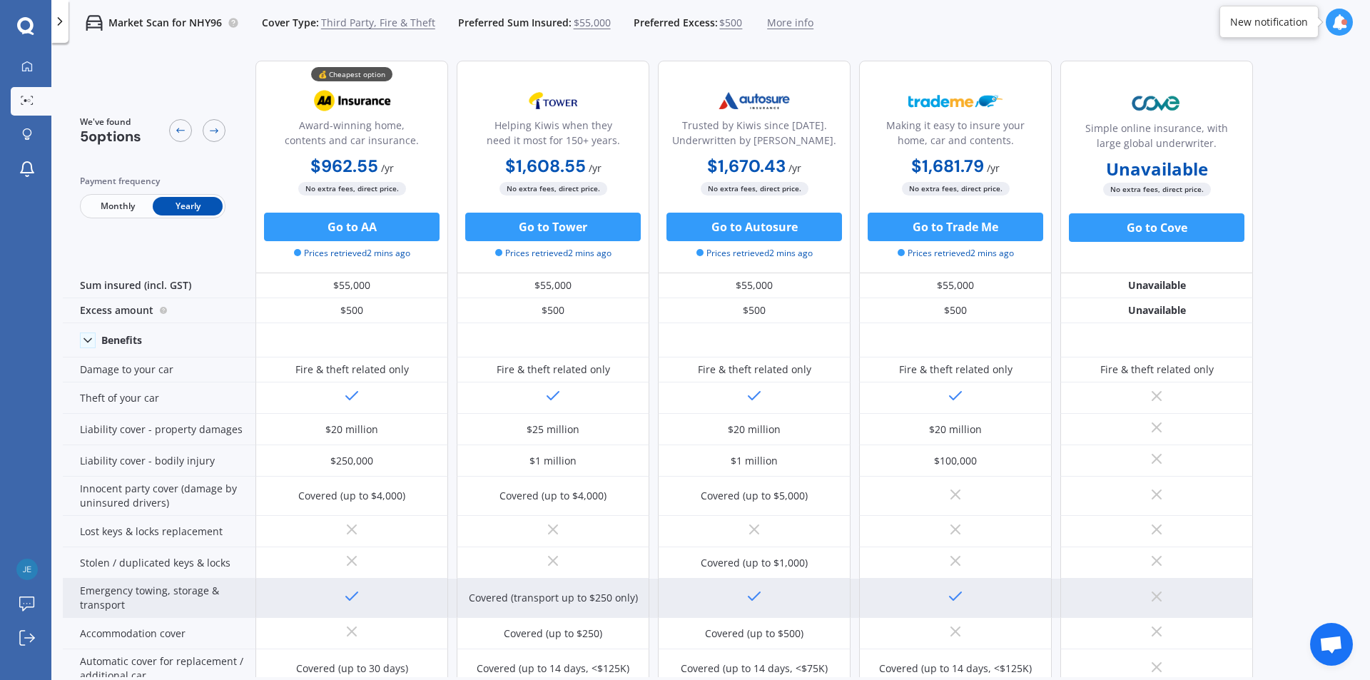
scroll to position [71, 0]
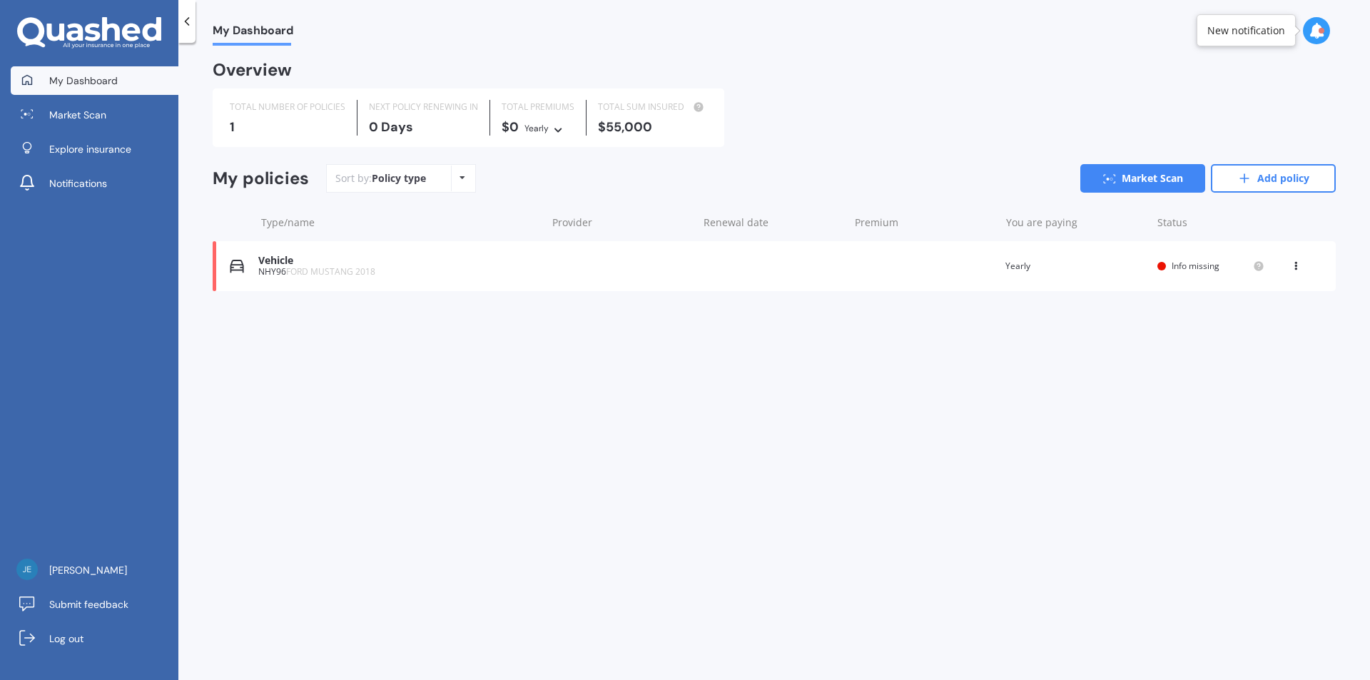
click at [273, 267] on div "NHY96 FORD MUSTANG 2018" at bounding box center [398, 272] width 280 height 10
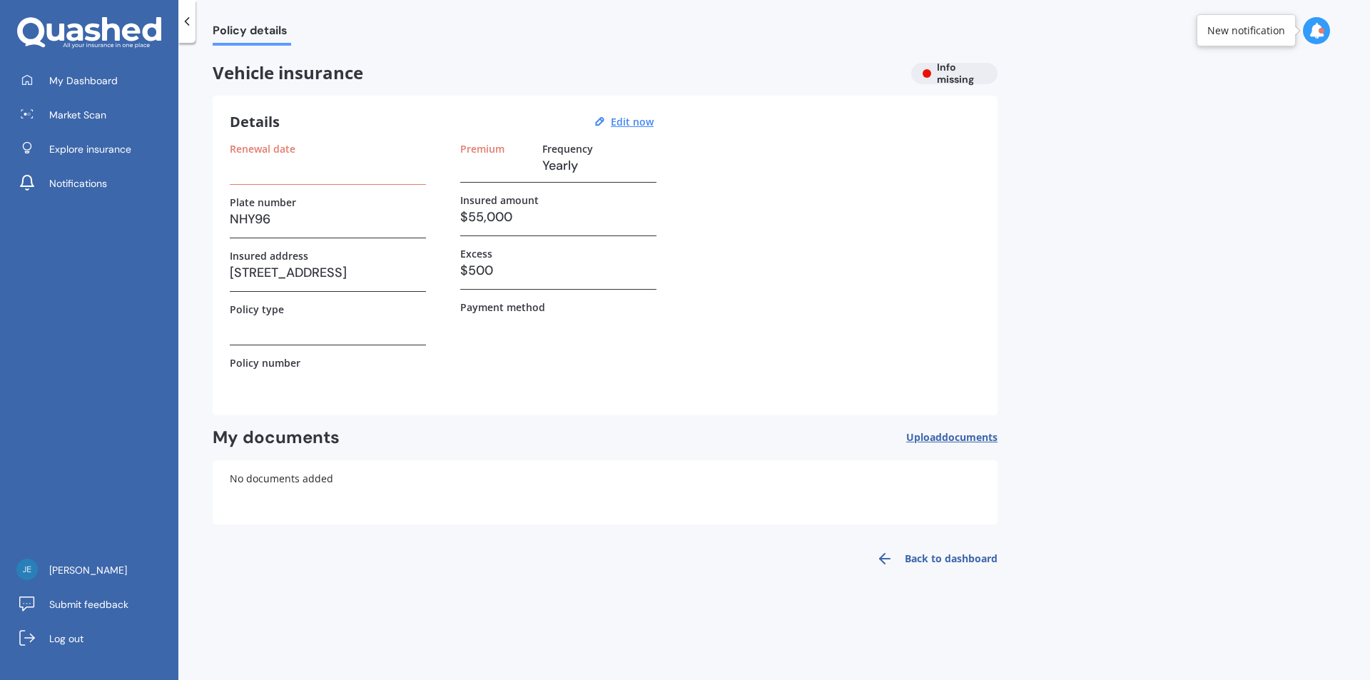
click at [938, 557] on link "Back to dashboard" at bounding box center [933, 559] width 130 height 34
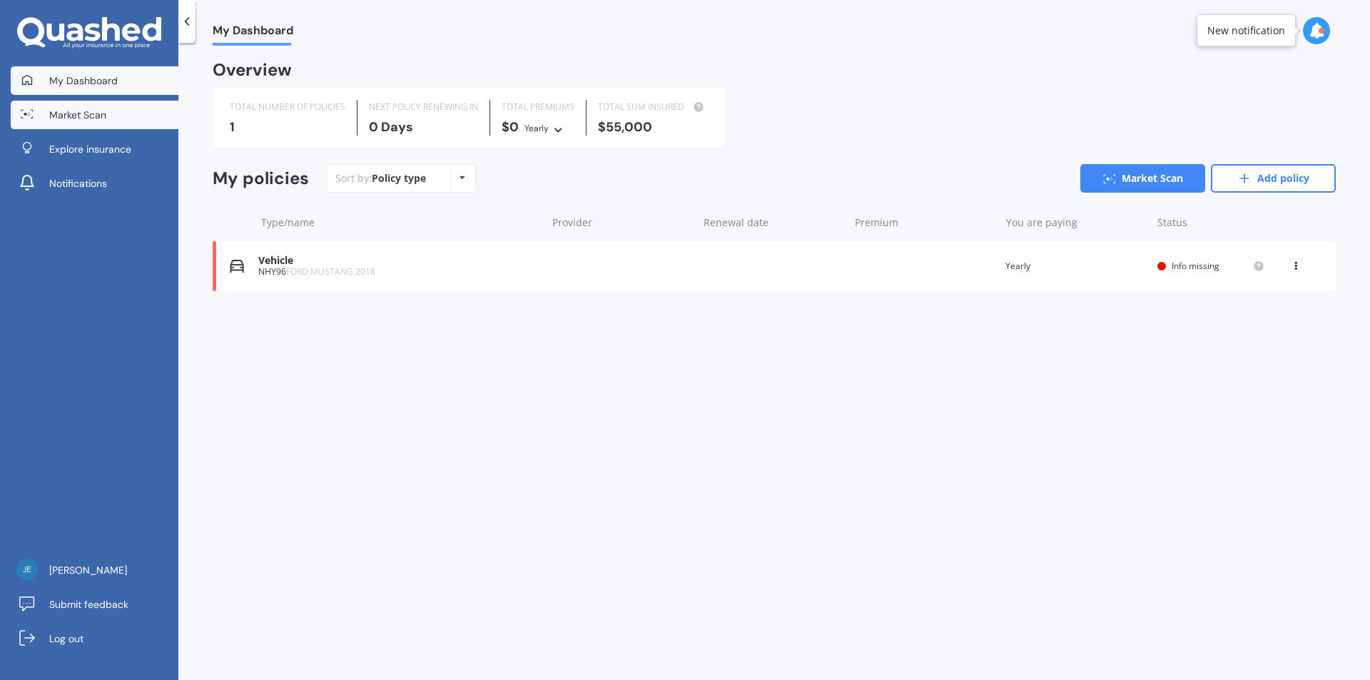
click at [98, 123] on link "Market Scan" at bounding box center [95, 115] width 168 height 29
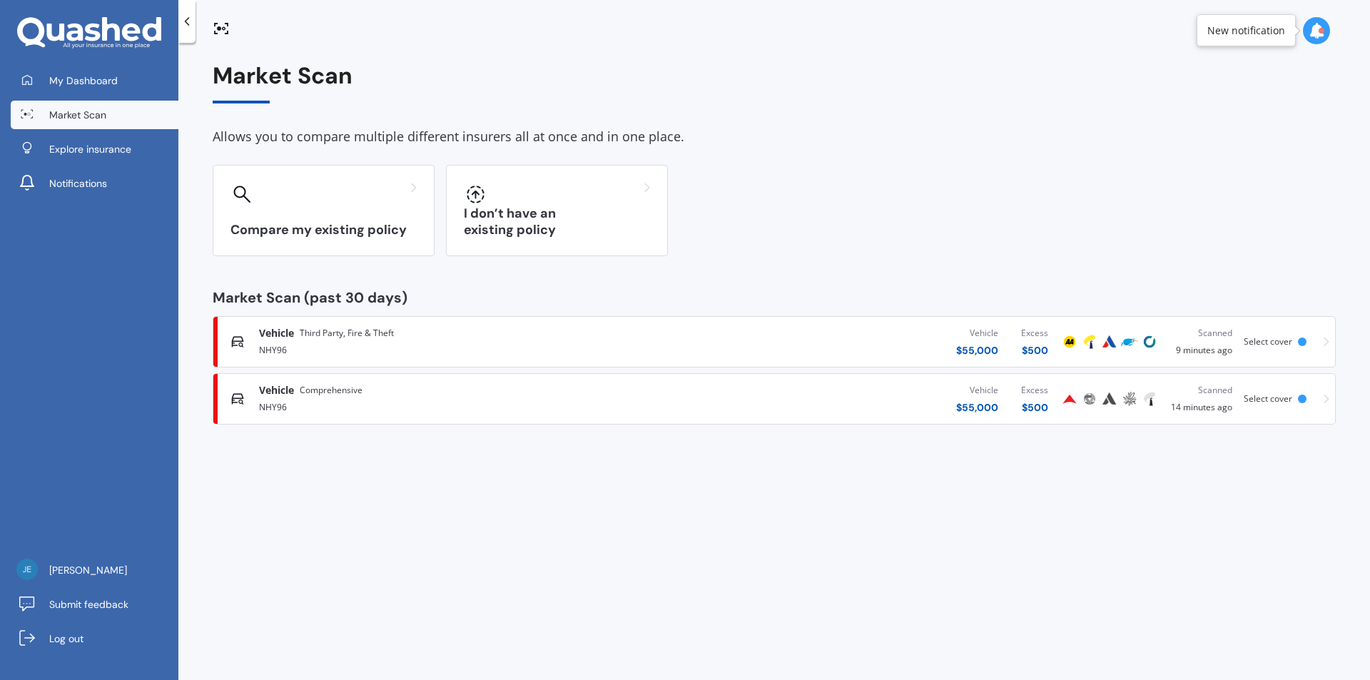
click at [1284, 393] on span "Select cover" at bounding box center [1268, 398] width 49 height 12
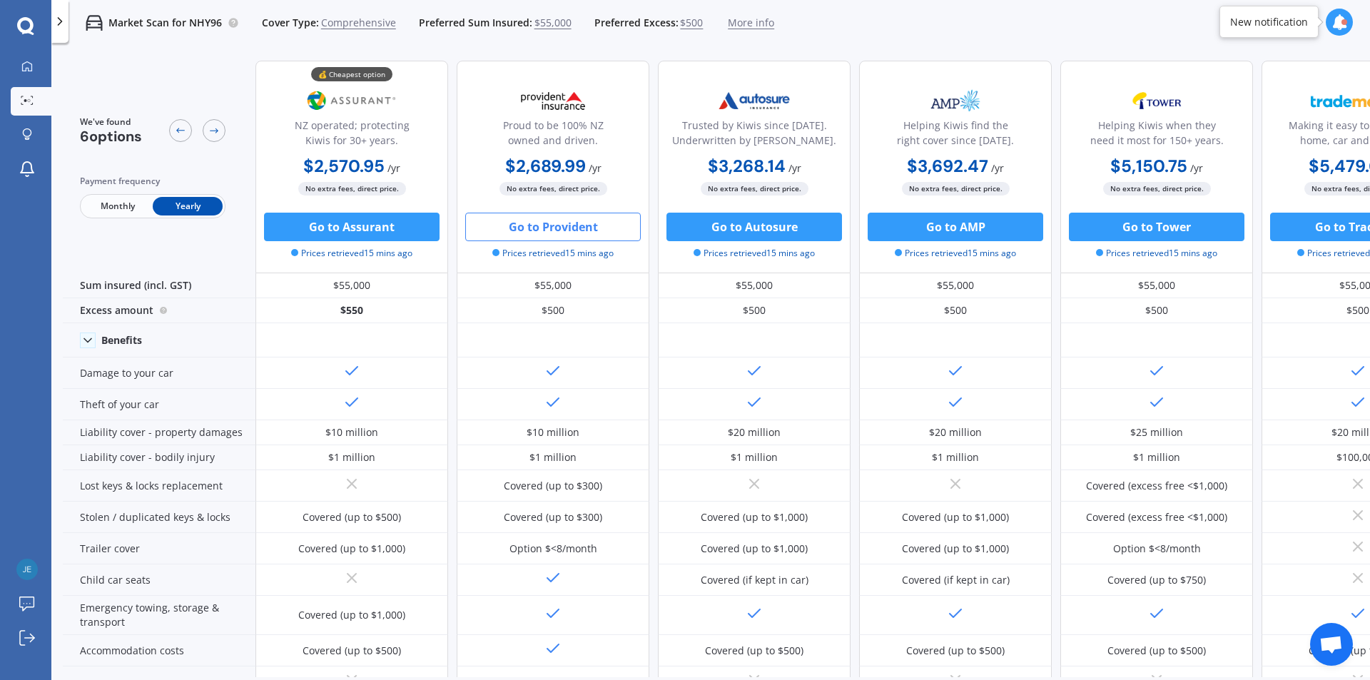
click at [554, 226] on button "Go to Provident" at bounding box center [553, 227] width 176 height 29
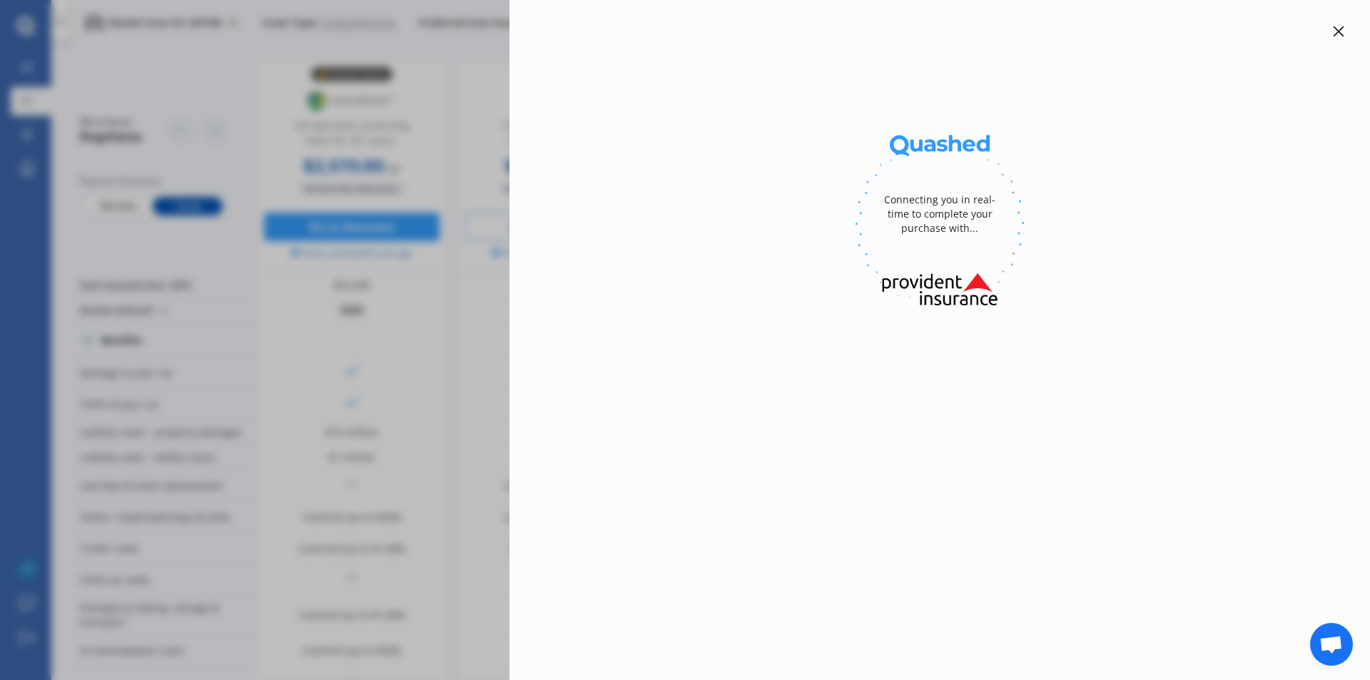
select select "full"
select select "GARAGE"
select select "[STREET_ADDRESS]"
select select "FORD"
select select "MUSTANG"
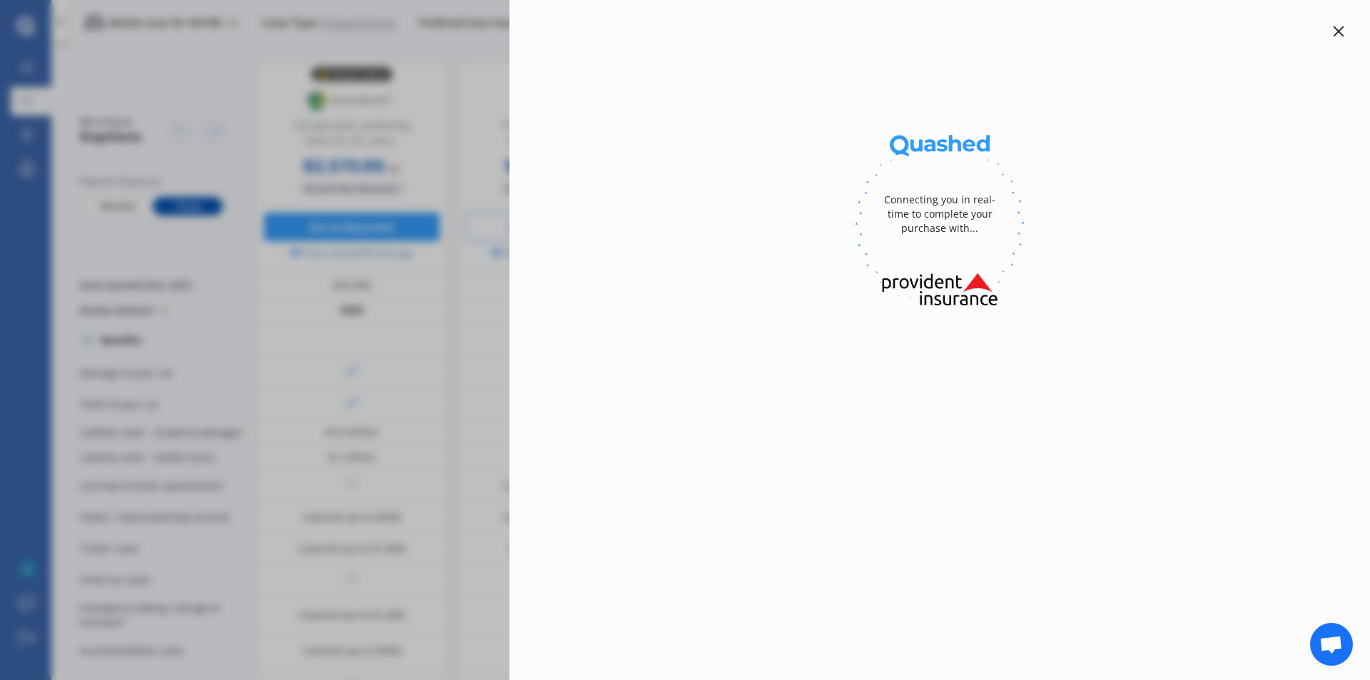
select select "NZVFORD2018AEAO"
select select "none"
select select "NO"
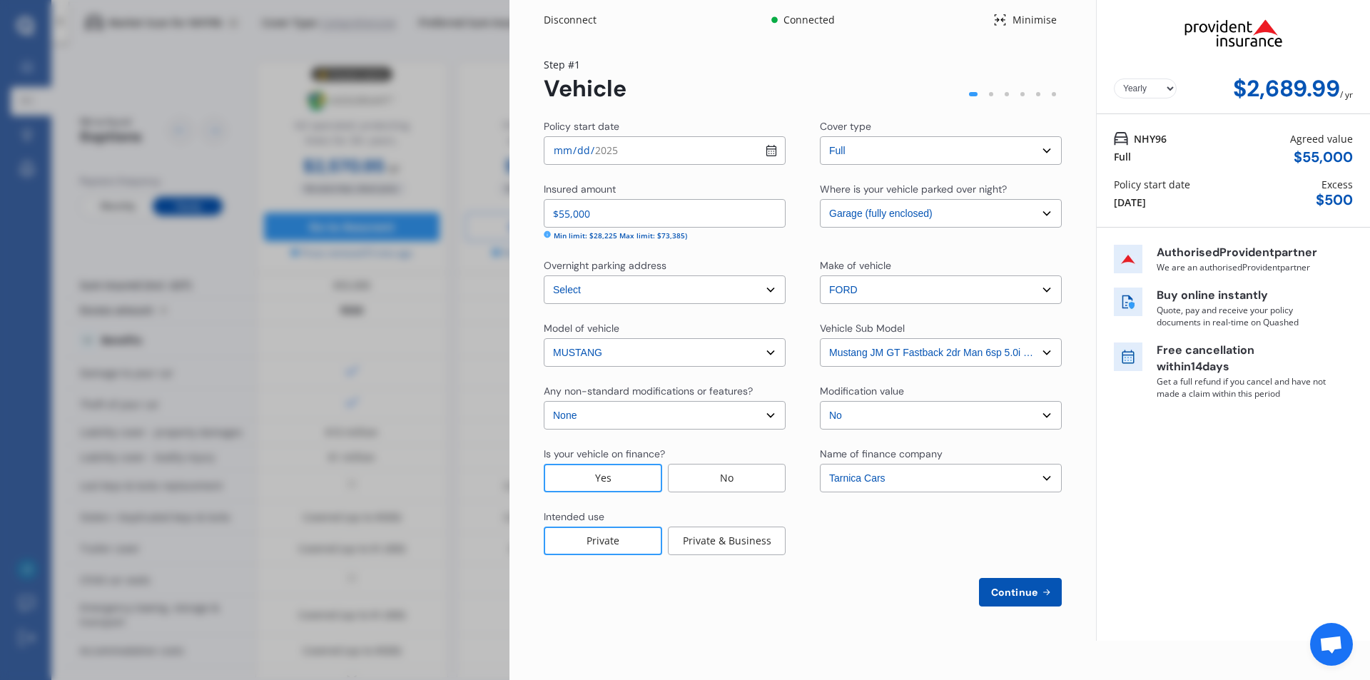
click at [976, 479] on select "Enter fiance company name 24/7 Finance AA Finance Limited Acclaim Finance Activ…" at bounding box center [941, 478] width 242 height 29
select select "FC0143"
click at [820, 464] on select "Enter fiance company name 24/7 Finance AA Finance Limited Acclaim Finance Activ…" at bounding box center [941, 478] width 242 height 29
click at [1017, 594] on span "Continue" at bounding box center [1014, 592] width 52 height 11
select select "05"
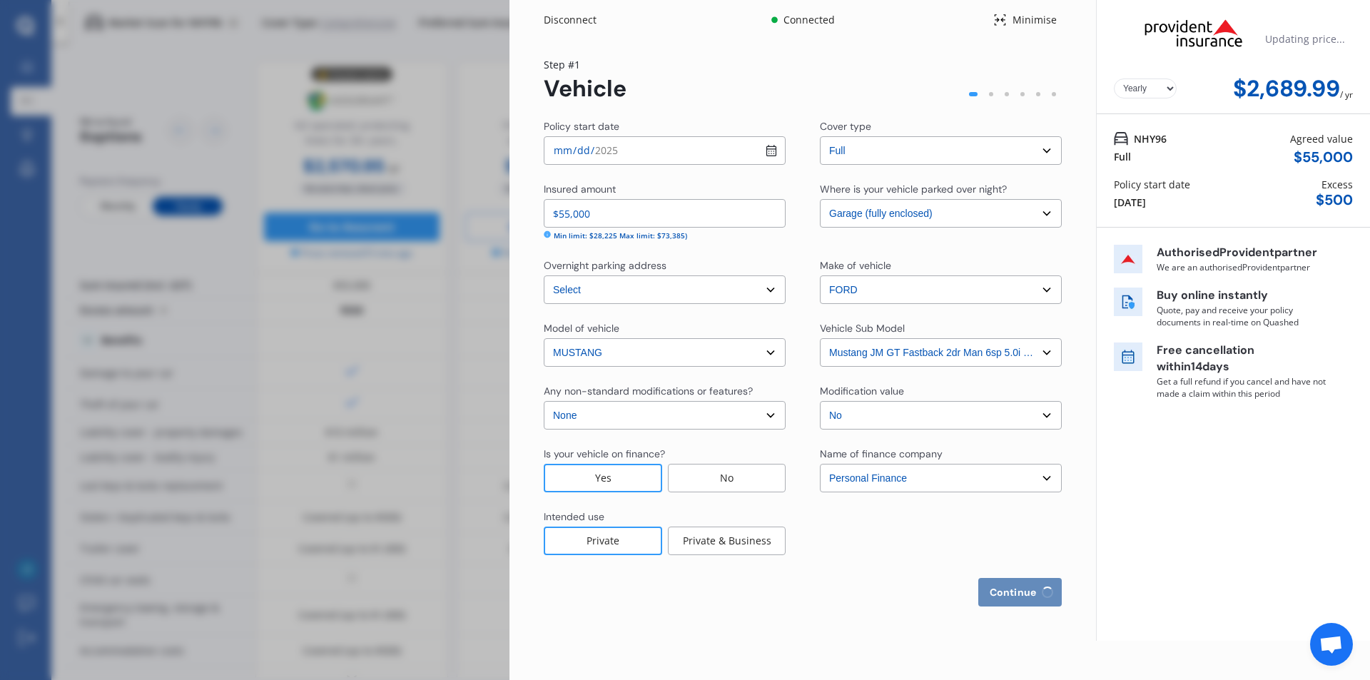
select select "07"
select select "1999"
select select "NZ_FULL"
select select "0"
select select "25"
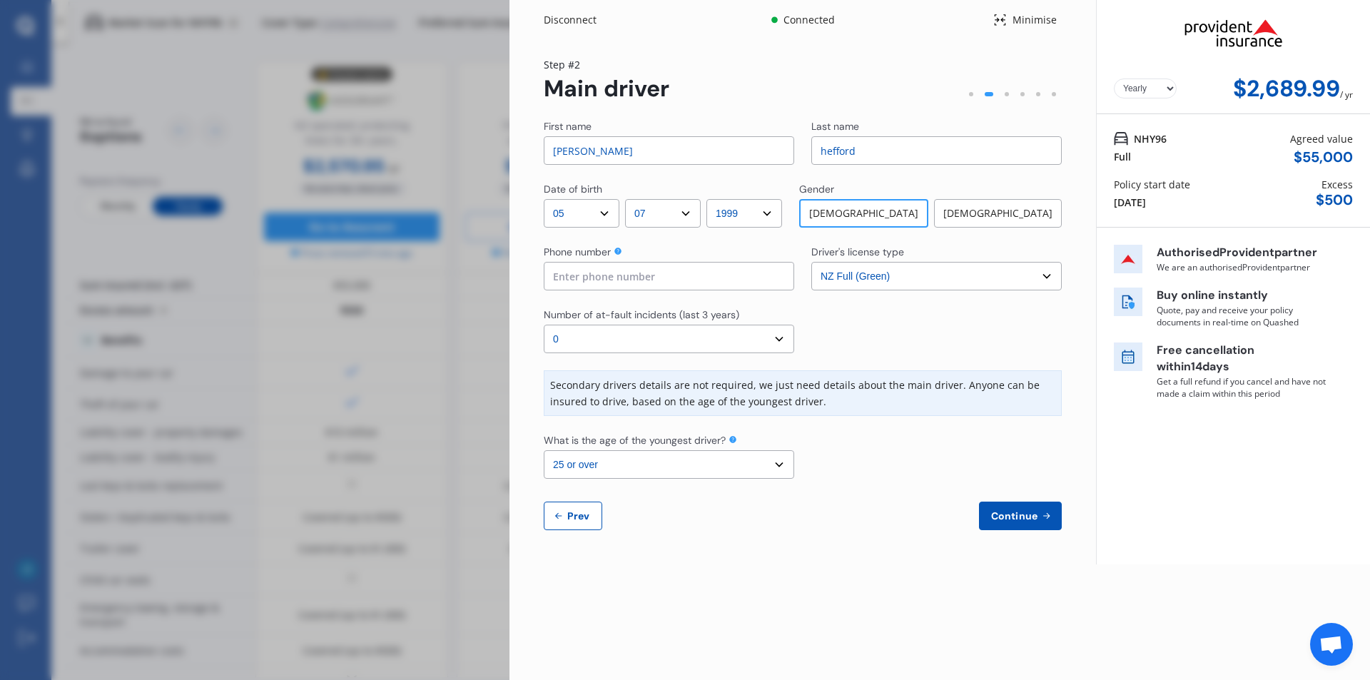
drag, startPoint x: 568, startPoint y: 151, endPoint x: 526, endPoint y: 146, distance: 42.5
click at [526, 146] on div "Yearly Monthly $2,689.99 / yr Step # 2 Main driver First name [PERSON_NAME] Las…" at bounding box center [802, 302] width 587 height 524
type input "[PERSON_NAME]"
click at [577, 275] on input at bounding box center [669, 276] width 250 height 29
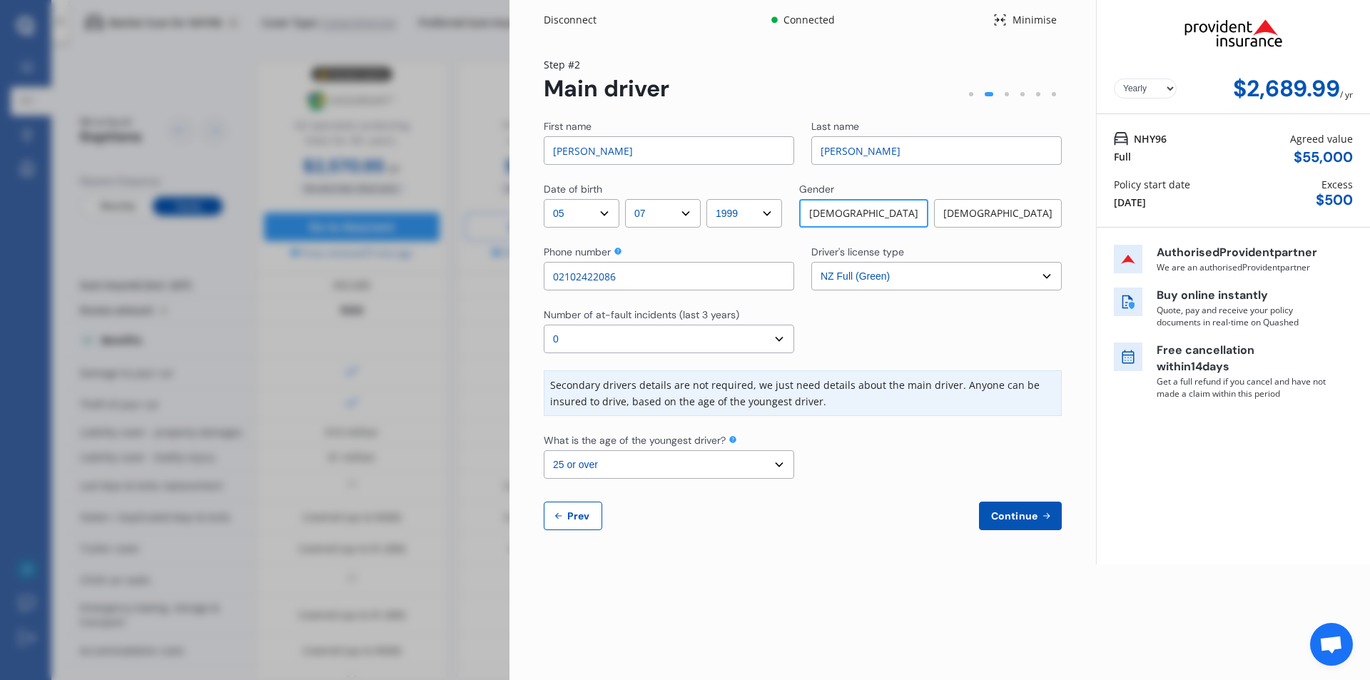
type input "02102422086"
click at [758, 340] on select "Select number of at-fault incidents (last 3 years) 0 1 2 3 4 5 or more" at bounding box center [669, 339] width 250 height 29
click at [544, 325] on select "Select number of at-fault incidents (last 3 years) 0 1 2 3 4 5 or more" at bounding box center [669, 339] width 250 height 29
click at [1005, 522] on span "Continue" at bounding box center [1014, 515] width 52 height 11
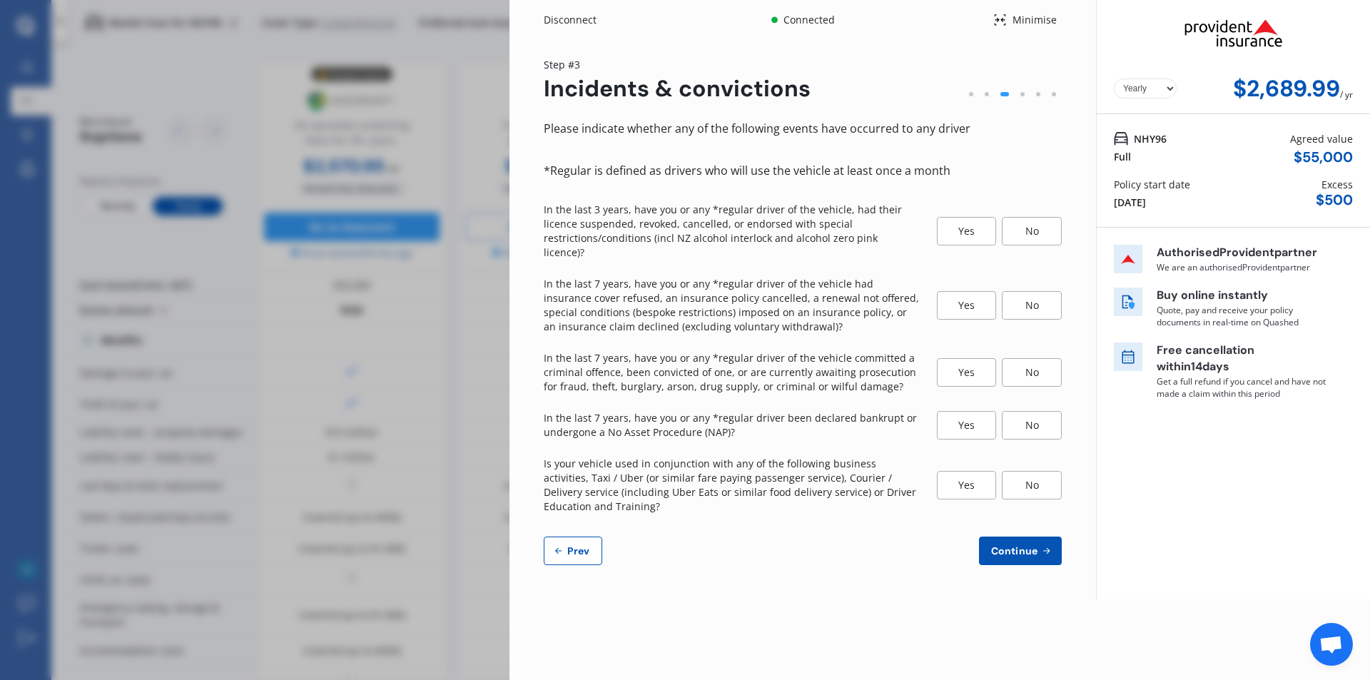
click at [1031, 229] on div "No" at bounding box center [1032, 231] width 60 height 29
click at [979, 227] on div "Yes" at bounding box center [966, 231] width 59 height 29
click at [1019, 296] on div "No" at bounding box center [1032, 305] width 60 height 29
click at [1034, 359] on div "No" at bounding box center [1032, 372] width 60 height 29
click at [1020, 417] on div "No" at bounding box center [1032, 425] width 60 height 29
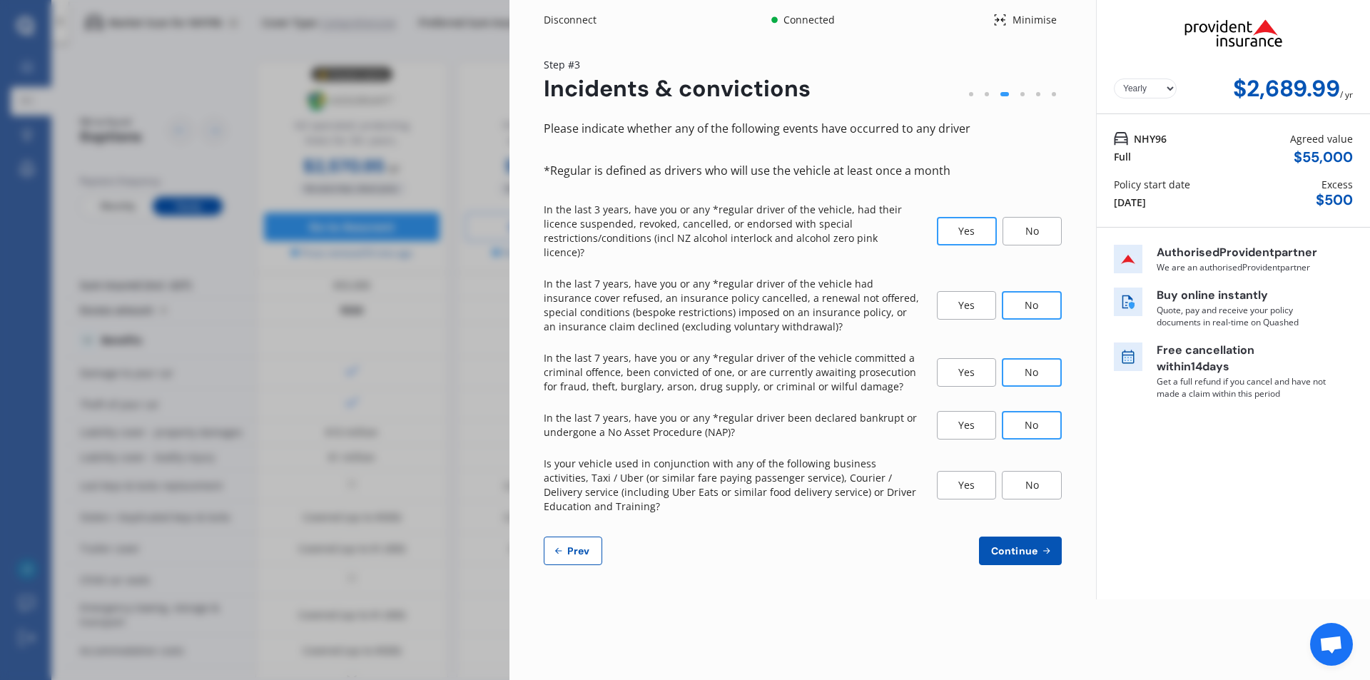
click at [1027, 471] on div "No" at bounding box center [1032, 485] width 60 height 29
click at [1019, 545] on span "Continue" at bounding box center [1014, 550] width 52 height 11
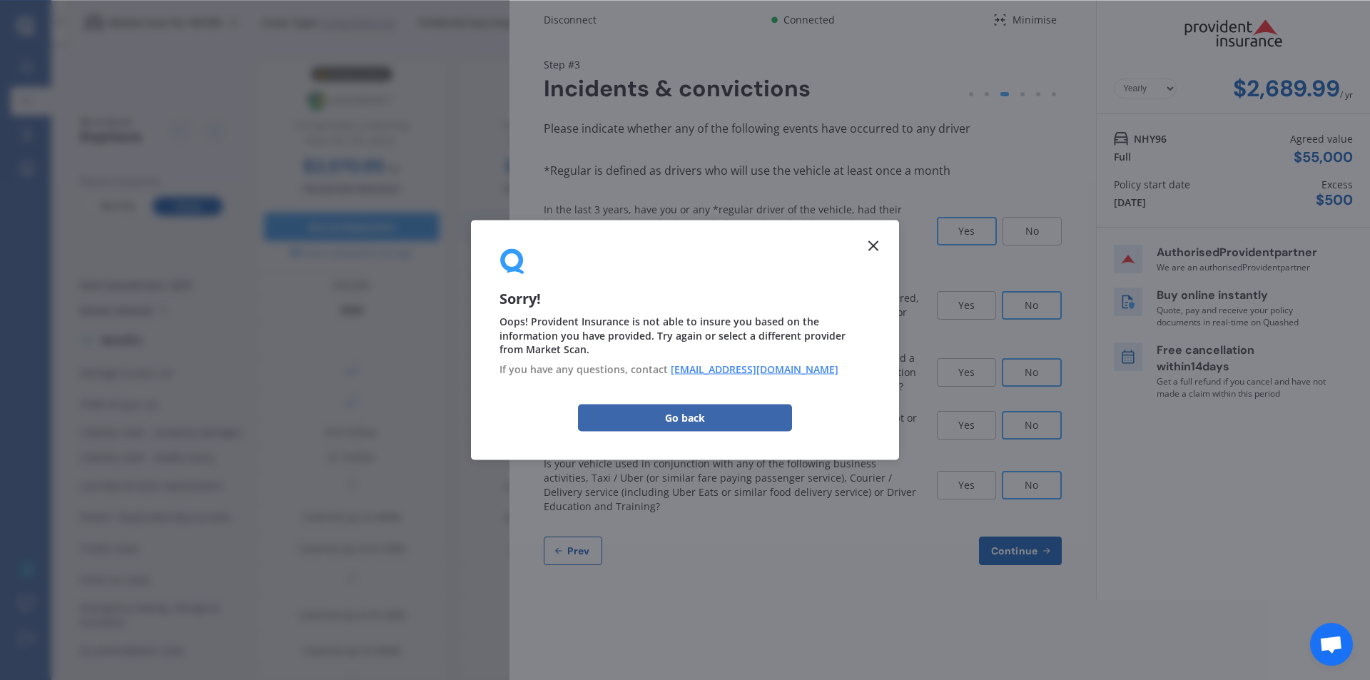
click at [878, 238] on icon at bounding box center [873, 245] width 17 height 17
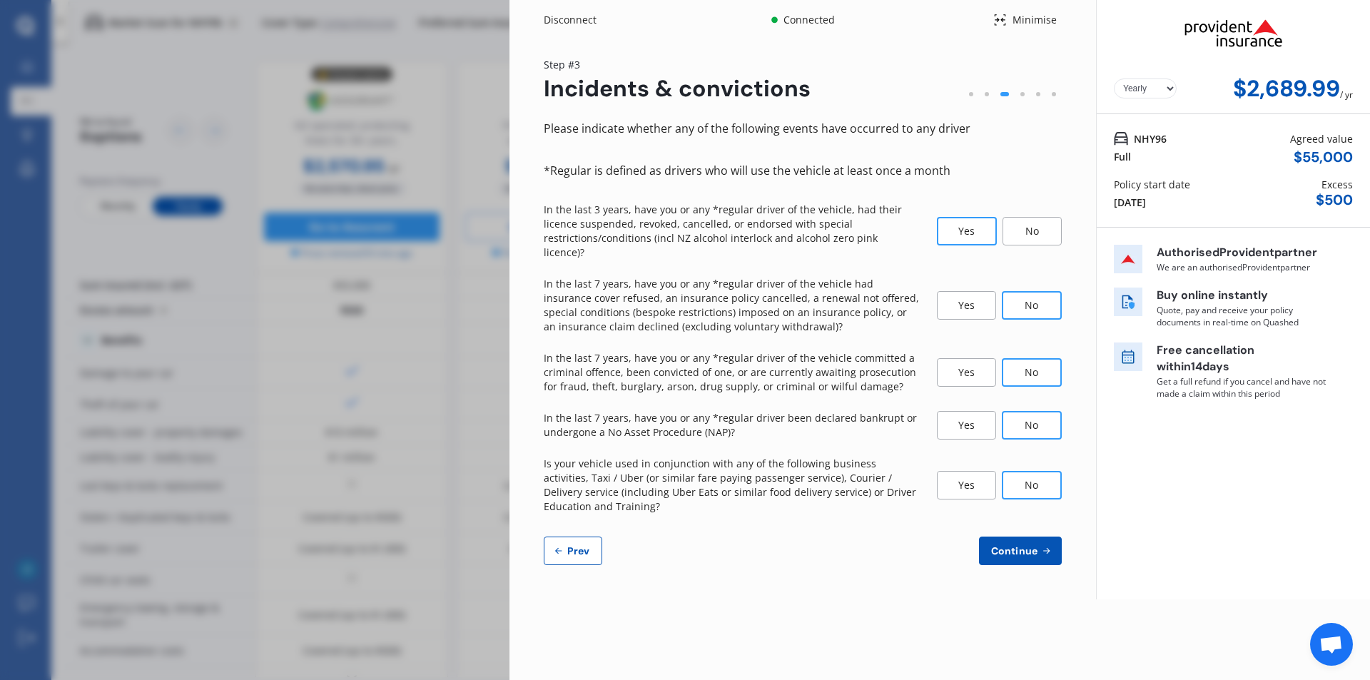
click at [1027, 223] on div "No" at bounding box center [1031, 231] width 59 height 29
click at [1021, 545] on span "Continue" at bounding box center [1014, 550] width 52 height 11
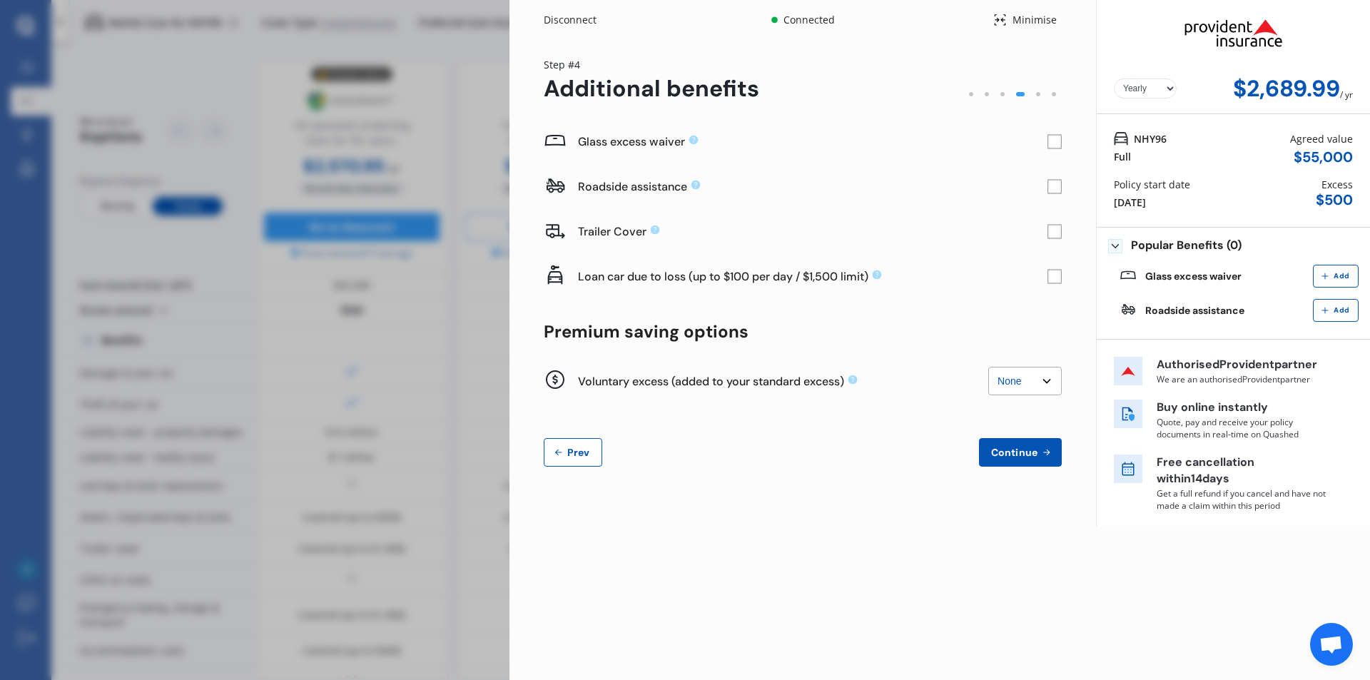
click at [1055, 143] on rect at bounding box center [1054, 142] width 14 height 14
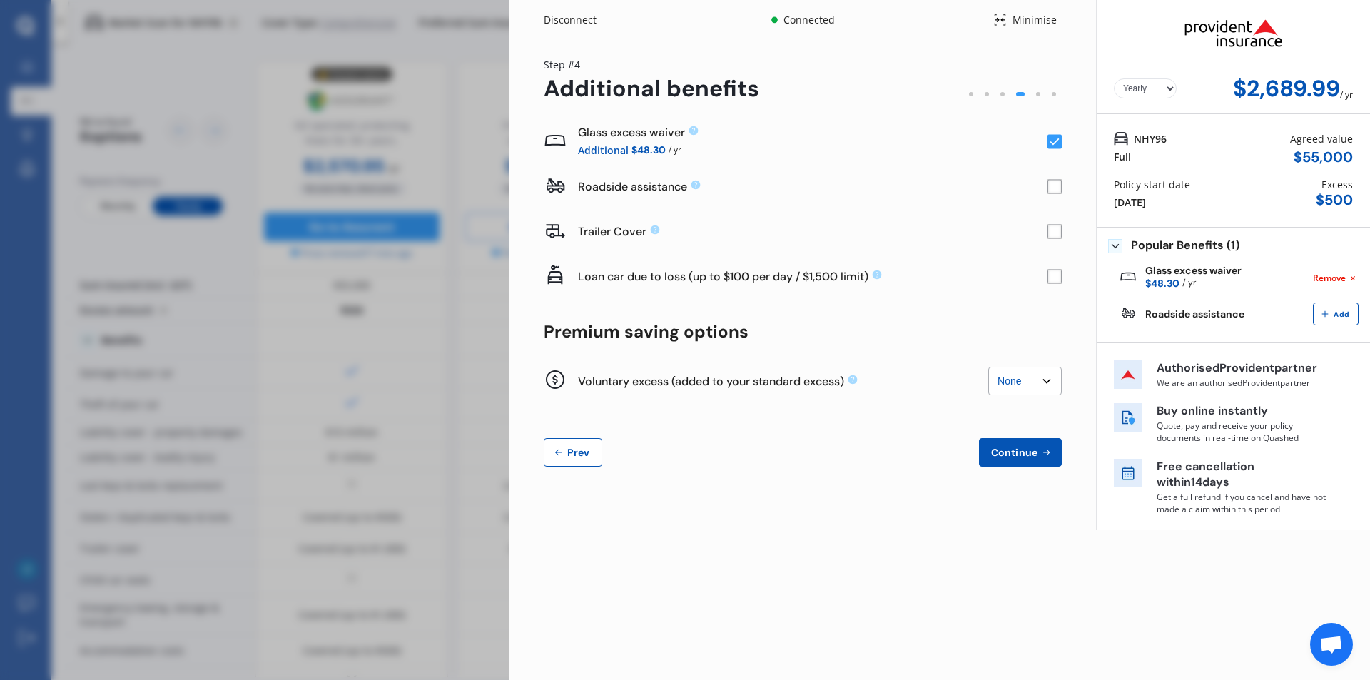
click at [1040, 387] on select "None $200 $450 $700 $950 $1,200 $1,700" at bounding box center [1024, 381] width 73 height 29
click at [998, 457] on span "Continue" at bounding box center [1014, 452] width 52 height 11
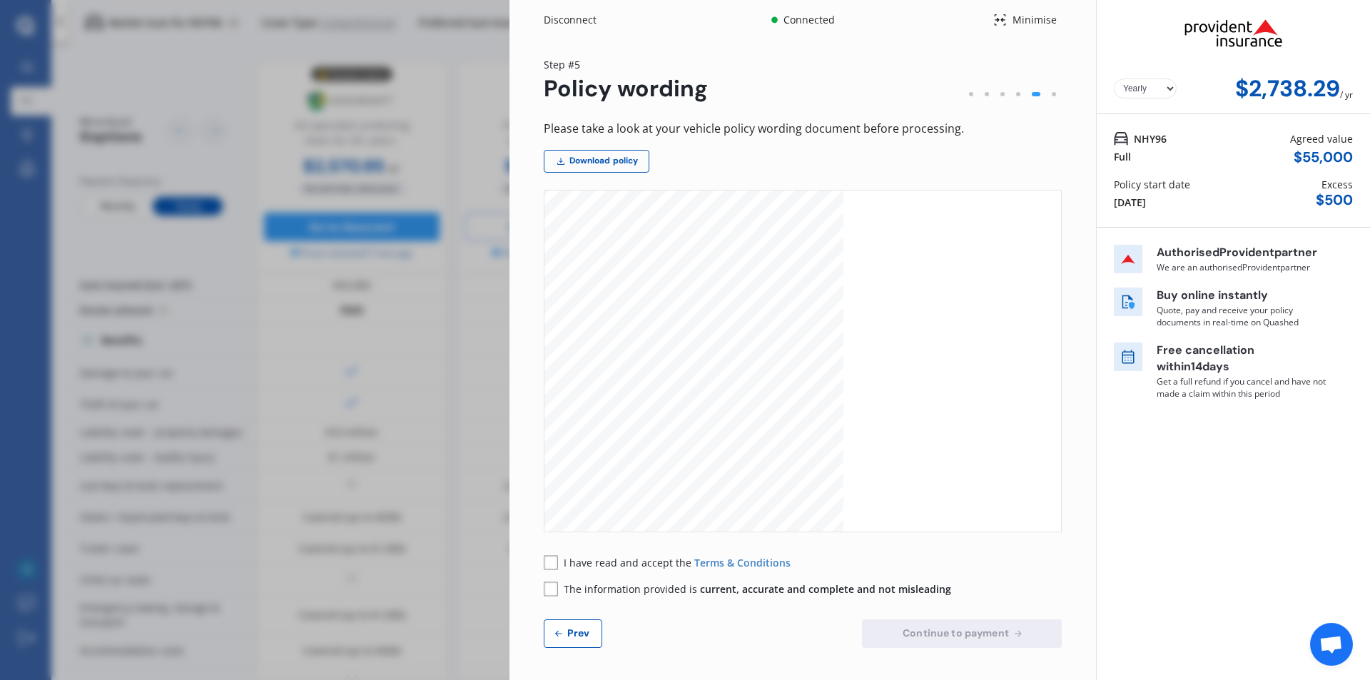
scroll to position [3853, 0]
